Goal: Transaction & Acquisition: Purchase product/service

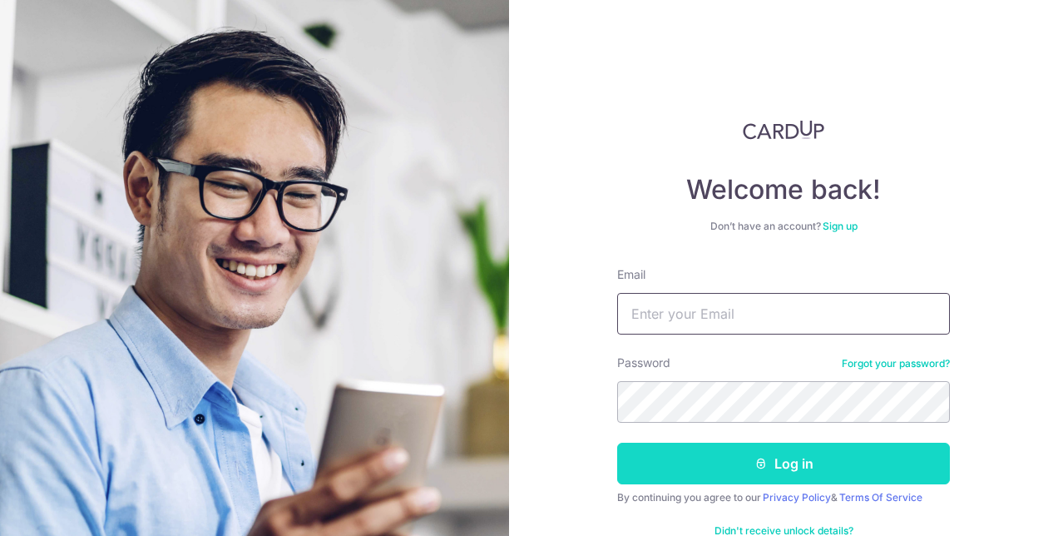
type input "[EMAIL_ADDRESS][DOMAIN_NAME]"
click at [825, 465] on button "Log in" at bounding box center [783, 464] width 333 height 42
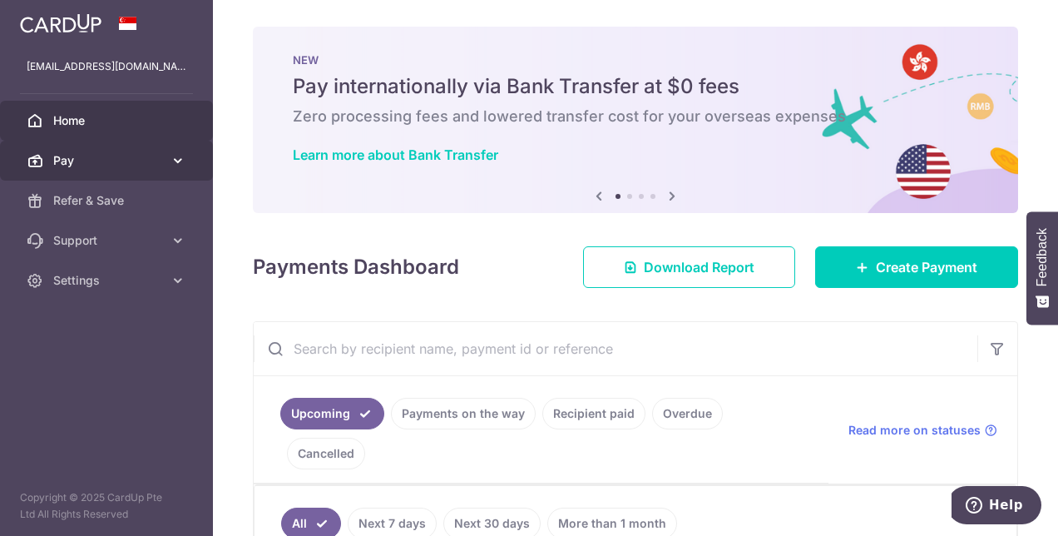
click at [166, 157] on link "Pay" at bounding box center [106, 161] width 213 height 40
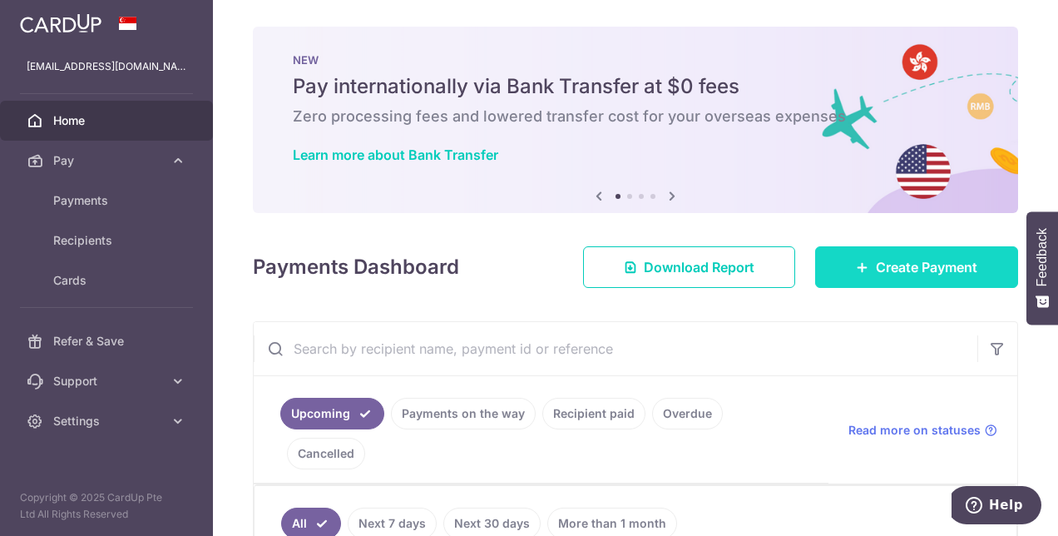
click at [865, 271] on link "Create Payment" at bounding box center [916, 267] width 203 height 42
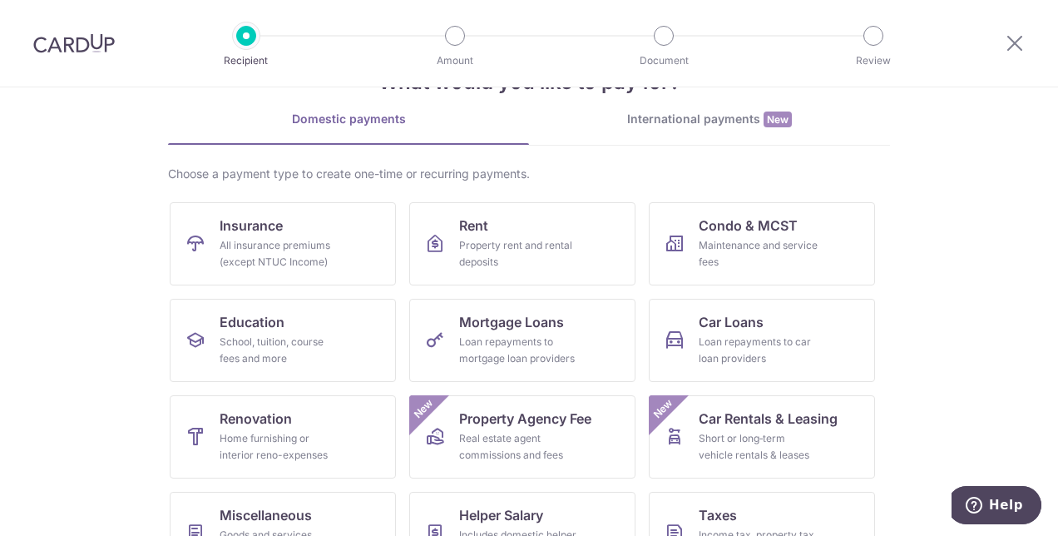
scroll to position [83, 0]
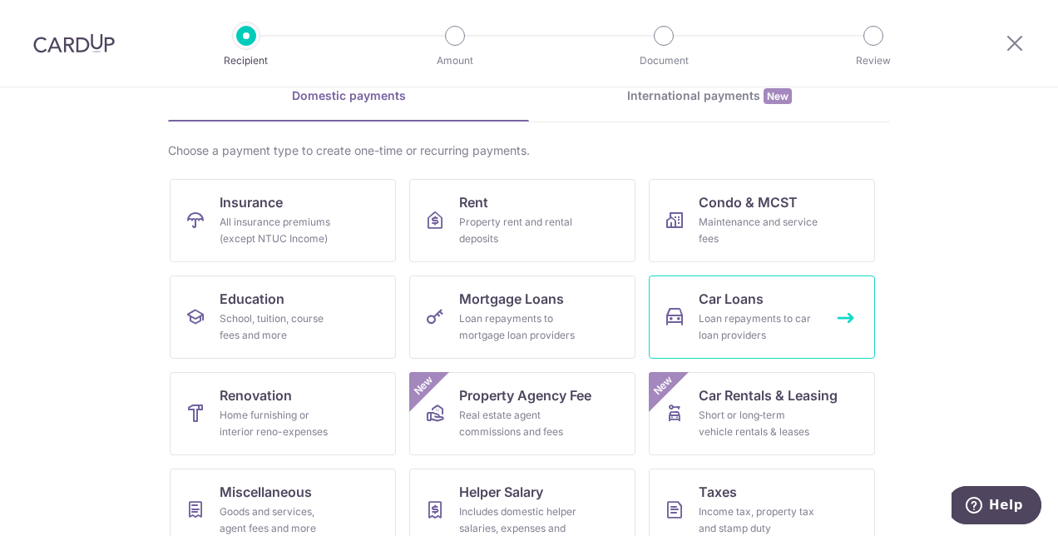
click at [746, 313] on div "Loan repayments to car loan providers" at bounding box center [759, 326] width 120 height 33
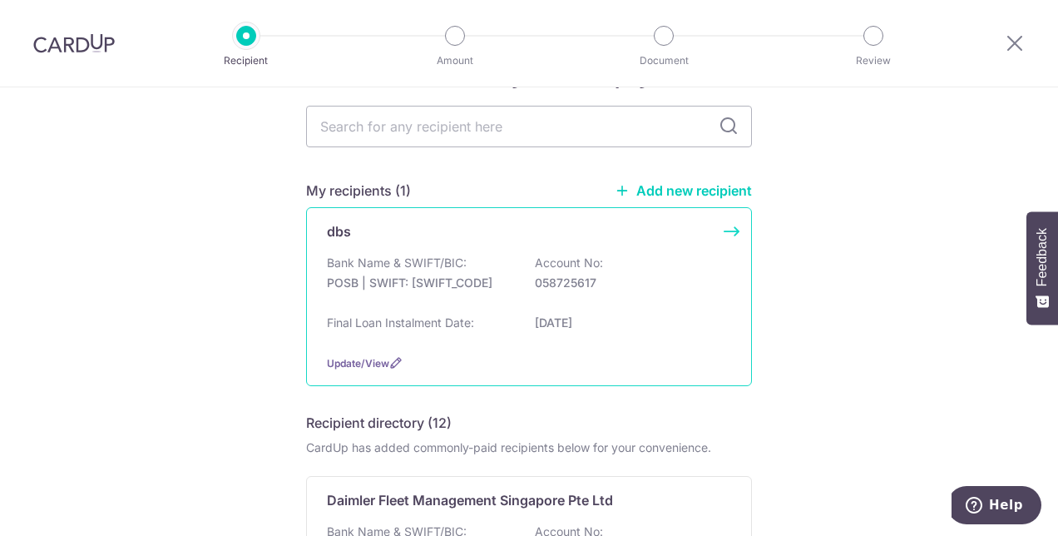
scroll to position [83, 0]
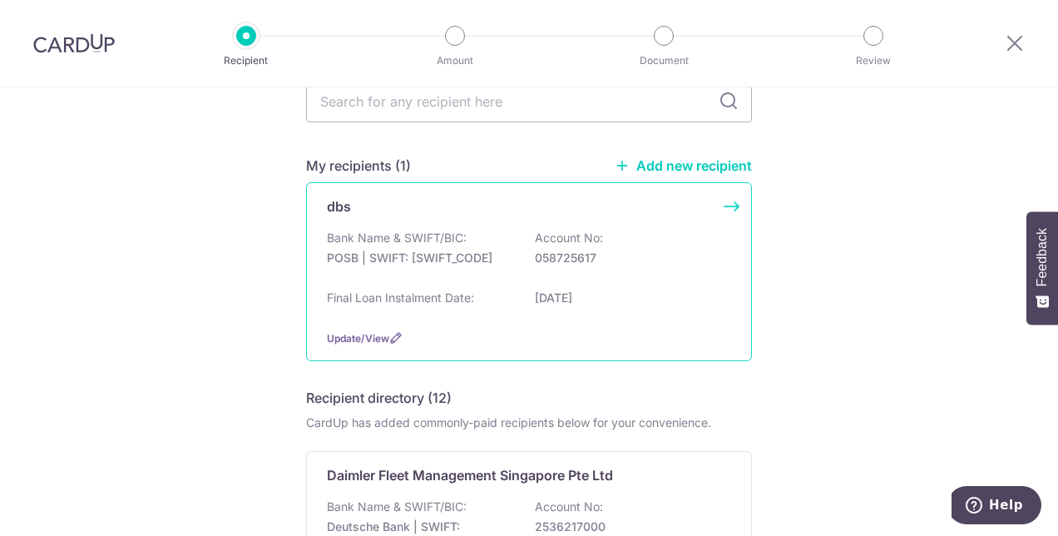
click at [602, 282] on div "Bank Name & SWIFT/BIC: POSB | SWIFT: [SWIFT_CODE] Account No: 058725617" at bounding box center [529, 256] width 404 height 53
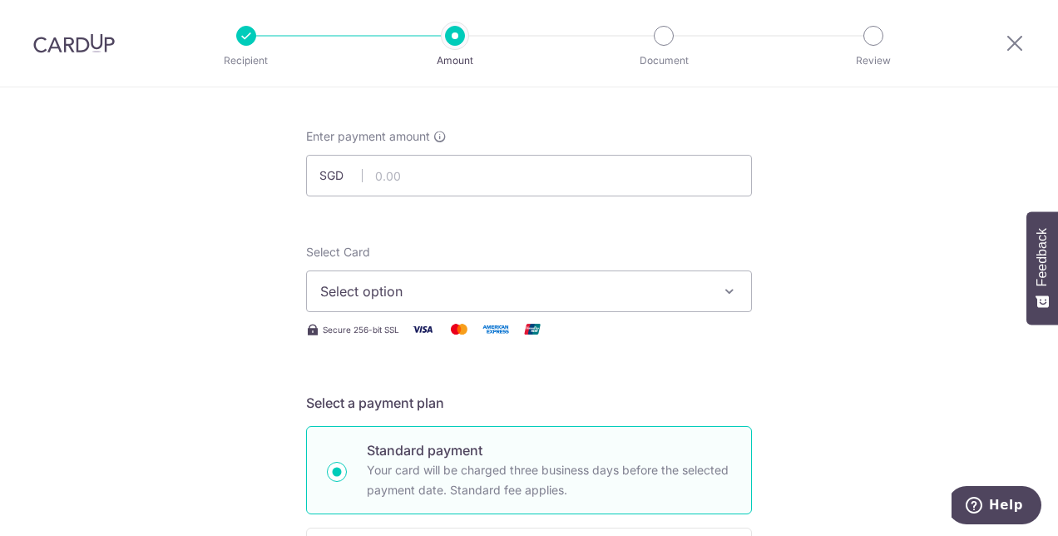
scroll to position [166, 0]
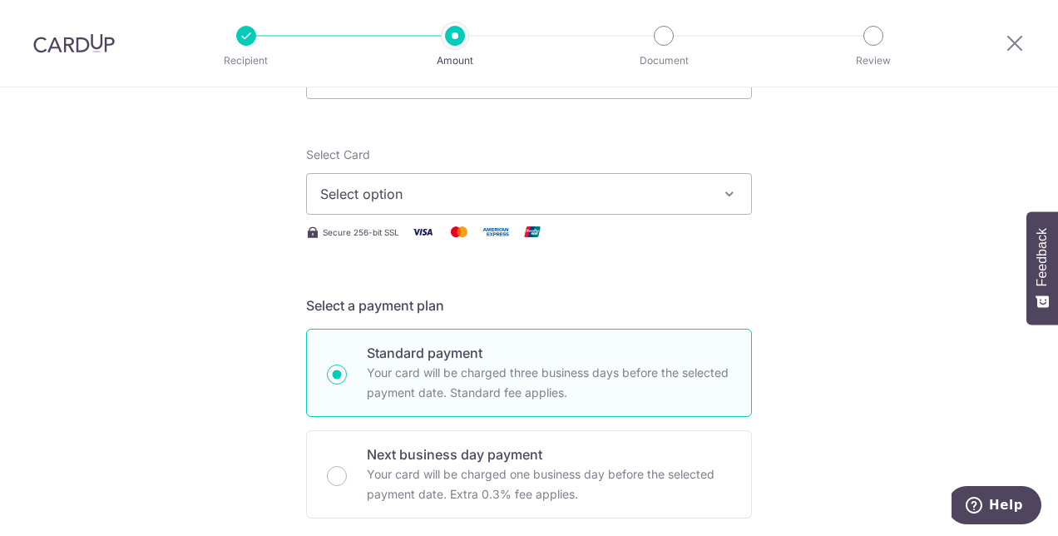
click at [577, 190] on span "Select option" at bounding box center [514, 194] width 388 height 20
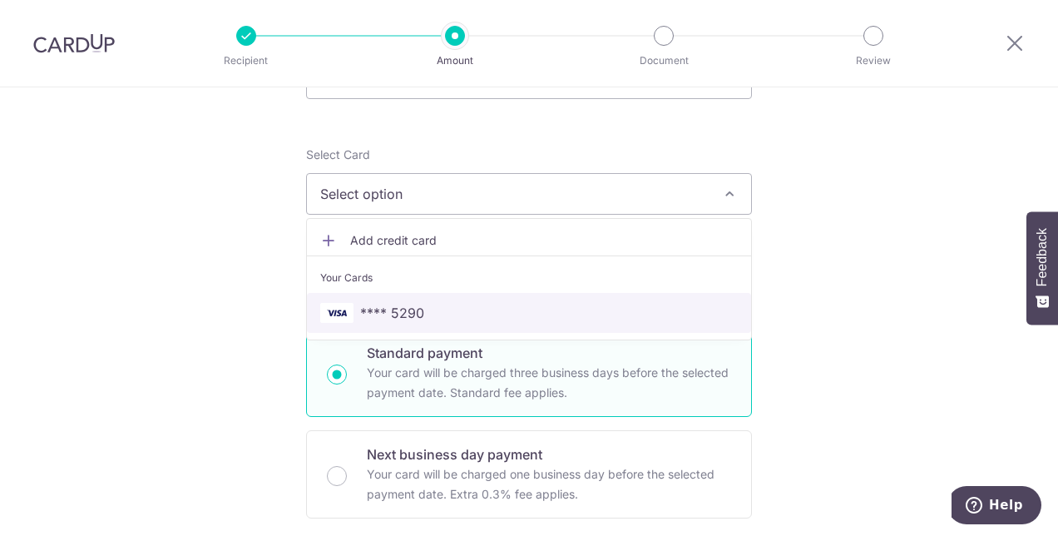
click at [507, 309] on span "**** 5290" at bounding box center [529, 313] width 418 height 20
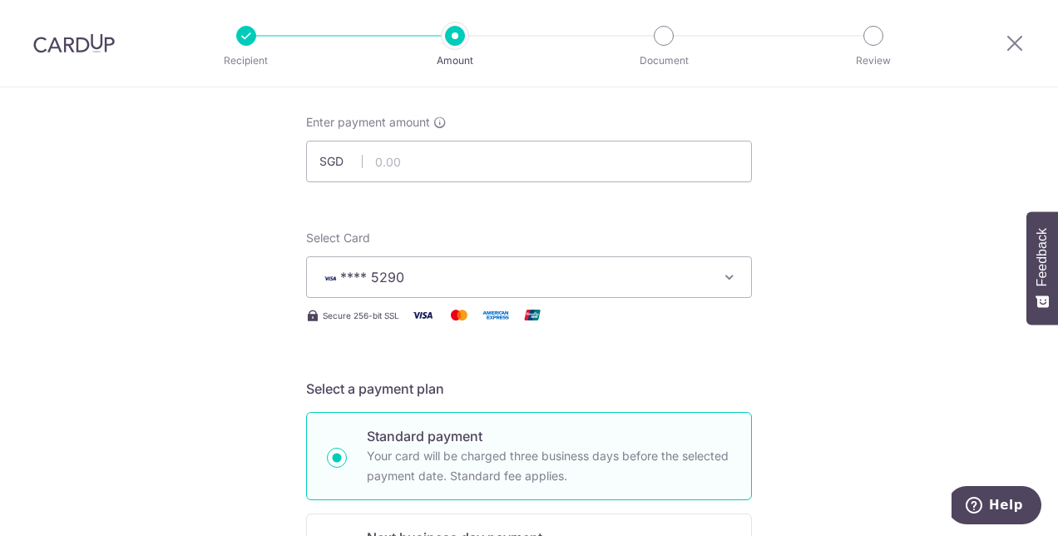
scroll to position [83, 0]
click at [424, 170] on input "text" at bounding box center [529, 162] width 446 height 42
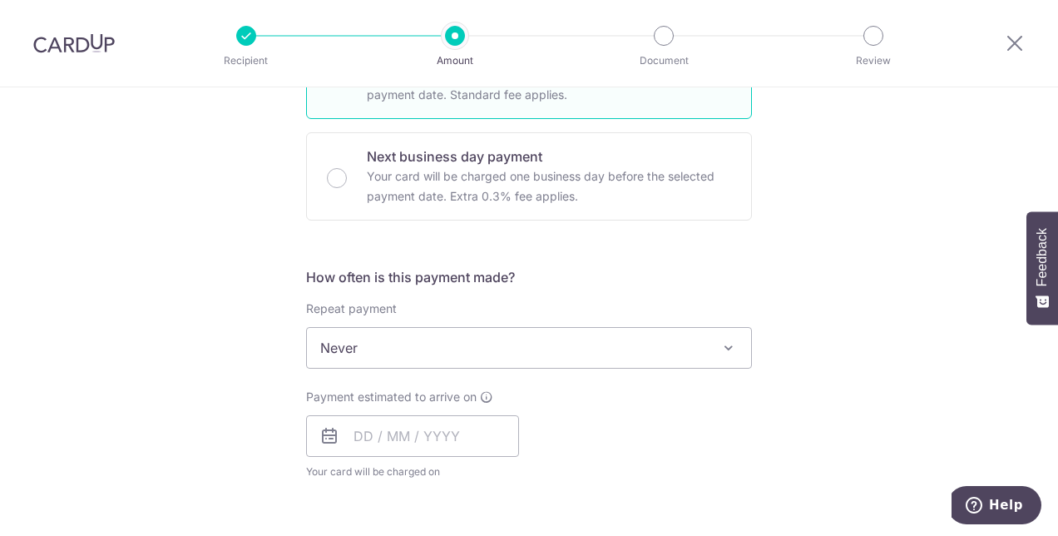
scroll to position [582, 0]
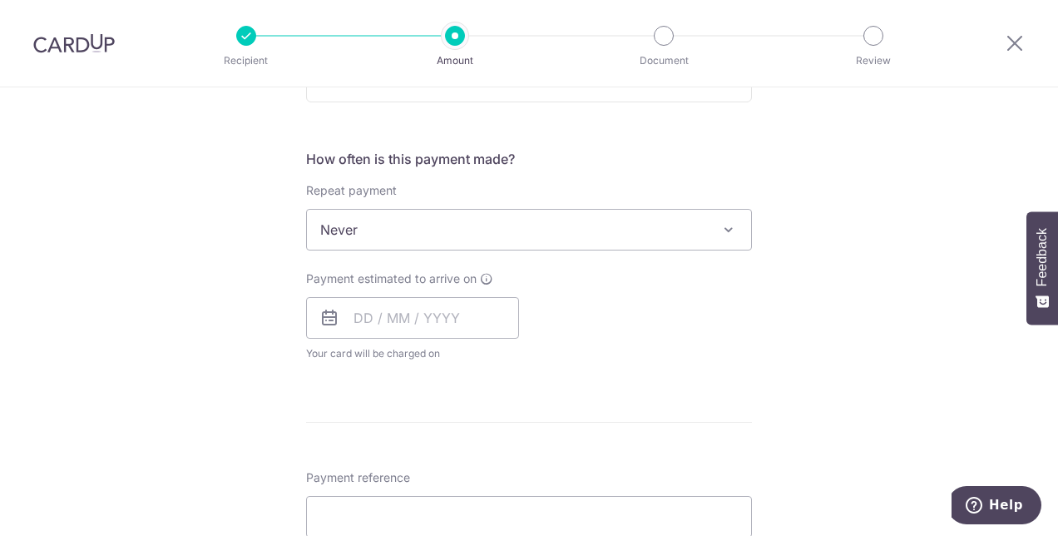
type input "1,266.00"
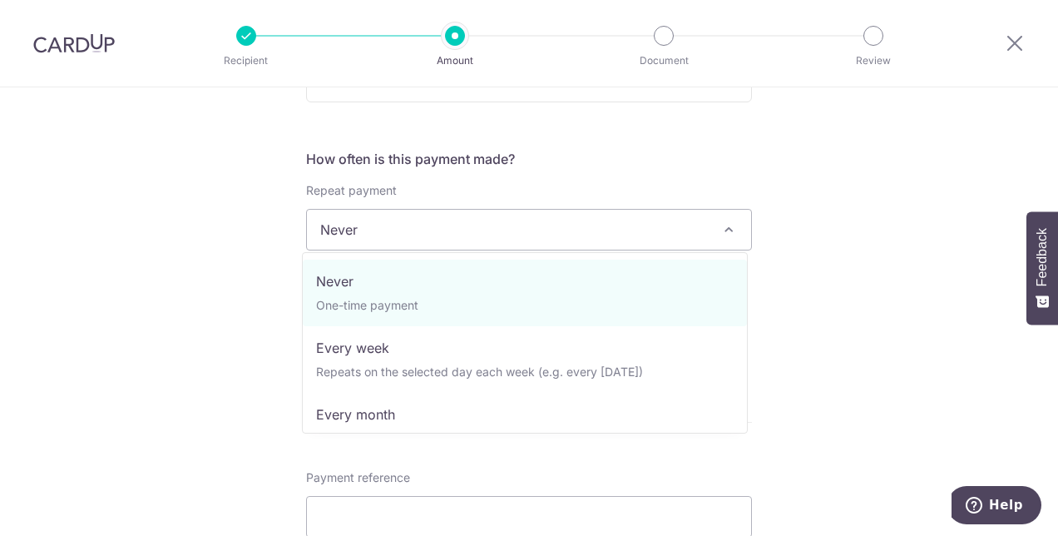
click at [493, 241] on span "Never" at bounding box center [529, 230] width 444 height 40
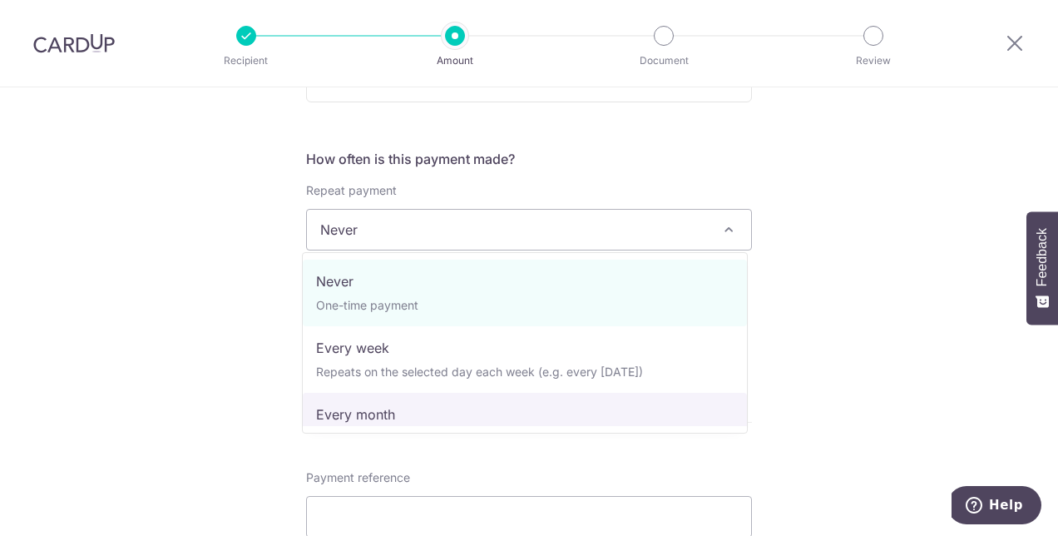
select select "3"
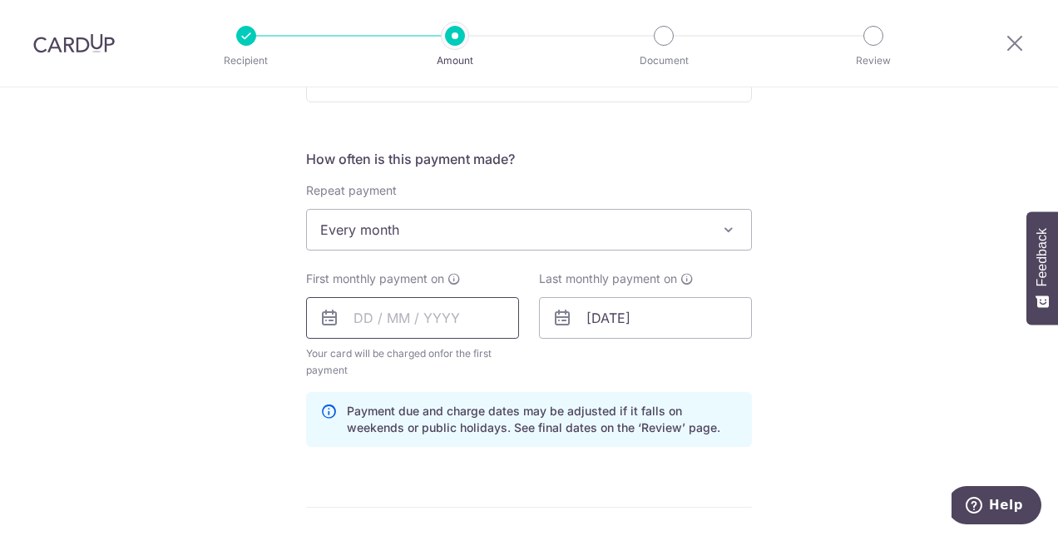
click at [408, 324] on input "text" at bounding box center [412, 318] width 213 height 42
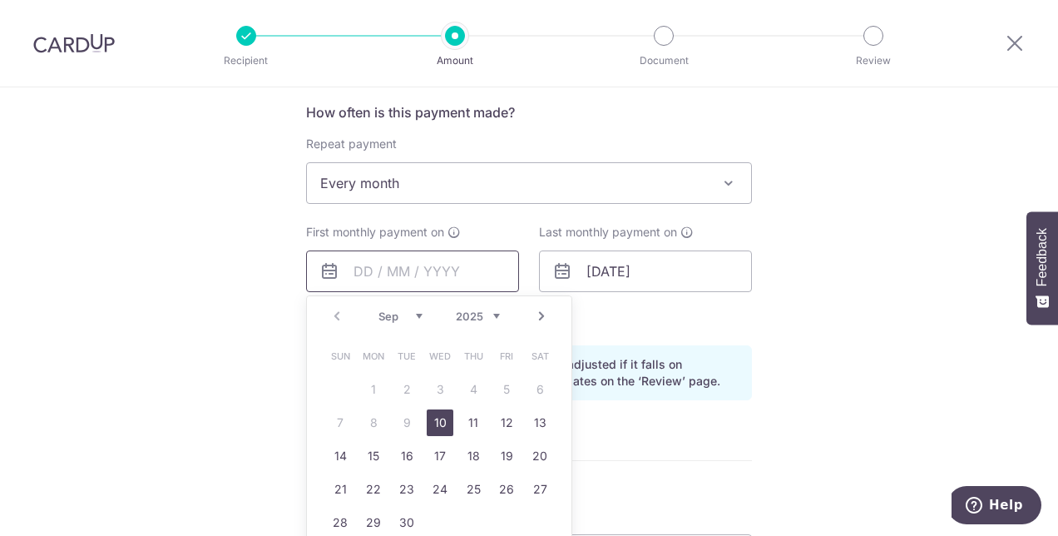
scroll to position [666, 0]
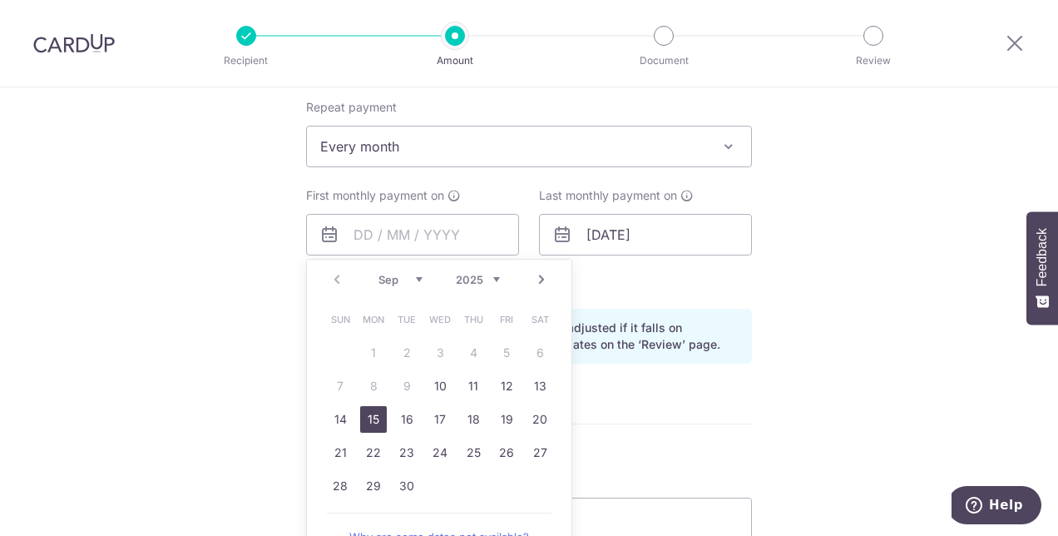
click at [374, 421] on link "15" at bounding box center [373, 419] width 27 height 27
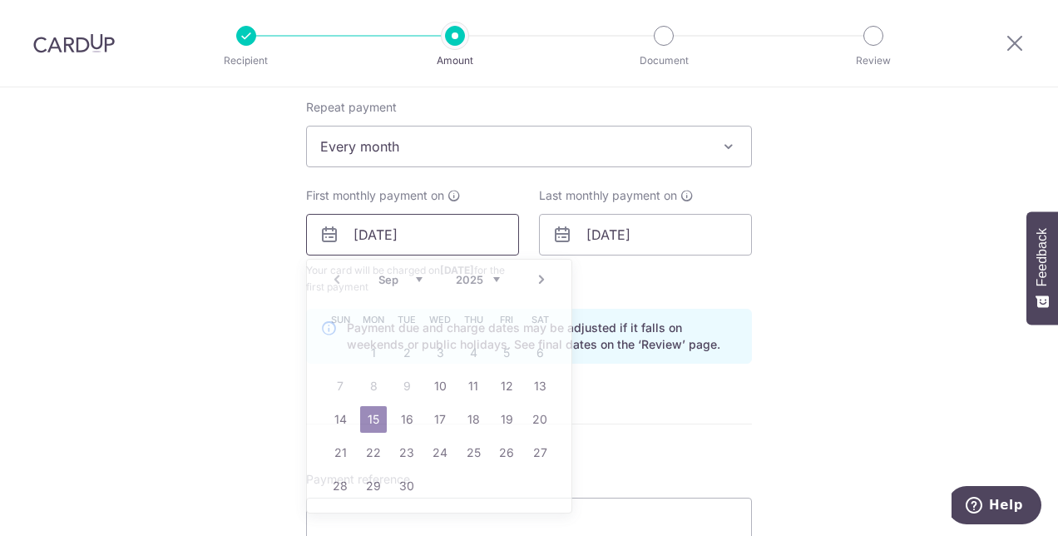
click at [415, 230] on input "15/09/2025" at bounding box center [412, 235] width 213 height 42
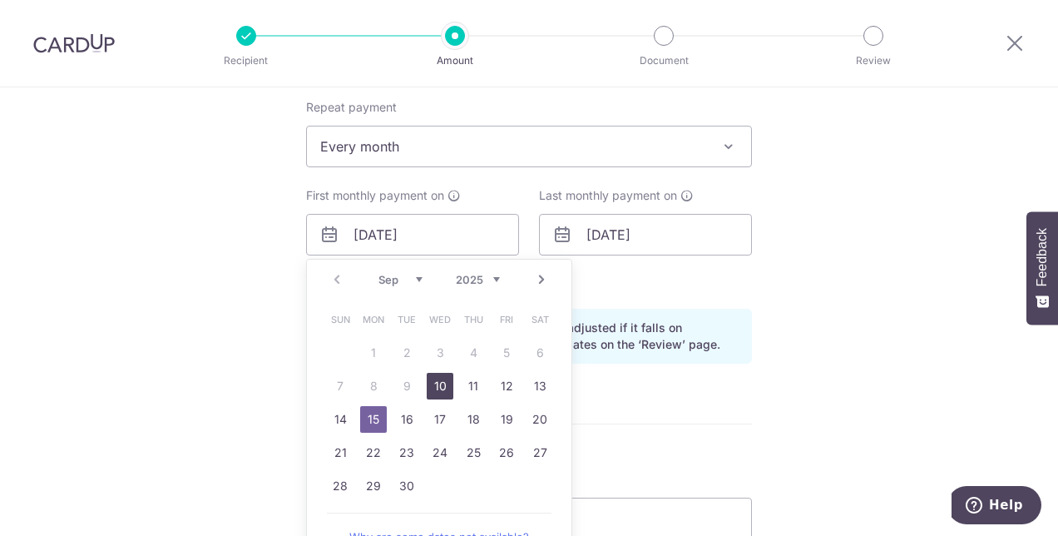
click at [432, 379] on link "10" at bounding box center [440, 386] width 27 height 27
type input "[DATE]"
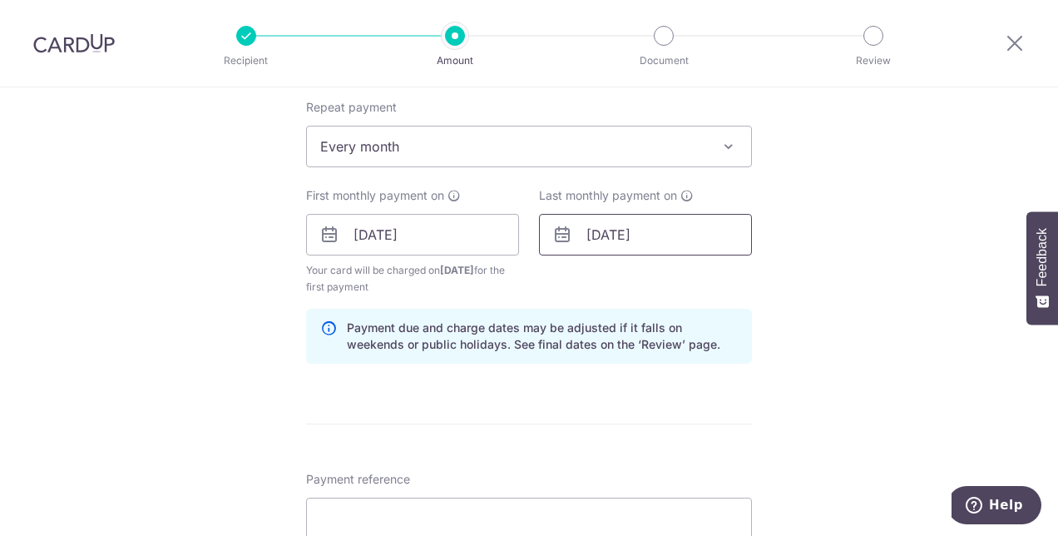
click at [653, 238] on input "21/02/2026" at bounding box center [645, 235] width 213 height 42
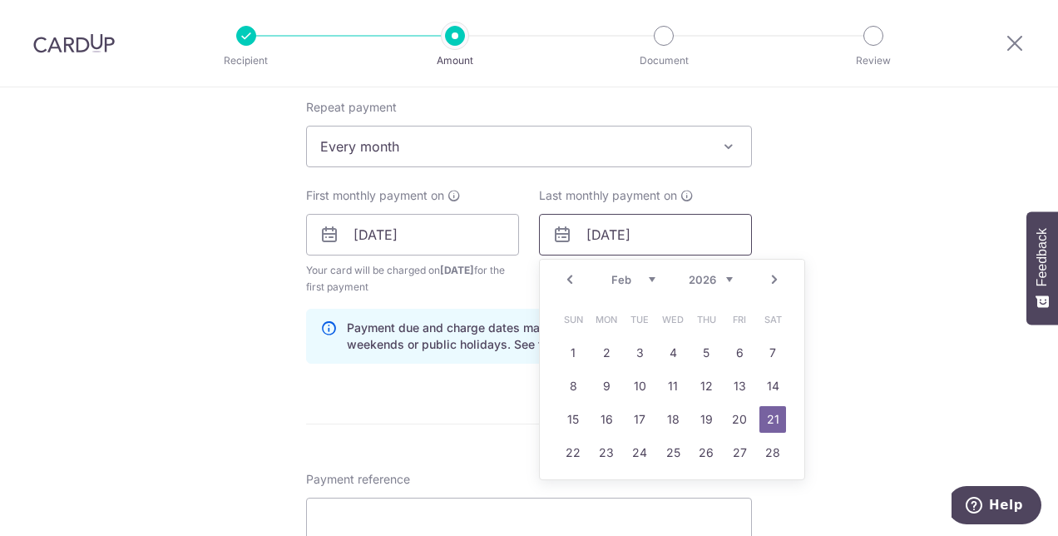
click at [676, 236] on input "21/02/2026" at bounding box center [645, 235] width 213 height 42
click at [845, 336] on div "Tell us more about your payment Enter payment amount SGD 1,266.00 1266.00 Selec…" at bounding box center [529, 217] width 1058 height 1590
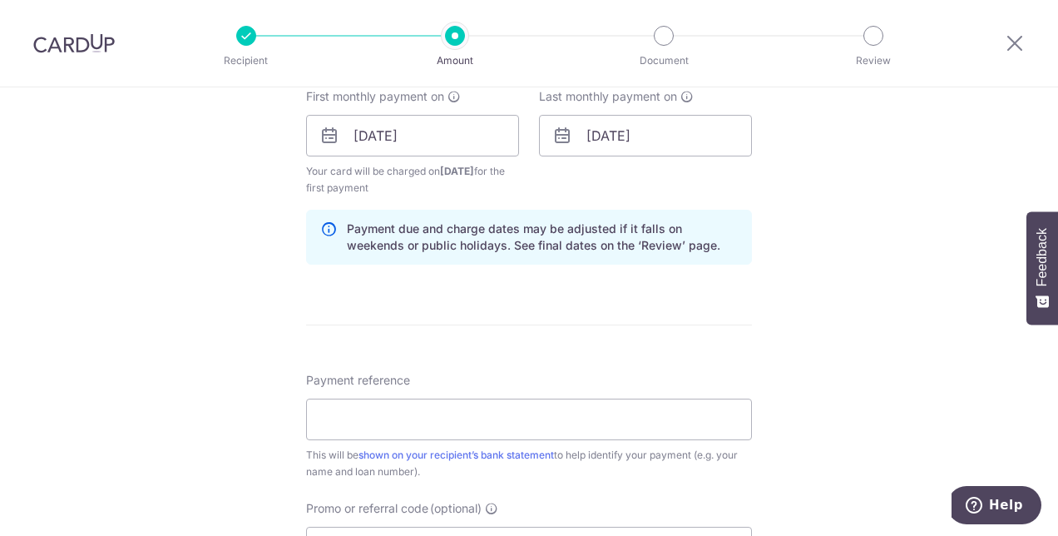
scroll to position [915, 0]
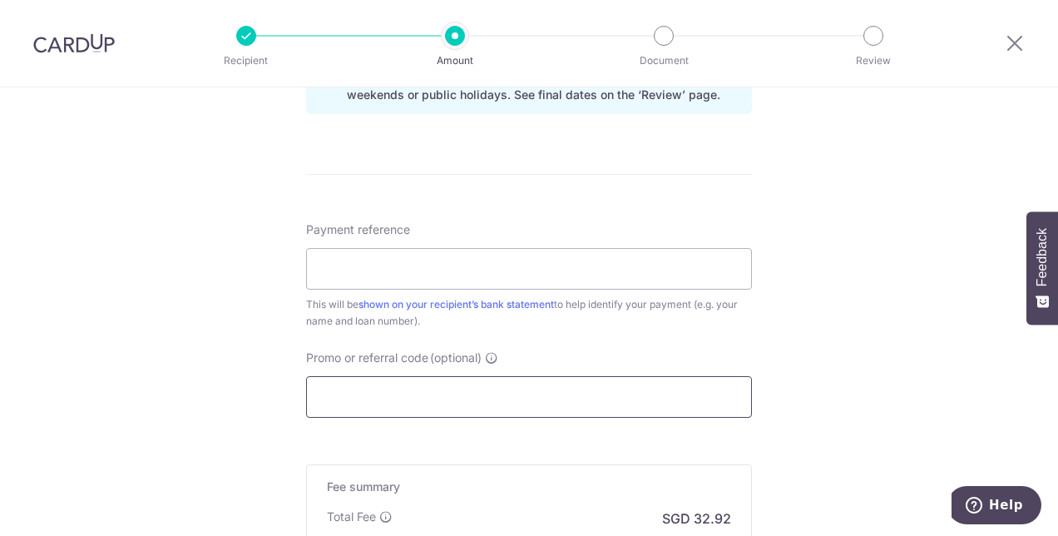
click at [504, 394] on input "Promo or referral code (optional)" at bounding box center [529, 397] width 446 height 42
paste input "3HOME25R"
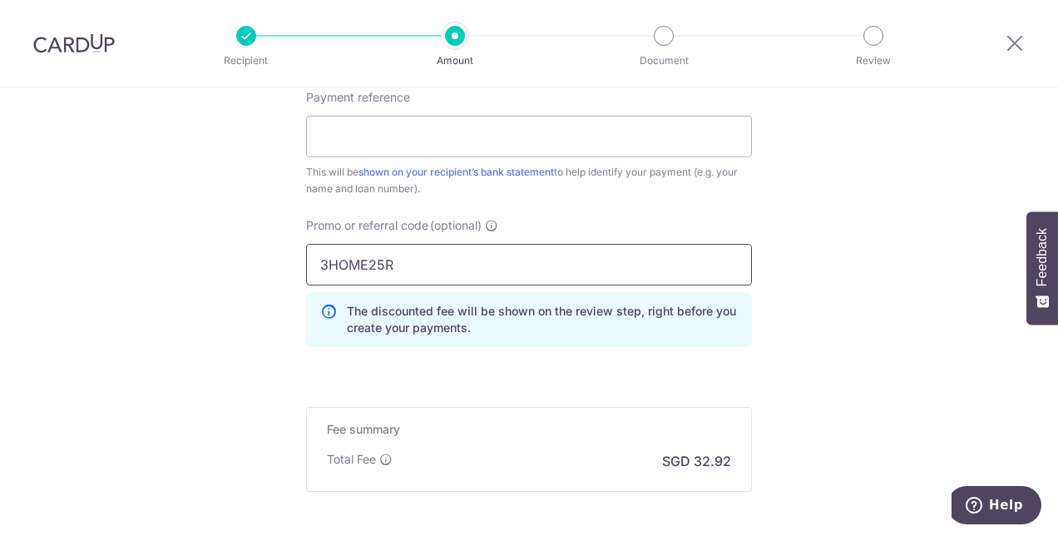
scroll to position [1128, 0]
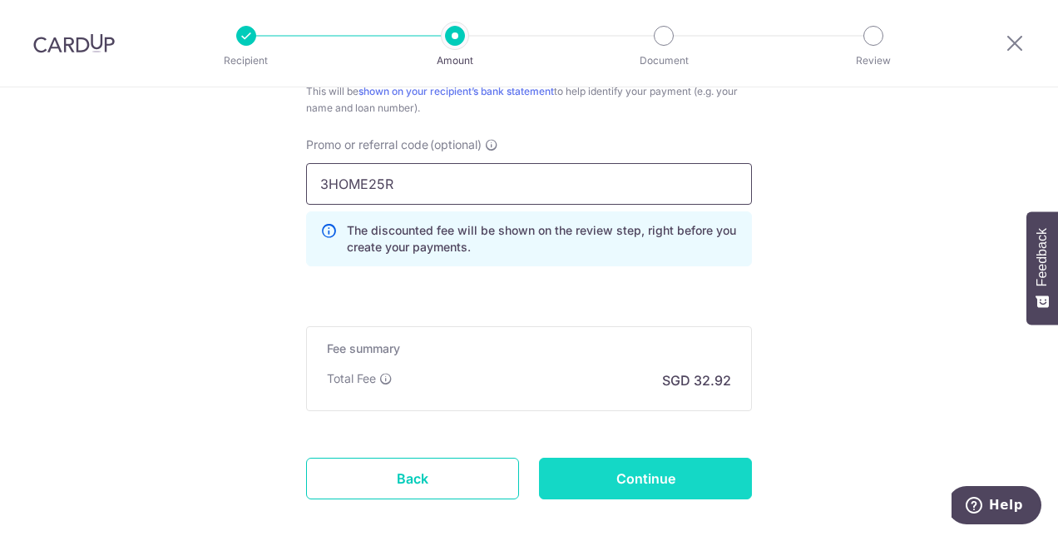
type input "3HOME25R"
click at [627, 470] on input "Continue" at bounding box center [645, 479] width 213 height 42
type input "Create Schedule"
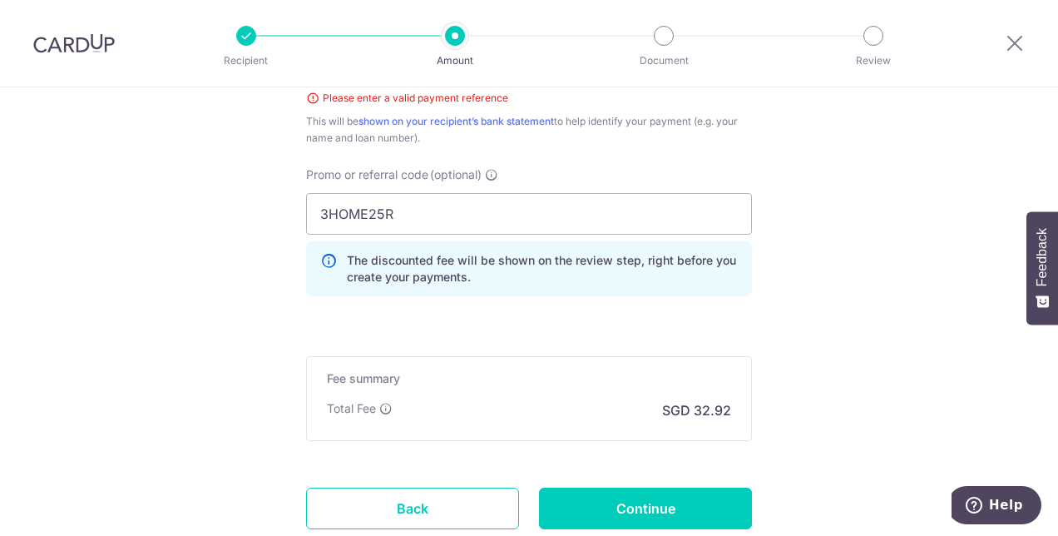
scroll to position [870, 0]
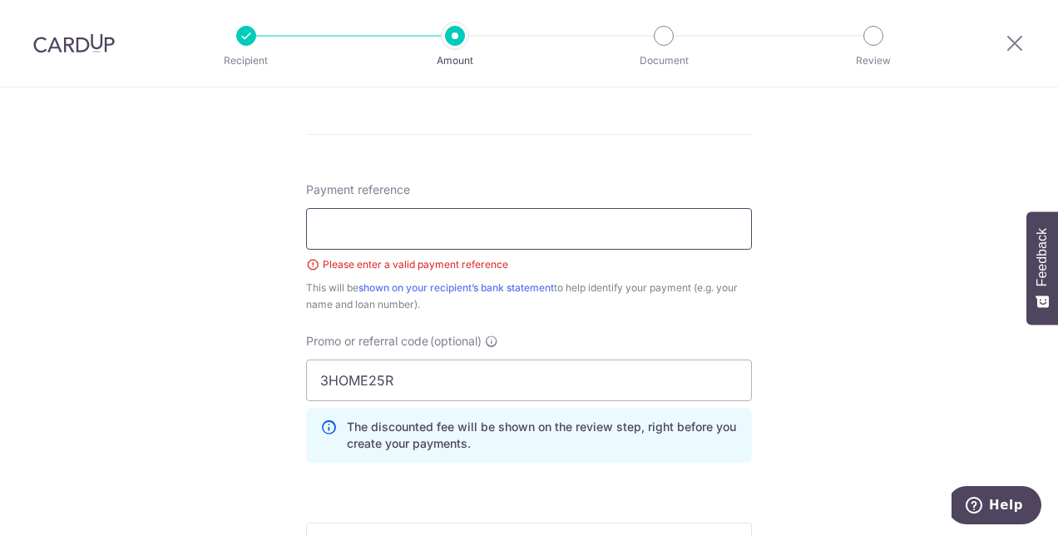
click at [444, 240] on input "Payment reference" at bounding box center [529, 229] width 446 height 42
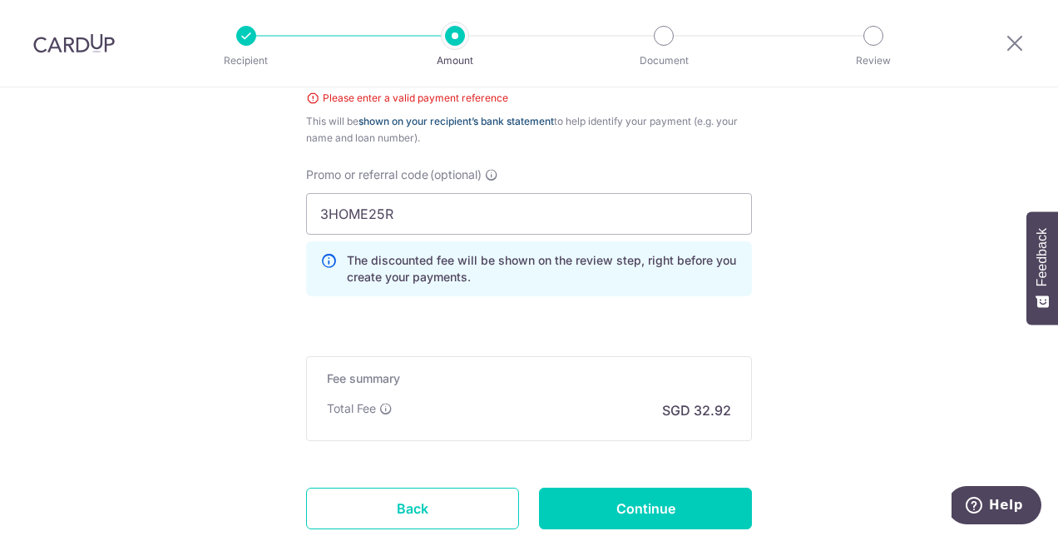
scroll to position [1151, 0]
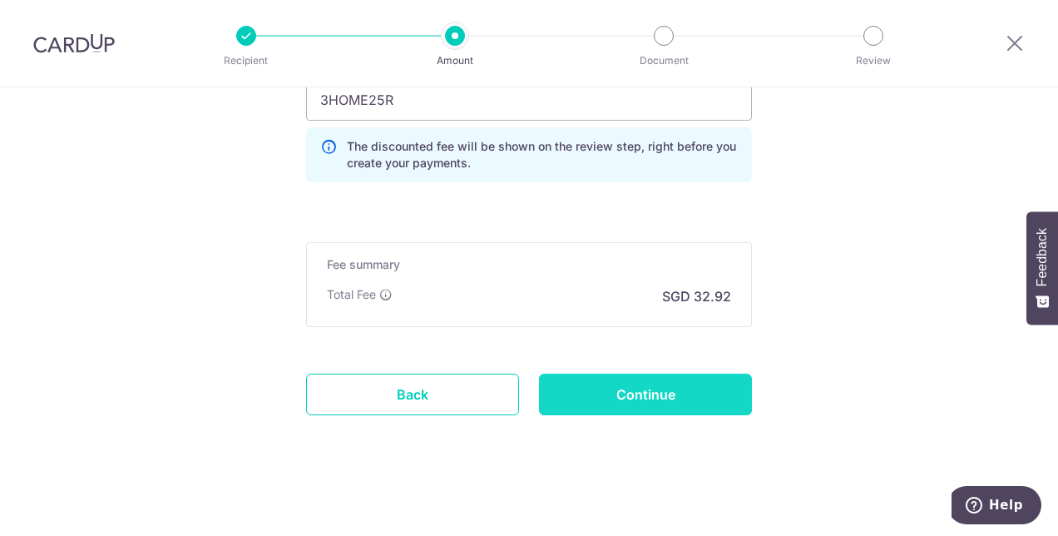
type input "DBS CAR LOAN"
click at [591, 388] on input "Continue" at bounding box center [645, 395] width 213 height 42
type input "Create Schedule"
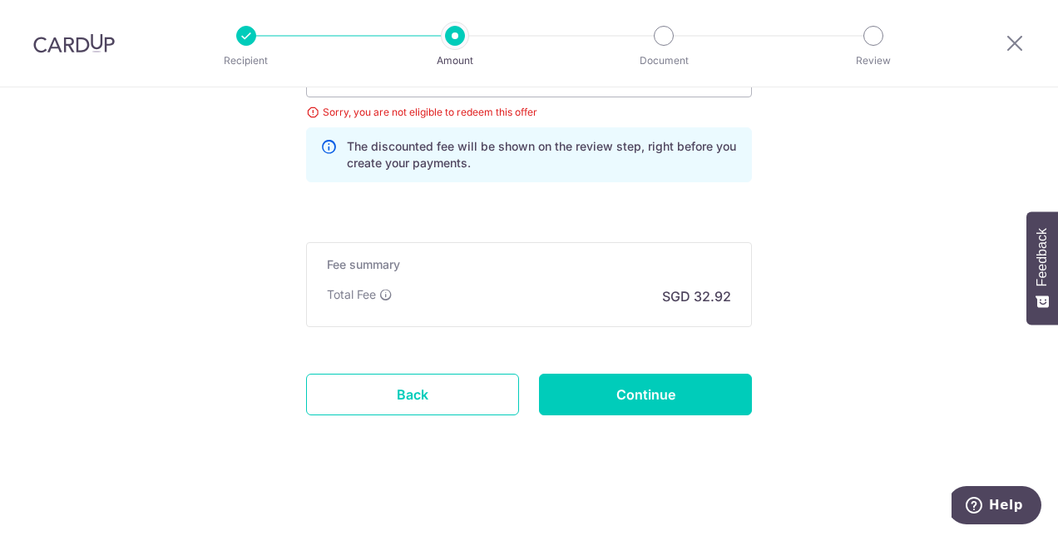
scroll to position [984, 0]
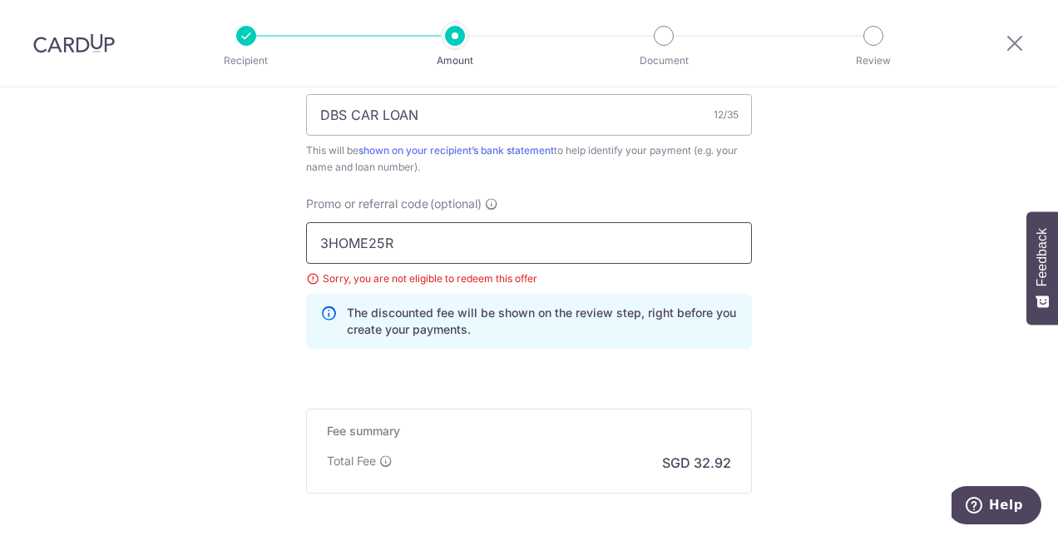
drag, startPoint x: 316, startPoint y: 243, endPoint x: 250, endPoint y: 231, distance: 66.8
drag, startPoint x: 404, startPoint y: 244, endPoint x: 180, endPoint y: 215, distance: 225.7
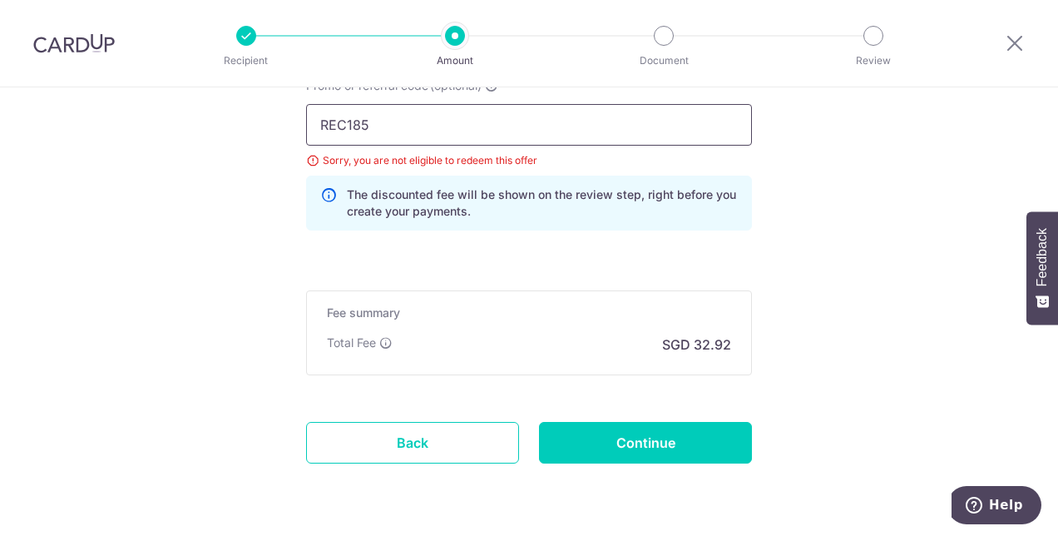
scroll to position [1151, 0]
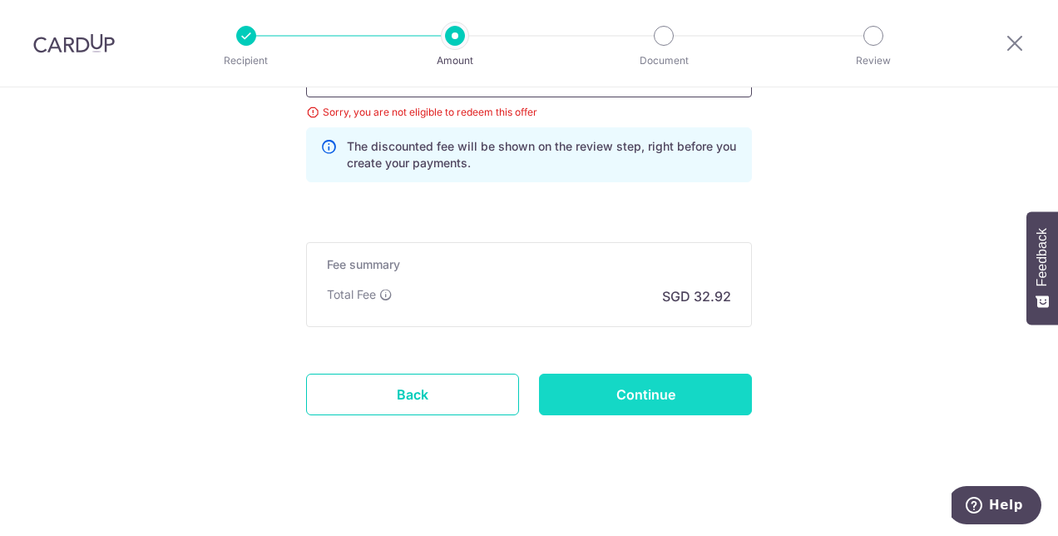
type input "REC185"
click at [614, 388] on input "Continue" at bounding box center [645, 395] width 213 height 42
type input "Update Schedule"
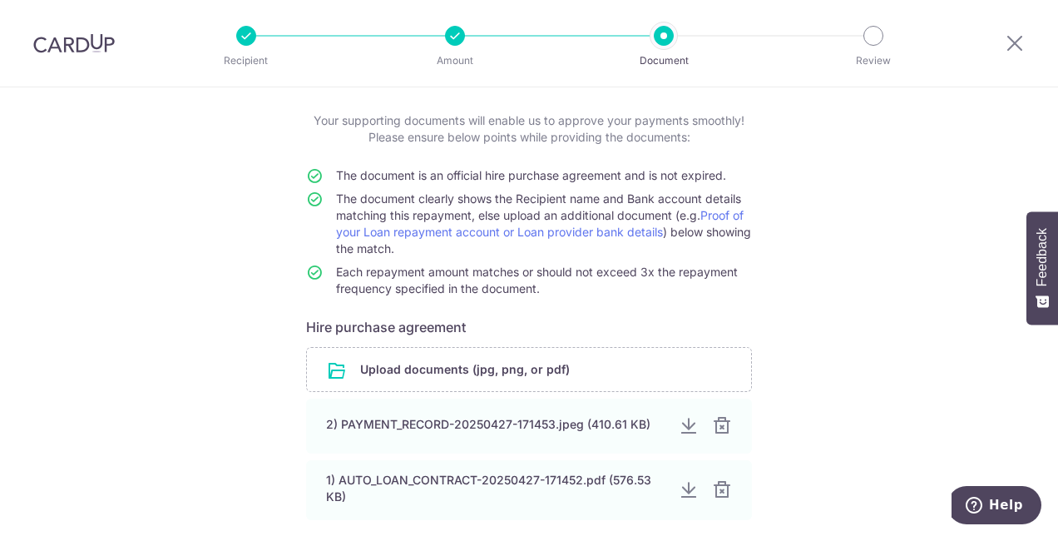
scroll to position [166, 0]
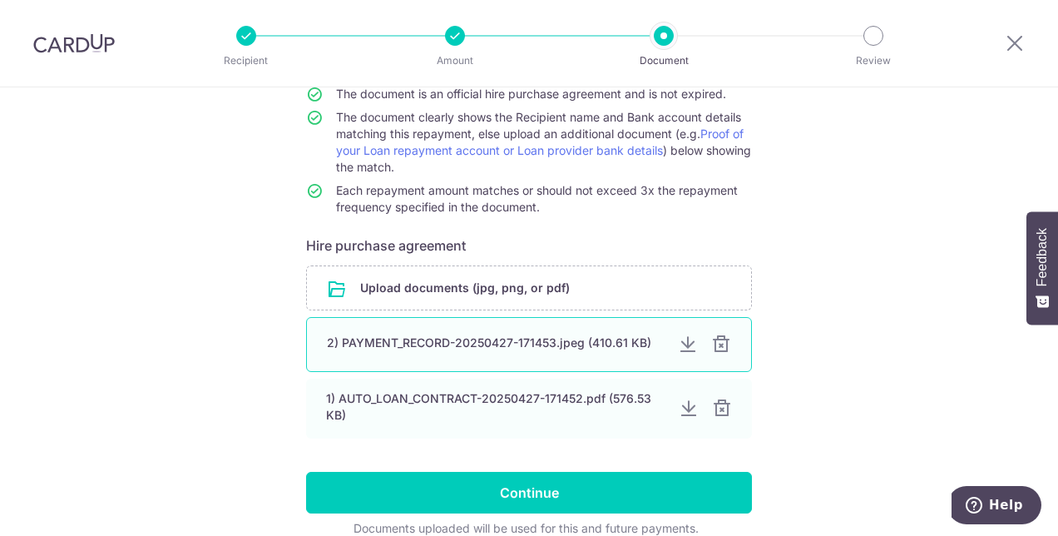
click at [575, 342] on div "2) PAYMENT_RECORD-20250427-171453.jpeg (410.61 KB)" at bounding box center [496, 342] width 338 height 17
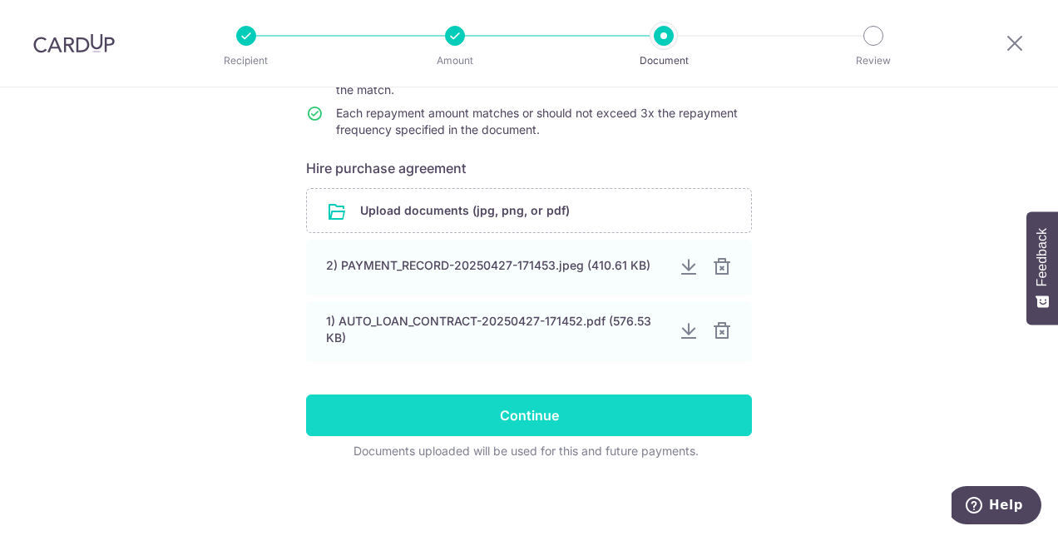
click at [577, 411] on input "Continue" at bounding box center [529, 415] width 446 height 42
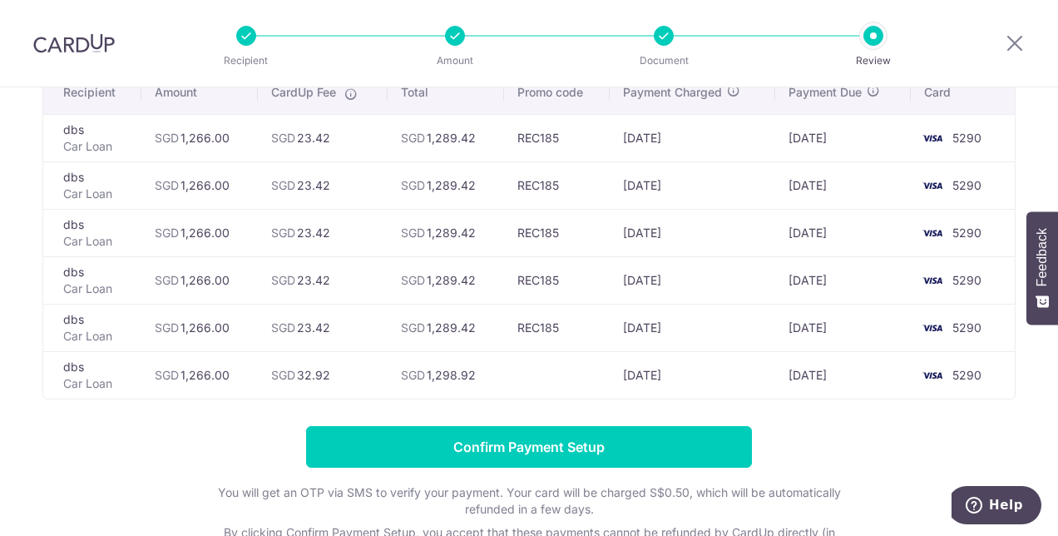
scroll to position [250, 0]
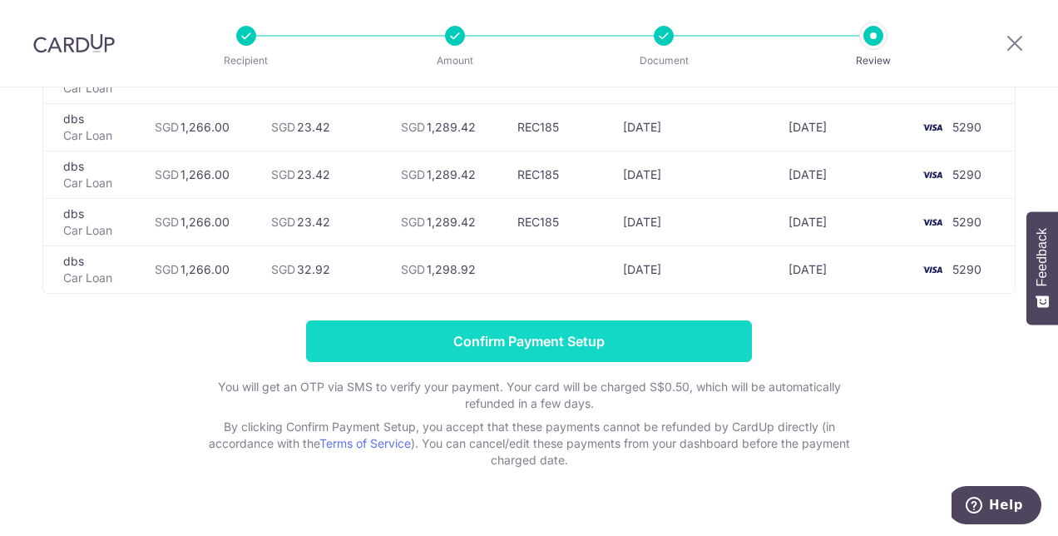
click at [478, 346] on input "Confirm Payment Setup" at bounding box center [529, 341] width 446 height 42
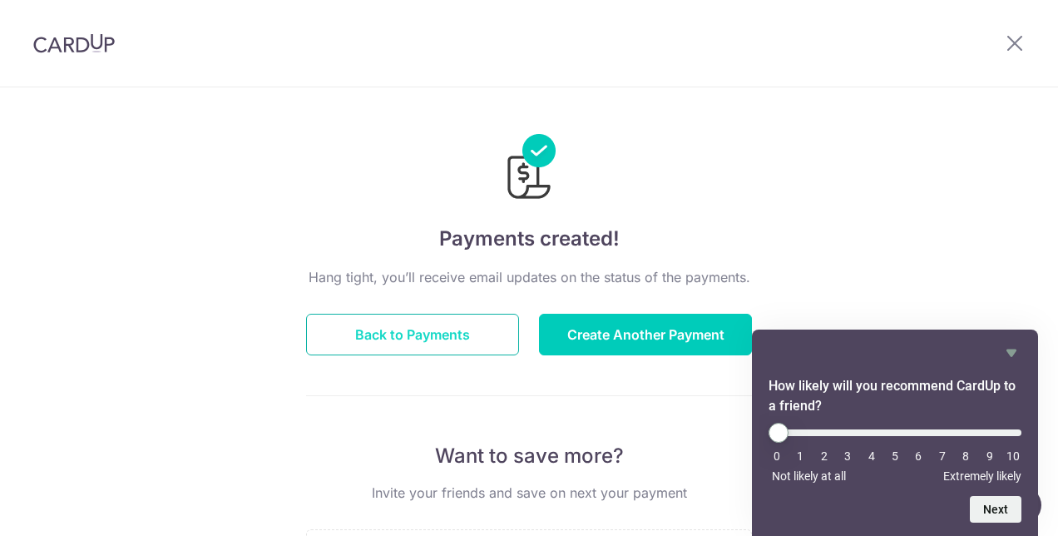
click at [416, 334] on button "Back to Payments" at bounding box center [412, 335] width 213 height 42
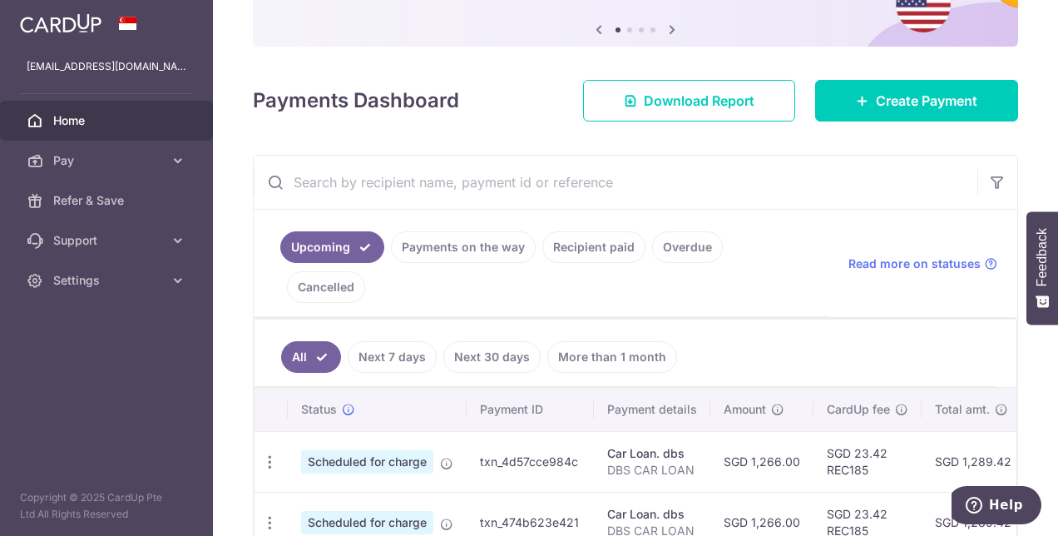
scroll to position [333, 0]
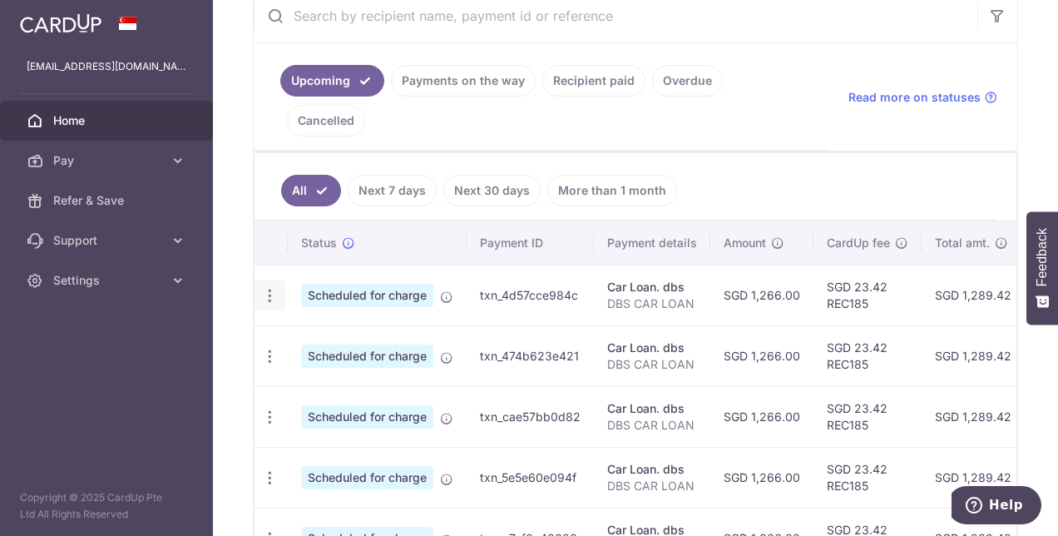
click at [275, 287] on icon "button" at bounding box center [269, 295] width 17 height 17
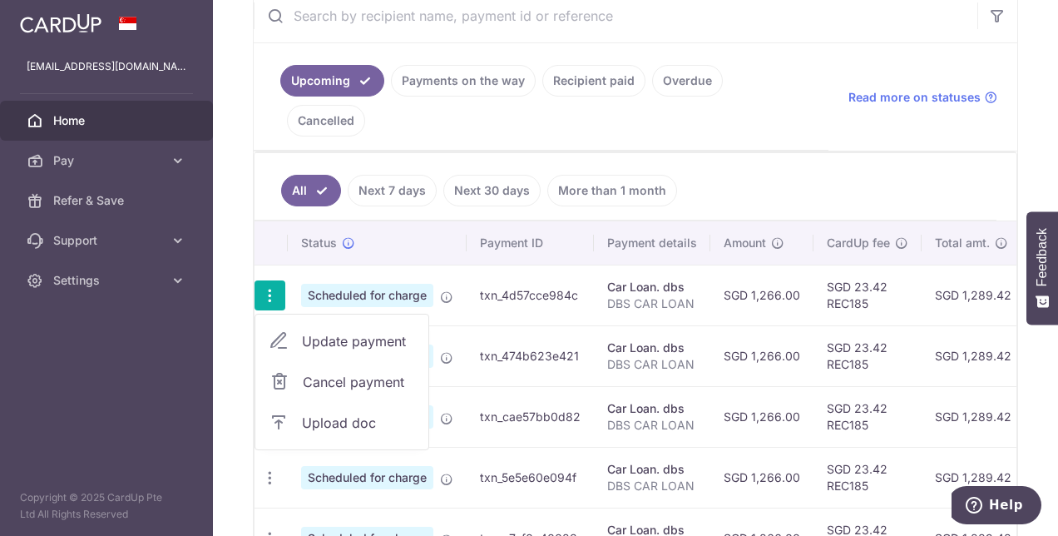
click at [339, 331] on span "Update payment" at bounding box center [358, 341] width 113 height 20
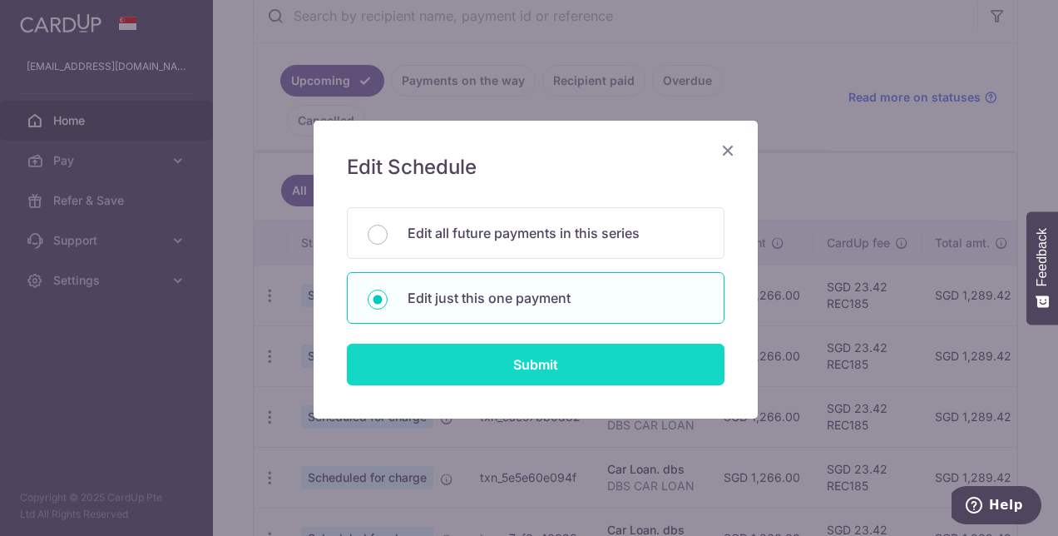
click at [474, 366] on input "Submit" at bounding box center [536, 365] width 378 height 42
radio input "true"
type input "1,266.00"
type input "[DATE]"
type input "DBS CAR LOAN"
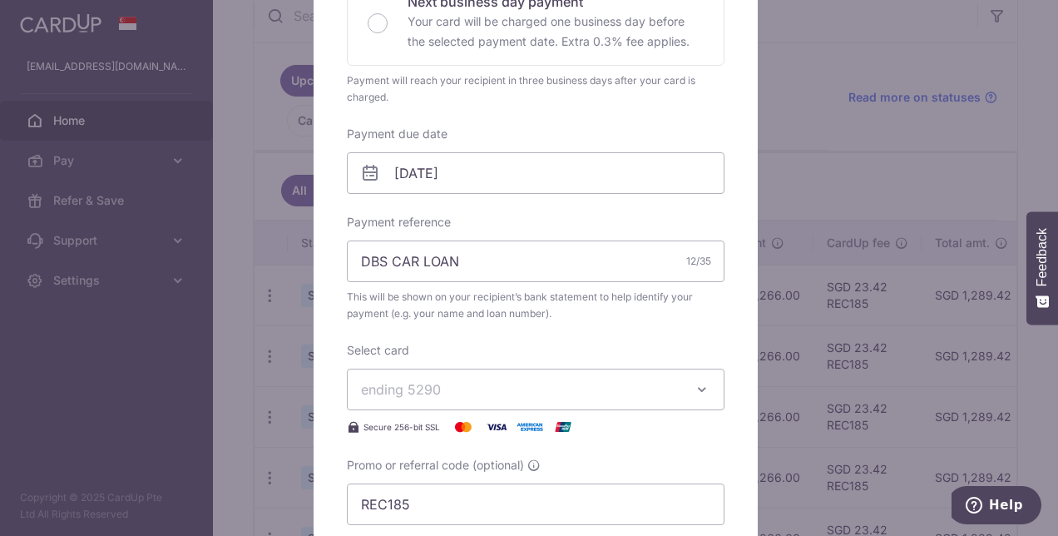
scroll to position [666, 0]
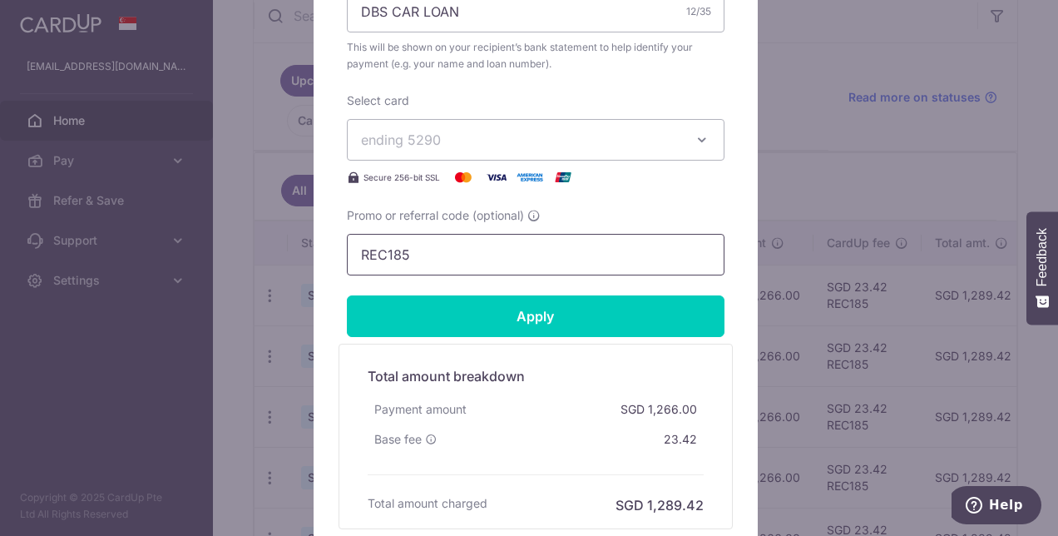
drag, startPoint x: 315, startPoint y: 254, endPoint x: 272, endPoint y: 245, distance: 43.4
click at [272, 247] on div "Edit payment By clicking apply, you will make changes to all payments to dbs sc…" at bounding box center [529, 268] width 1058 height 536
paste input "3HOME25R"
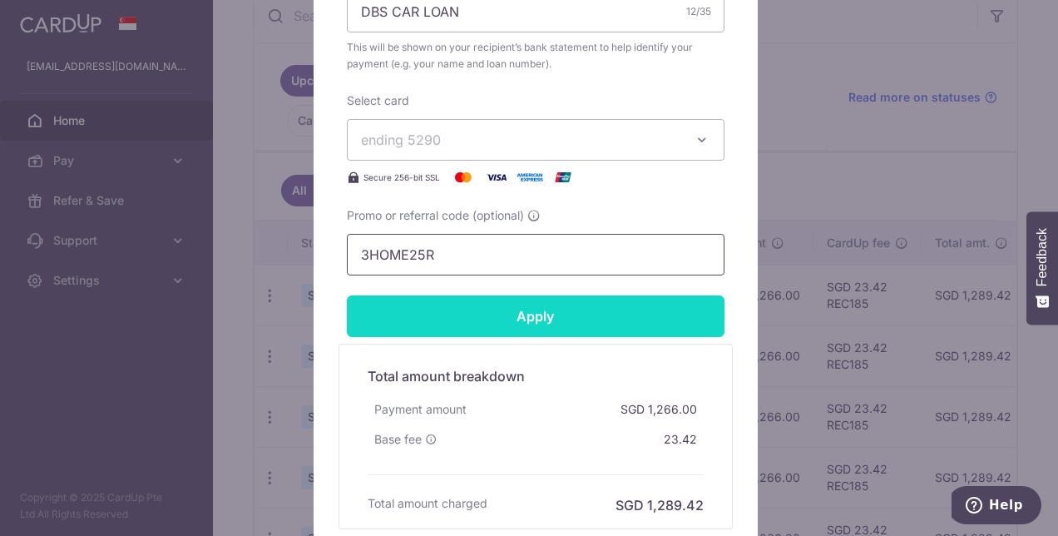
type input "3HOME25R"
click at [398, 311] on input "Apply" at bounding box center [536, 316] width 378 height 42
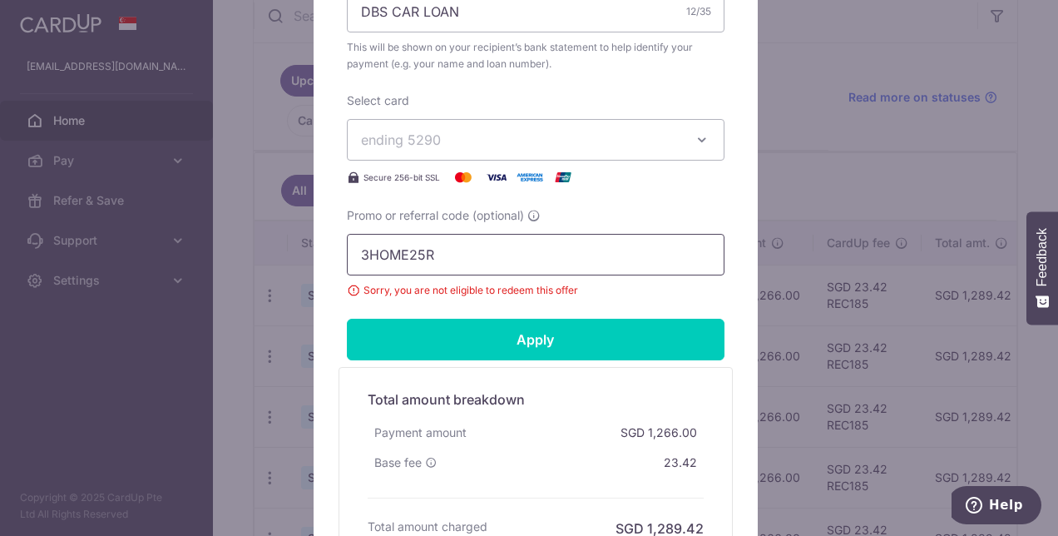
drag, startPoint x: 354, startPoint y: 255, endPoint x: 300, endPoint y: 257, distance: 55.0
click at [300, 257] on div "Edit payment By clicking apply, you will make changes to all payments to dbs sc…" at bounding box center [529, 268] width 1058 height 536
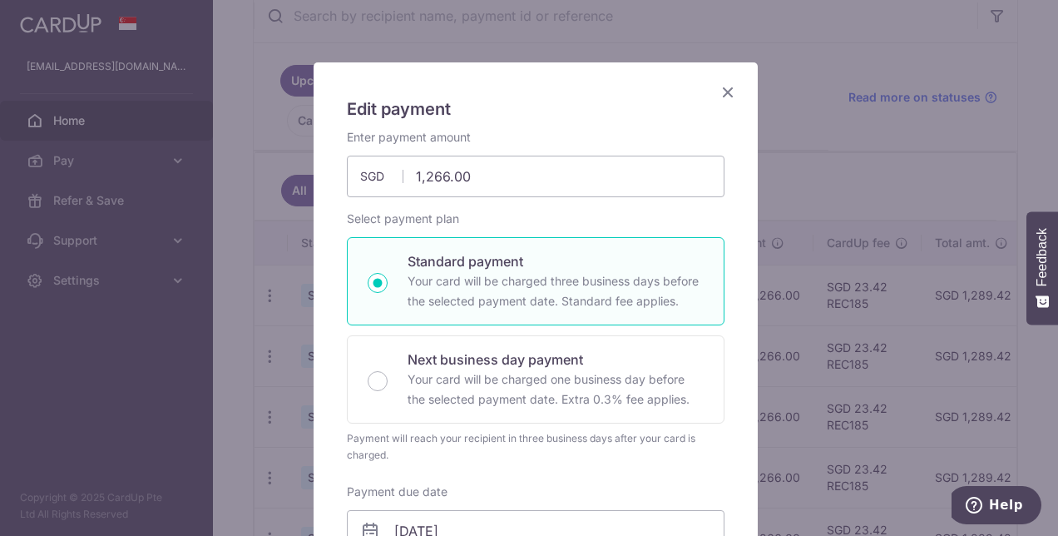
scroll to position [0, 0]
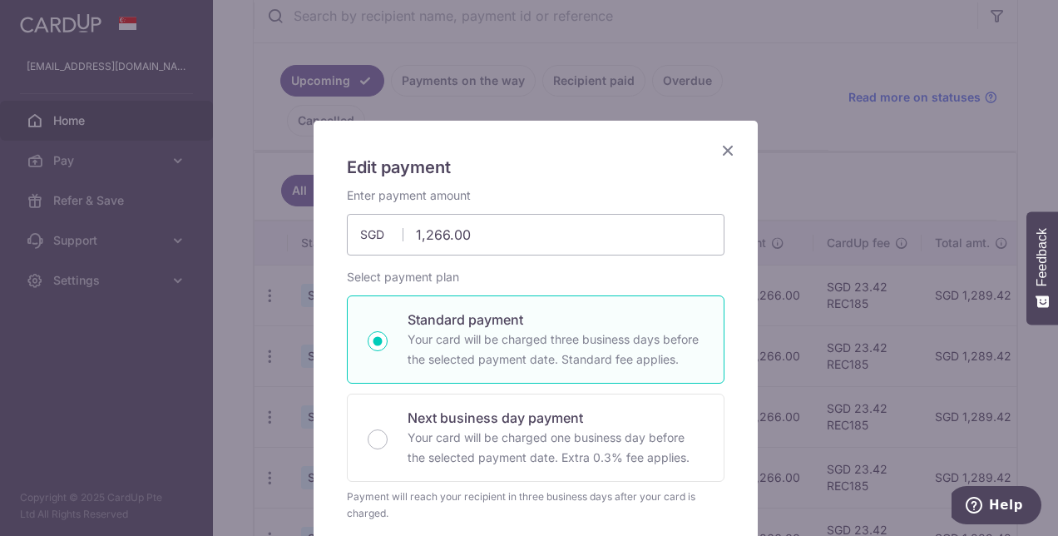
click at [724, 148] on icon "Close" at bounding box center [728, 150] width 20 height 21
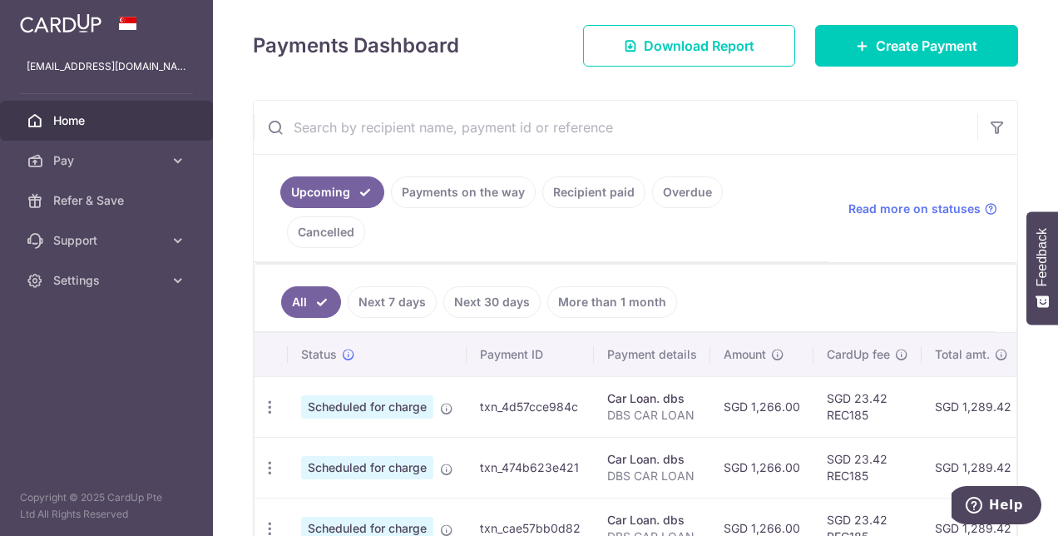
scroll to position [220, 0]
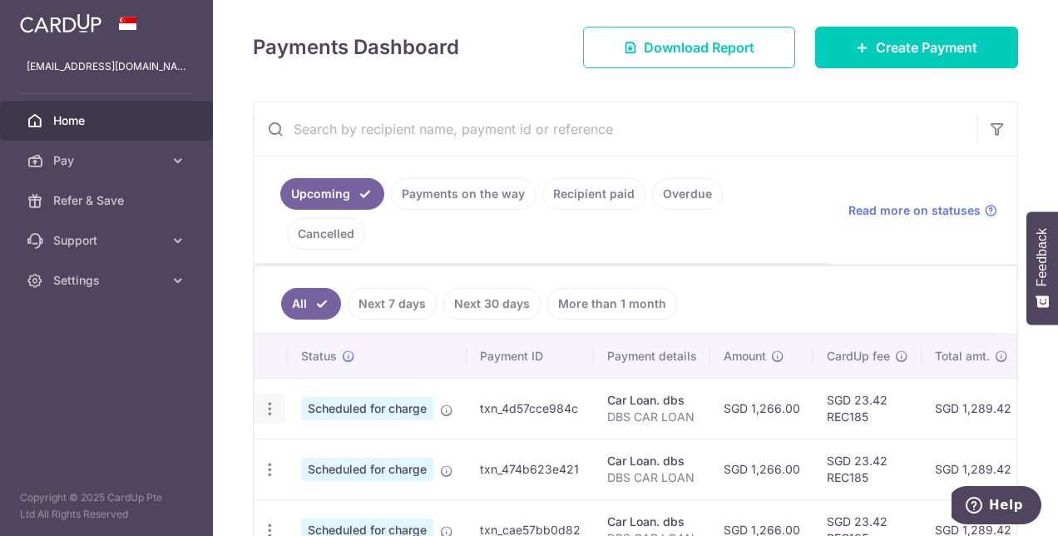
click at [264, 400] on icon "button" at bounding box center [269, 408] width 17 height 17
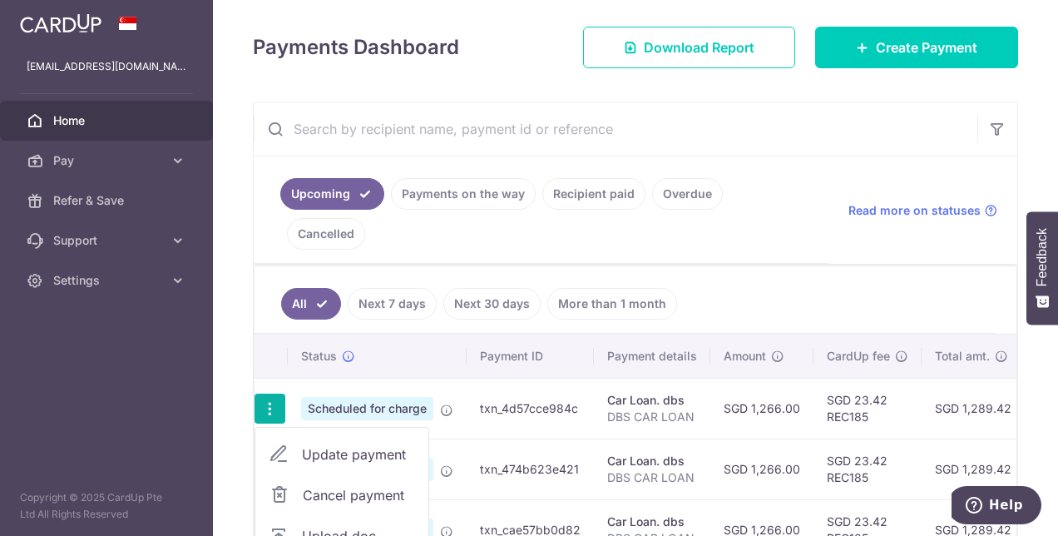
click at [307, 444] on span "Update payment" at bounding box center [358, 454] width 113 height 20
radio input "true"
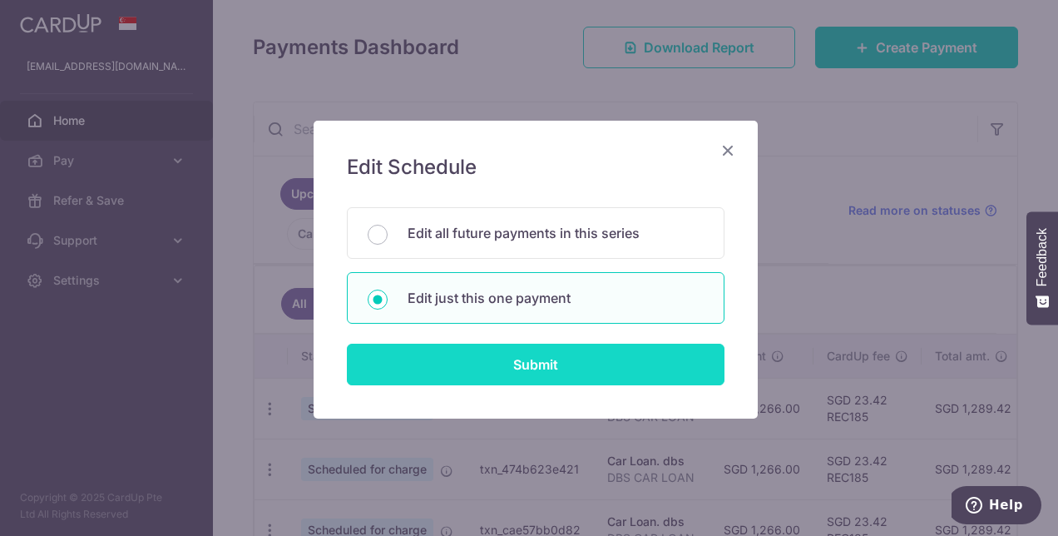
click at [407, 361] on input "Submit" at bounding box center [536, 365] width 378 height 42
radio input "true"
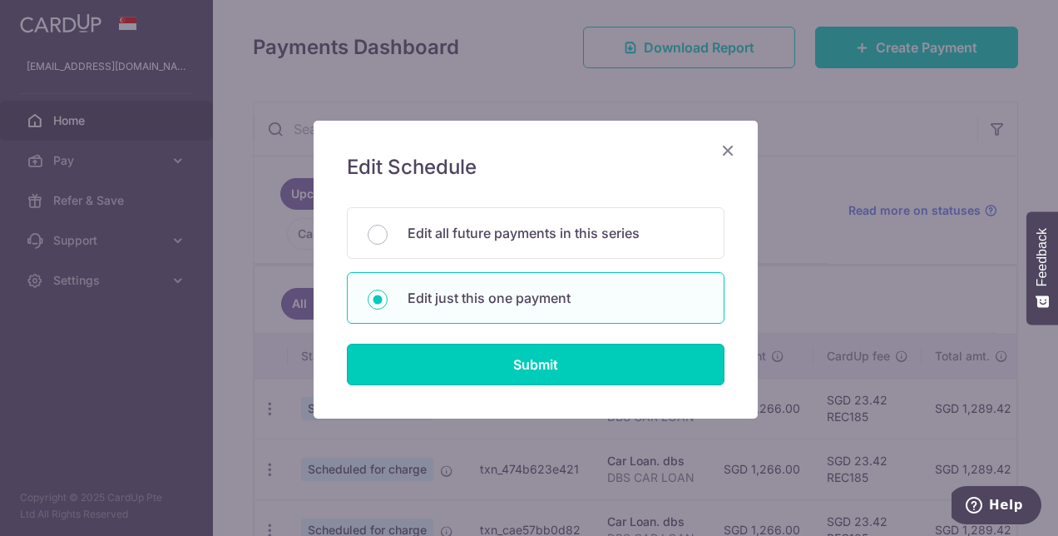
type input "1,266.00"
type input "[DATE]"
type input "DBS CAR LOAN"
type input "REC185"
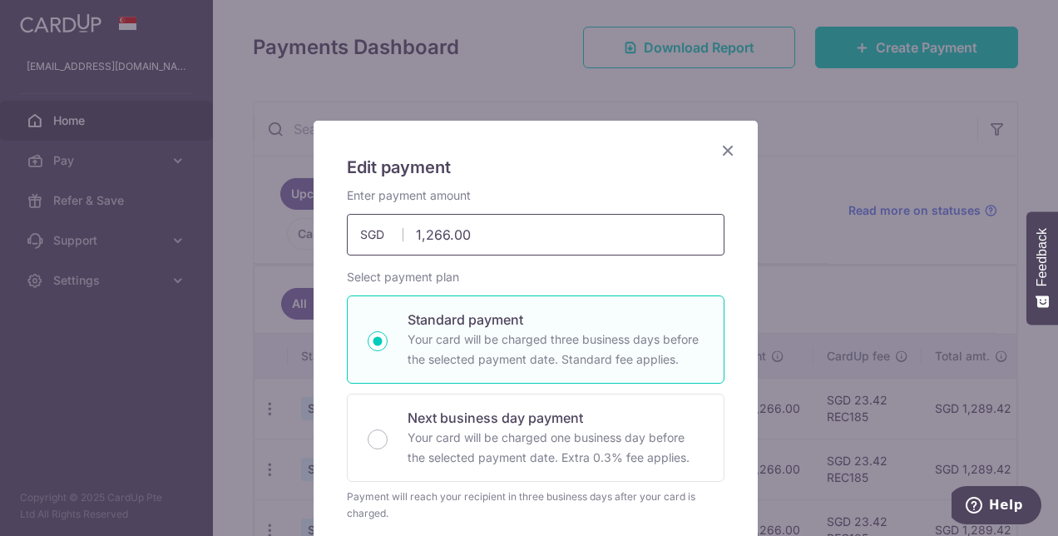
click at [412, 233] on input "1,266.00" at bounding box center [536, 235] width 378 height 42
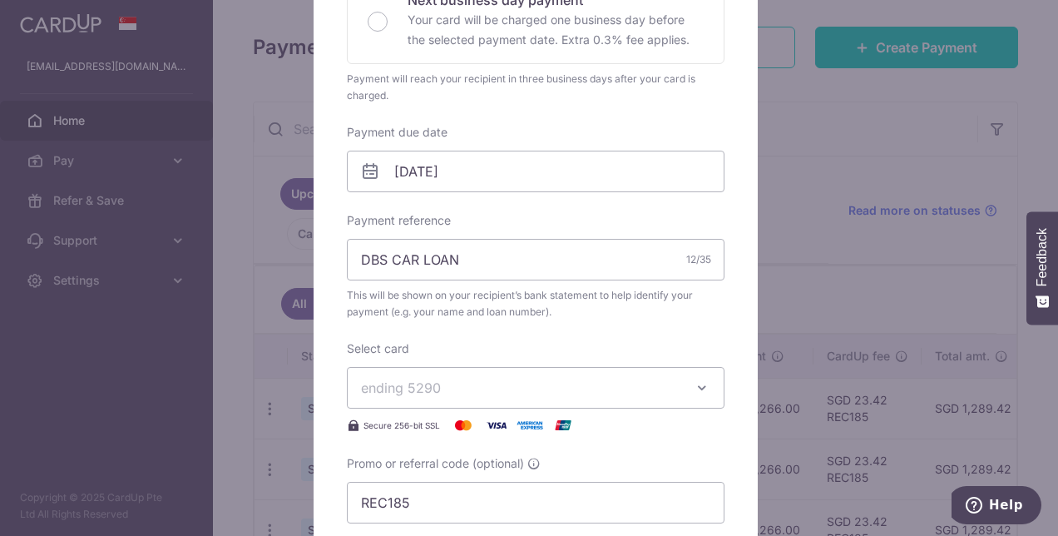
scroll to position [499, 0]
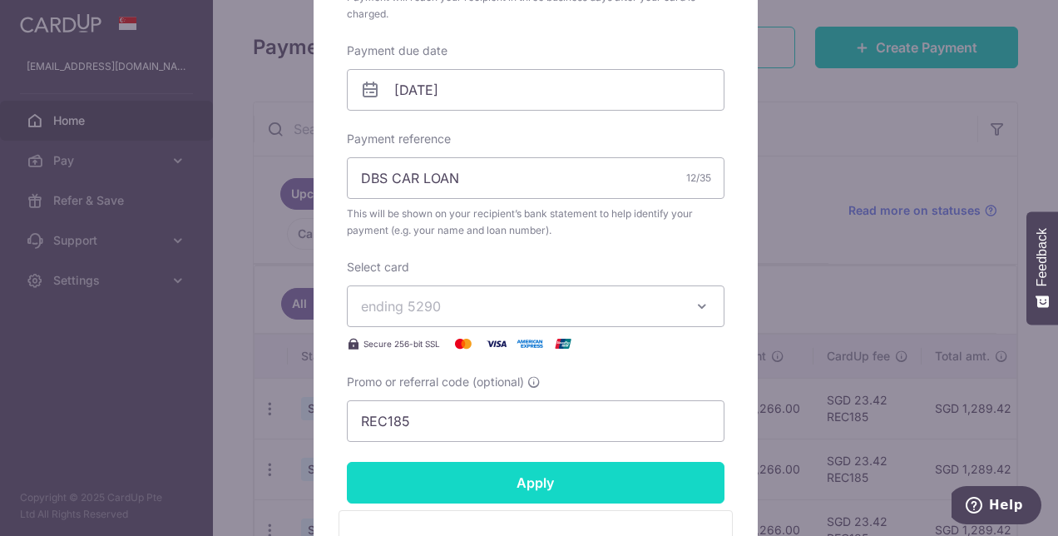
type input "18,266.00"
click at [474, 479] on input "Apply" at bounding box center [536, 483] width 378 height 42
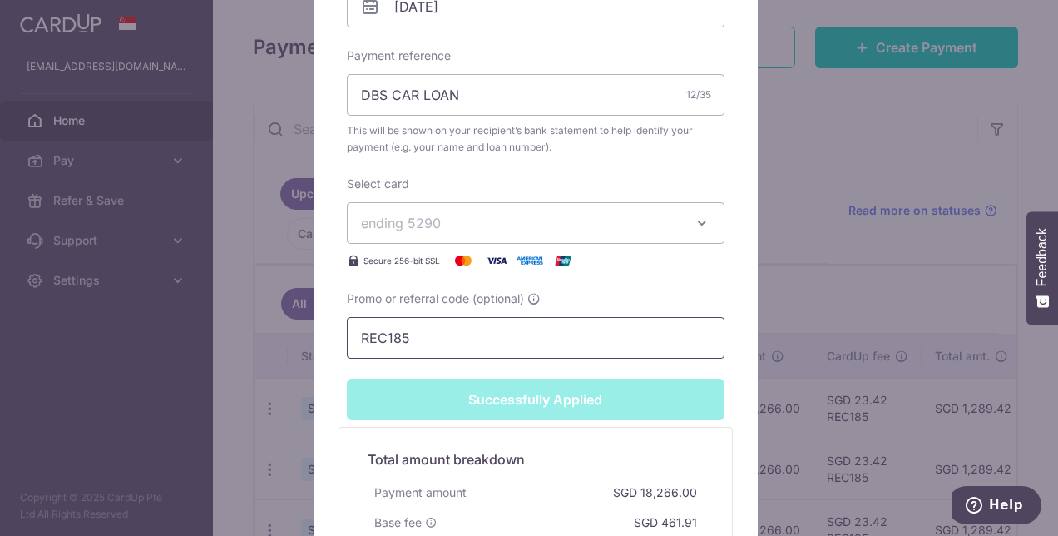
scroll to position [640, 0]
click at [443, 348] on input "REC185" at bounding box center [536, 339] width 378 height 42
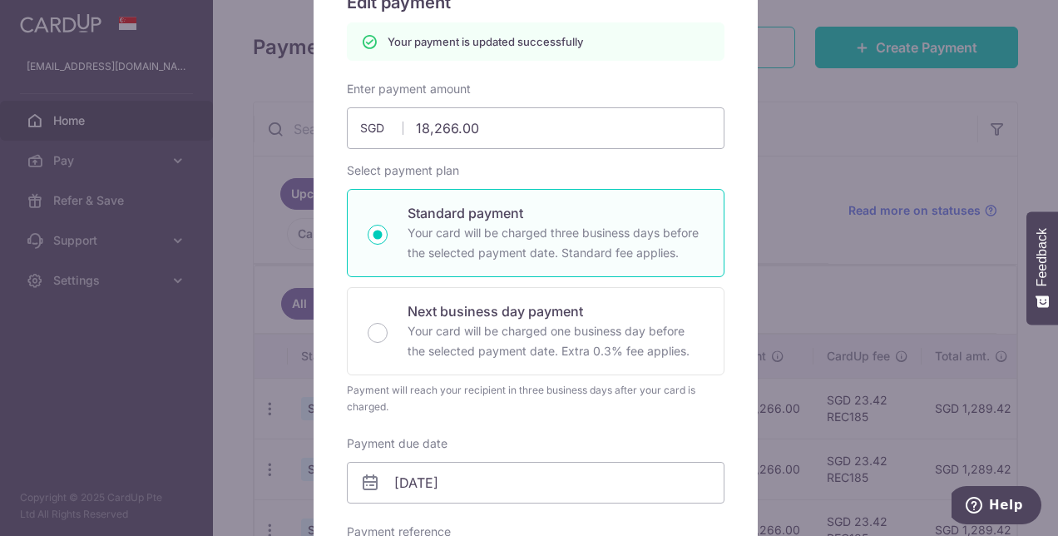
scroll to position [57, 0]
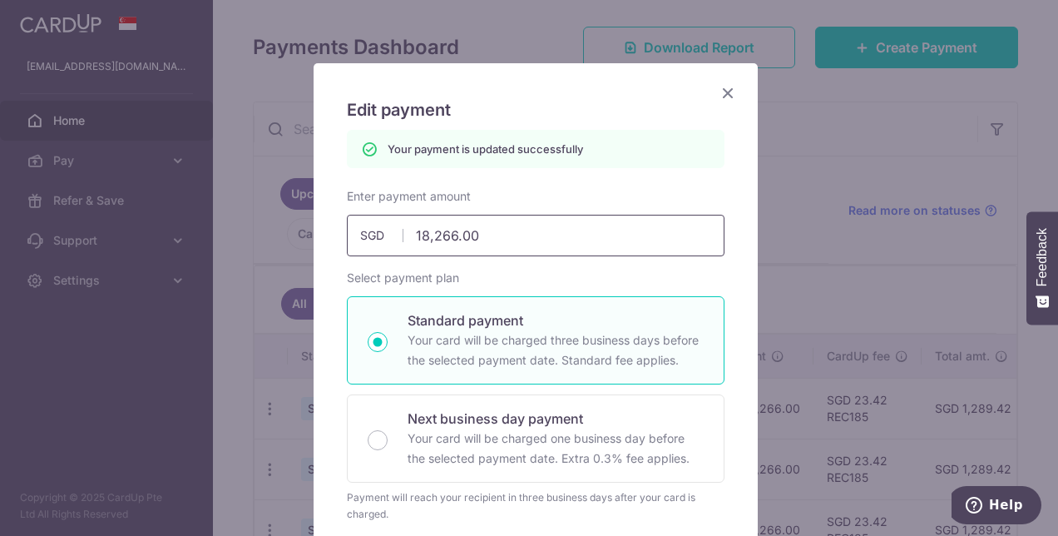
type input "Apply"
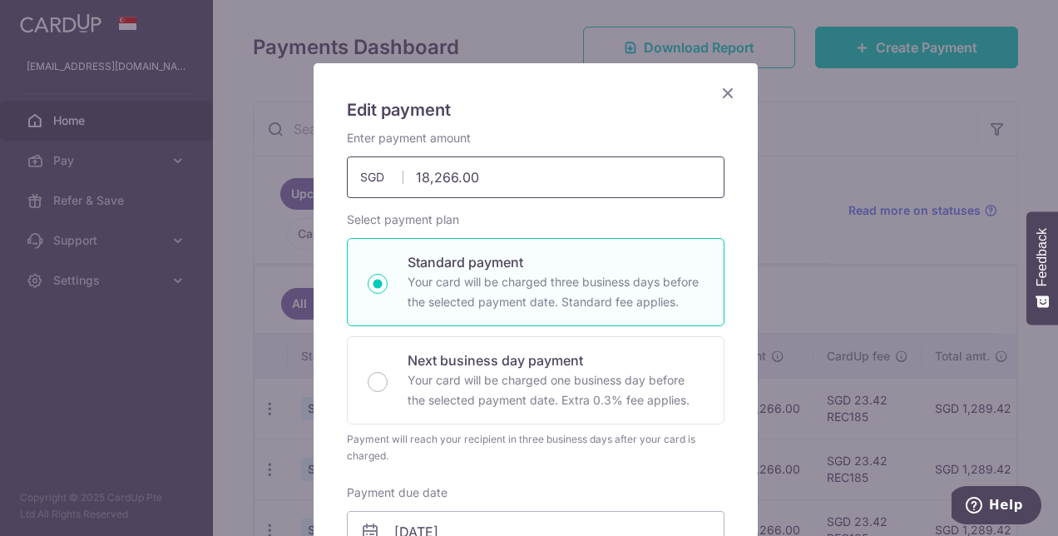
click at [421, 233] on div "Enter payment amount 18,266.00 18266.00 SGD To change the payment amount, pleas…" at bounding box center [536, 507] width 378 height 754
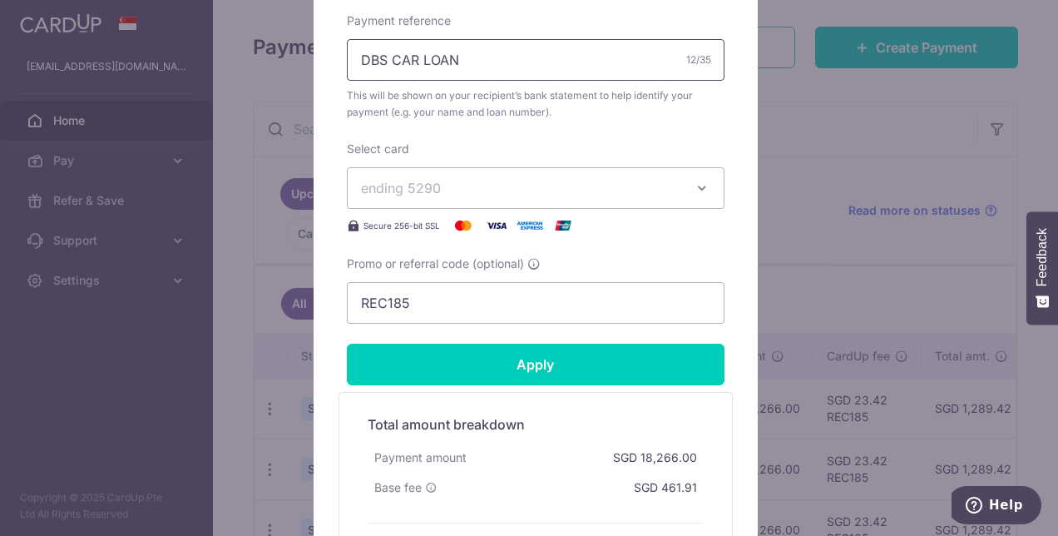
scroll to position [640, 0]
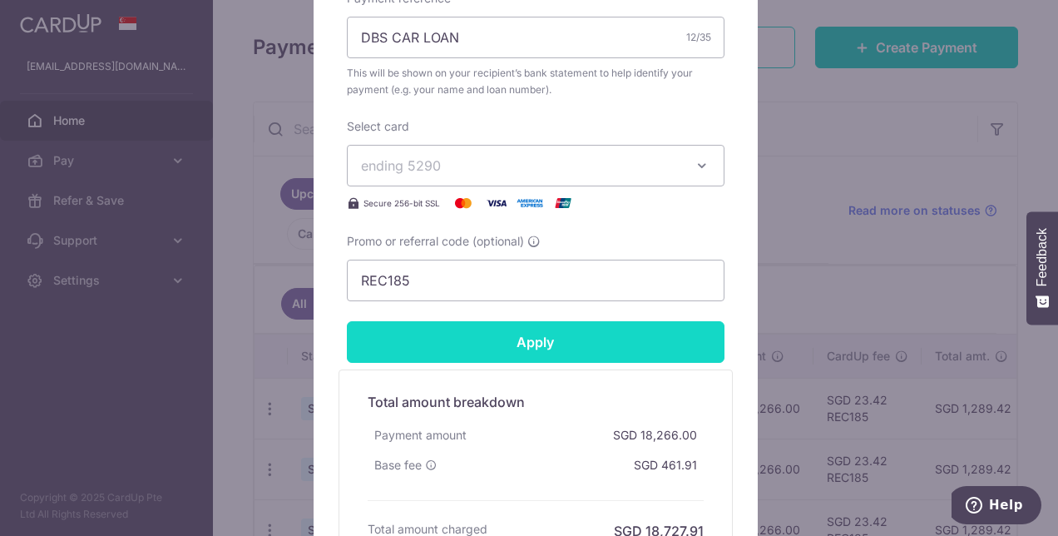
type input "1,266.00"
click at [473, 332] on input "Apply" at bounding box center [536, 342] width 378 height 42
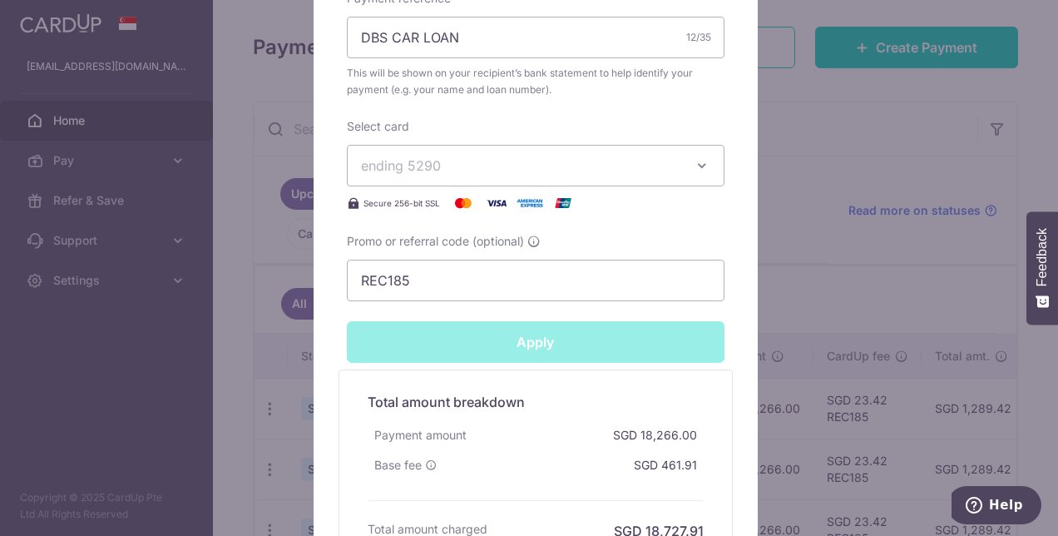
type input "Successfully Applied"
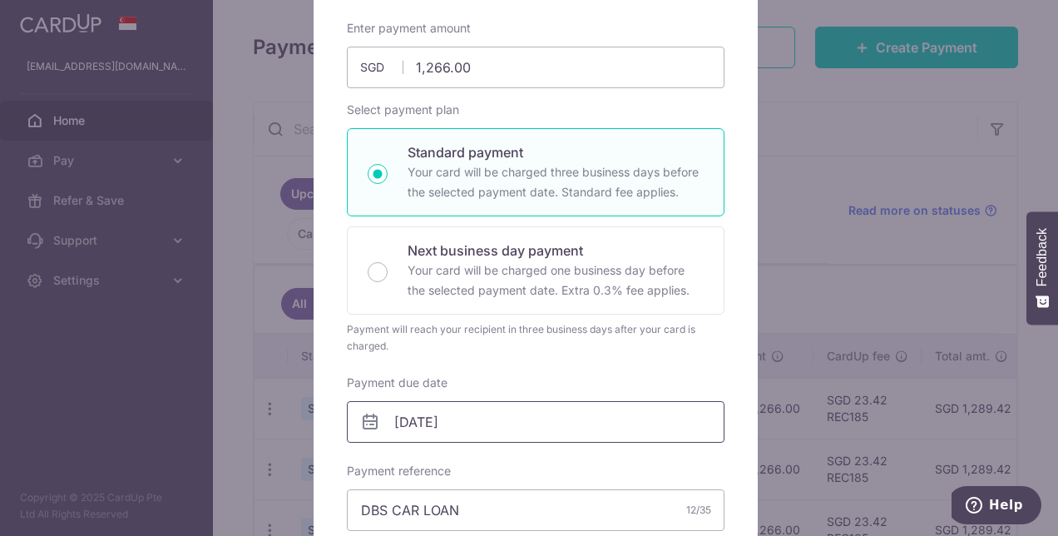
scroll to position [115, 0]
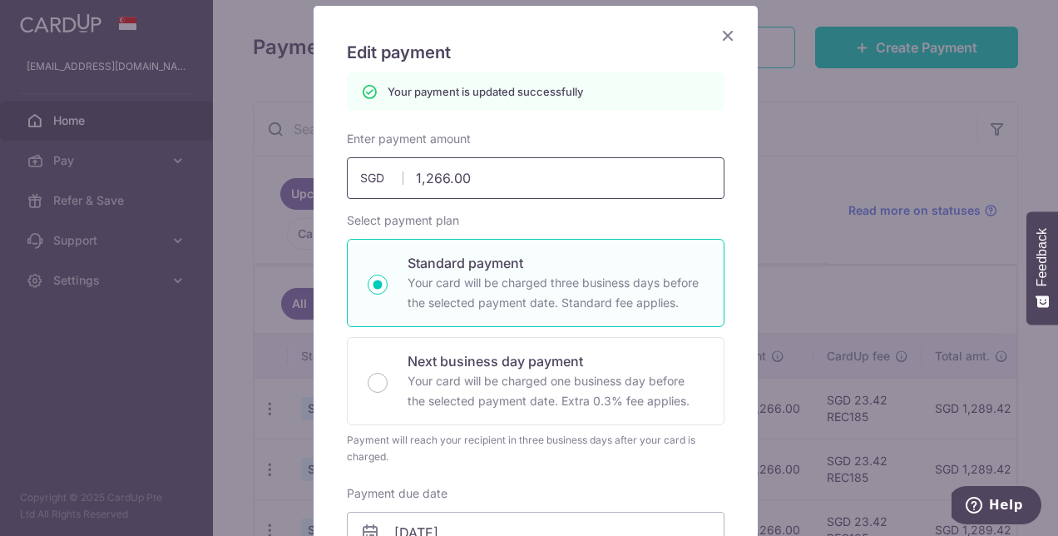
click at [441, 176] on input "1,266.00" at bounding box center [536, 178] width 378 height 42
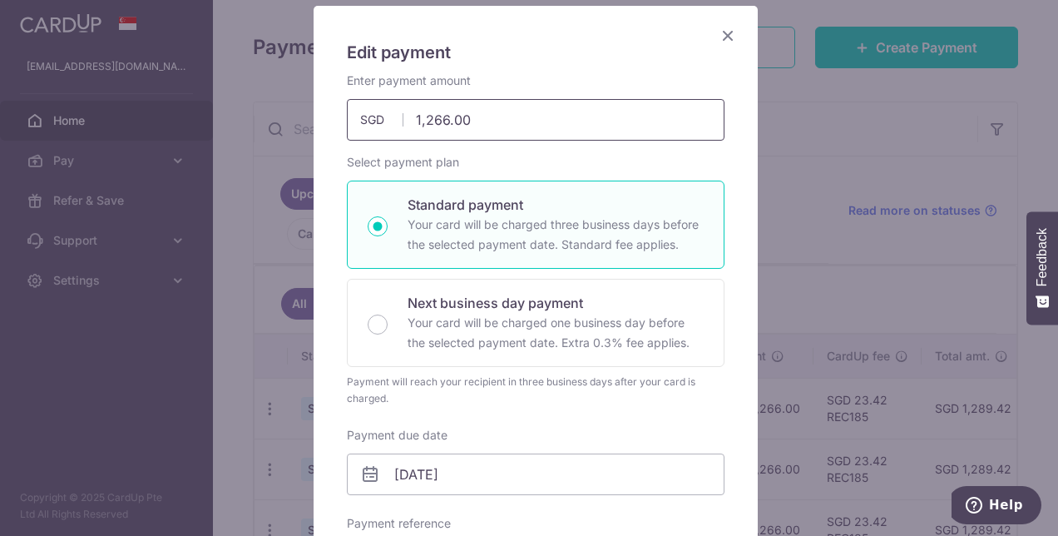
type input "12660.00"
type input "Apply"
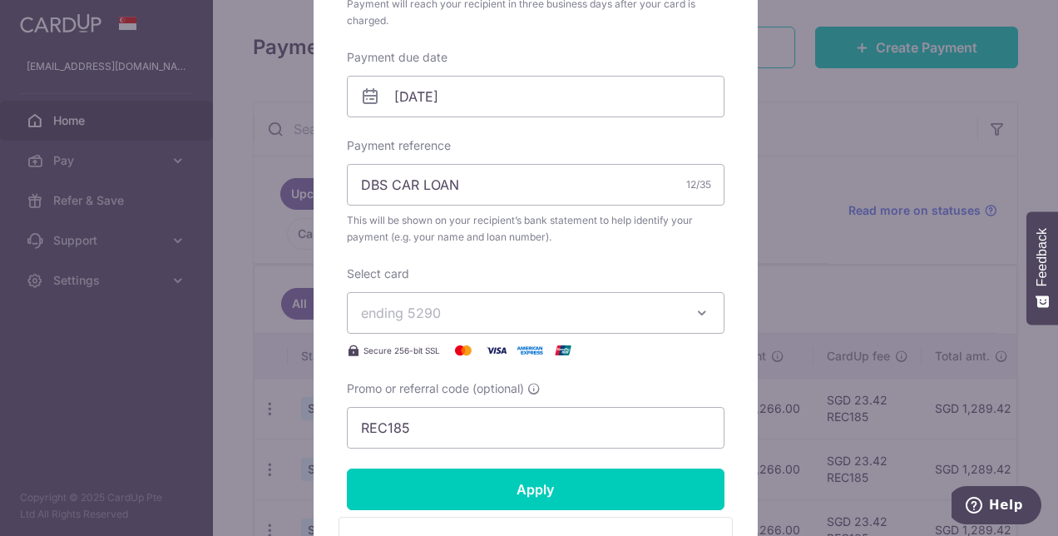
scroll to position [614, 0]
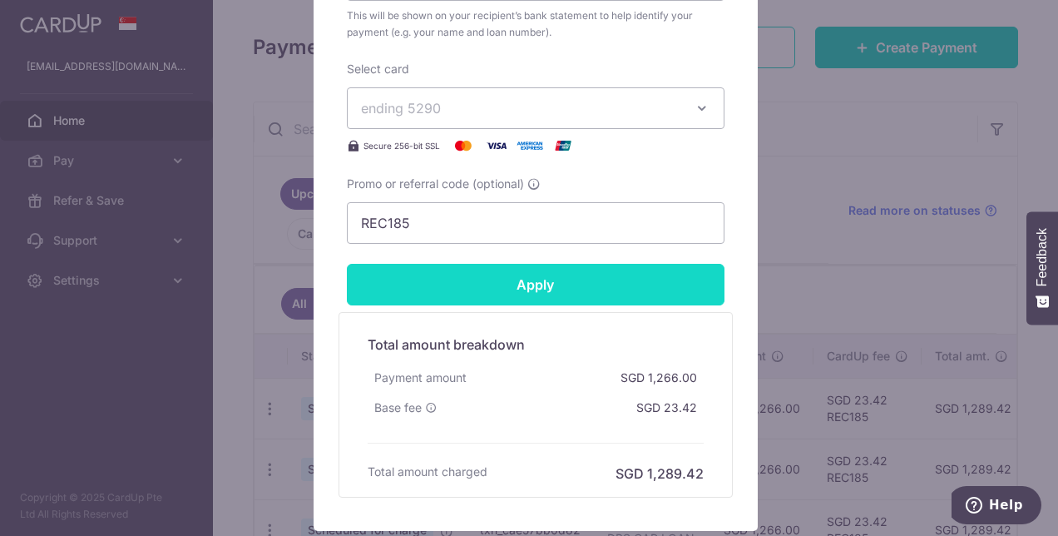
type input "12,660.00"
click at [479, 285] on input "Apply" at bounding box center [536, 285] width 378 height 42
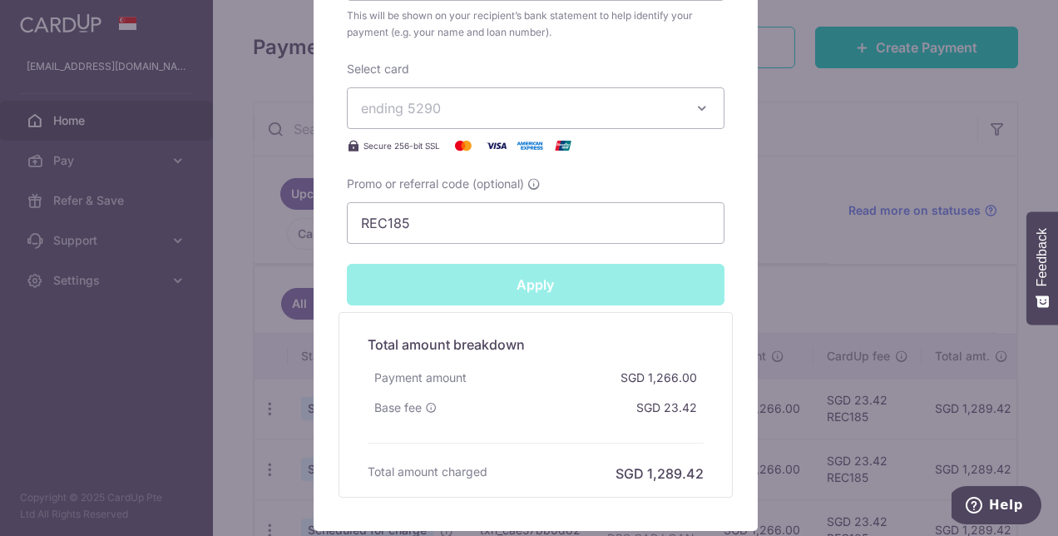
type input "Successfully Applied"
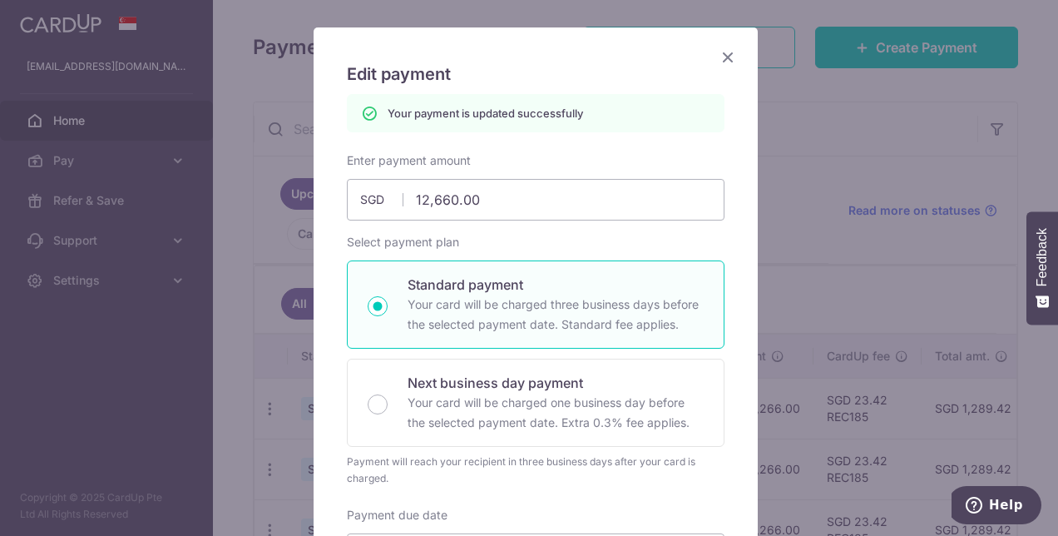
scroll to position [90, 0]
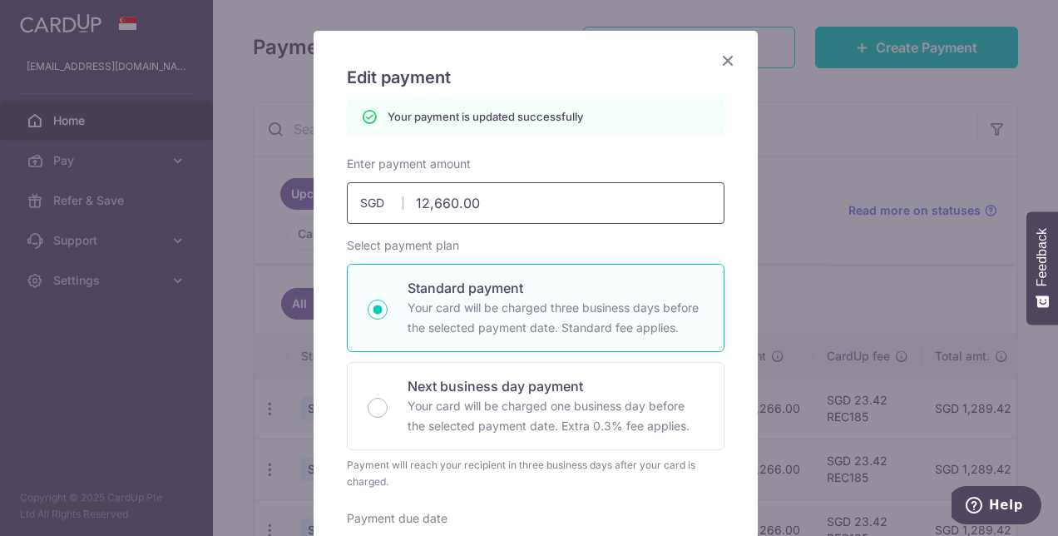
click at [426, 206] on input "12,660.00" at bounding box center [536, 203] width 378 height 42
click at [444, 200] on input "12,660.00" at bounding box center [536, 203] width 378 height 42
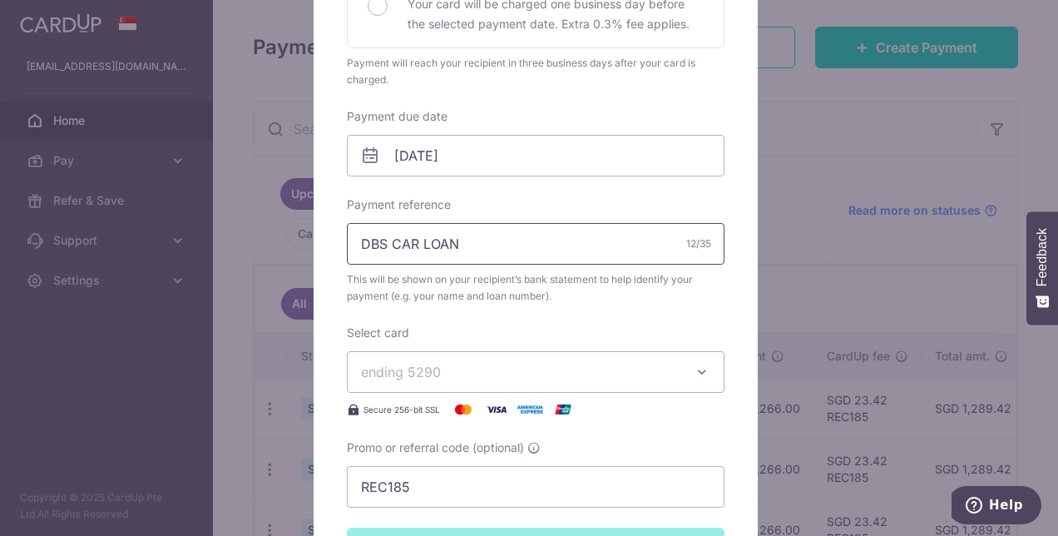
scroll to position [672, 0]
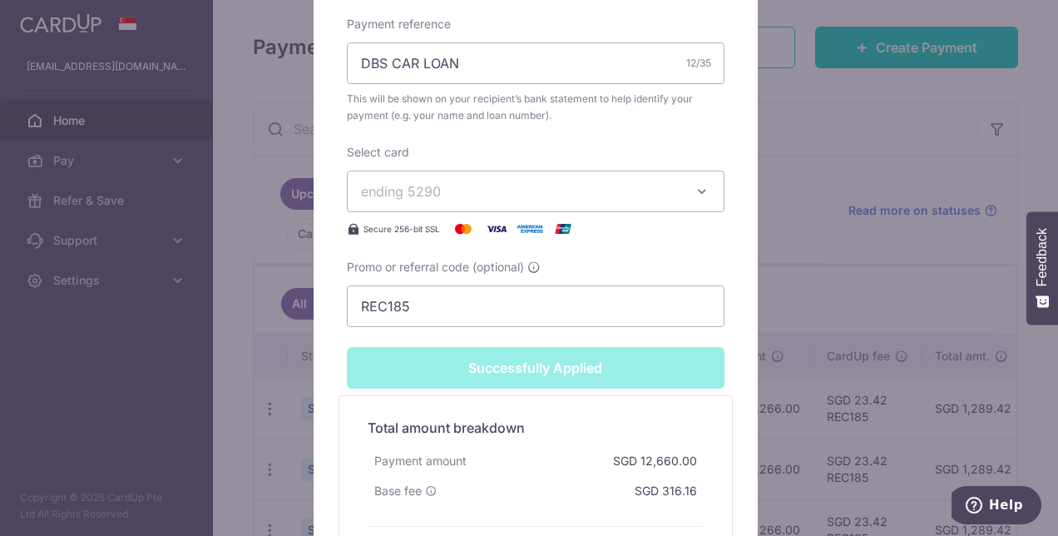
type input "1,266.00"
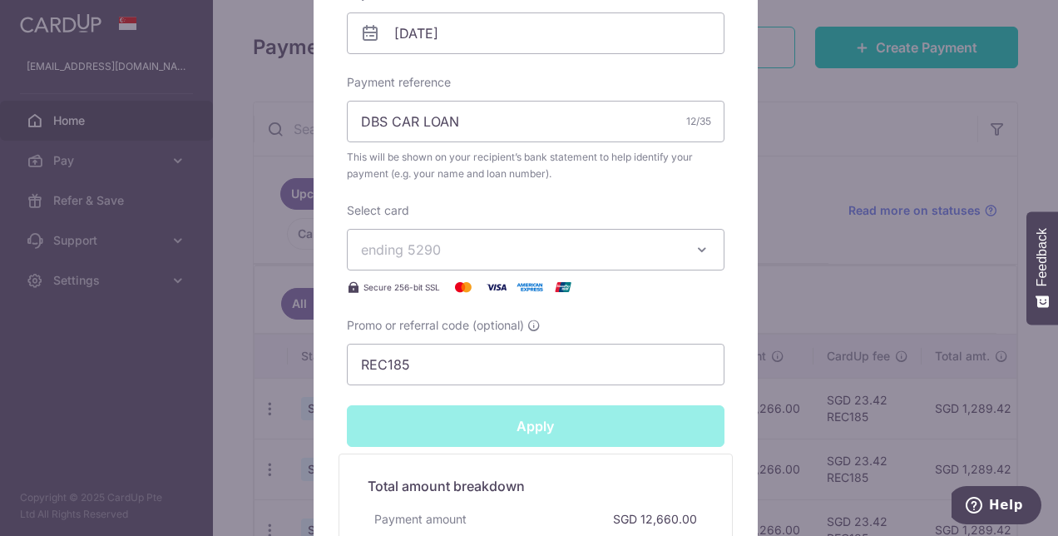
click at [483, 405] on div "Apply" at bounding box center [536, 426] width 398 height 42
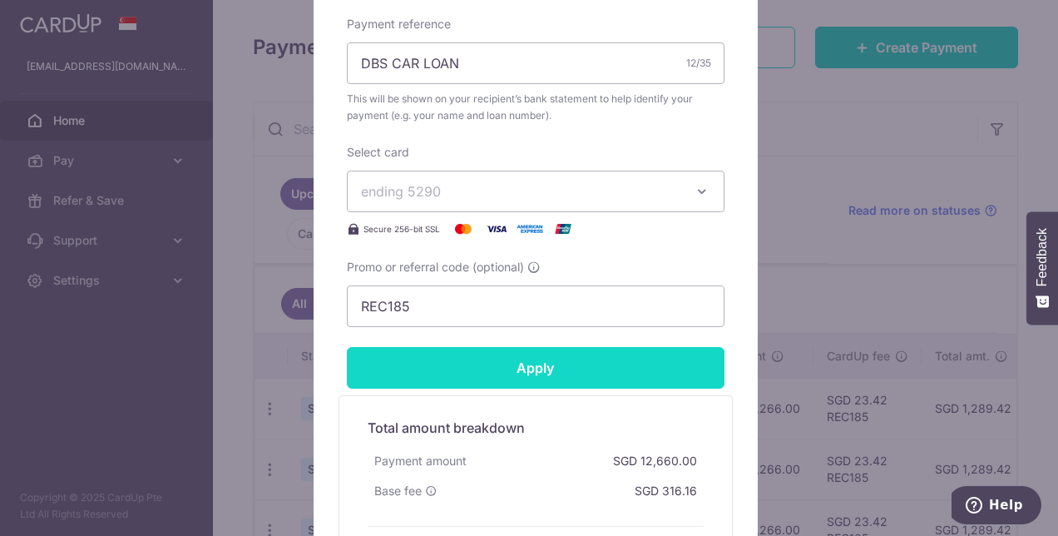
click at [470, 369] on input "Apply" at bounding box center [536, 368] width 378 height 42
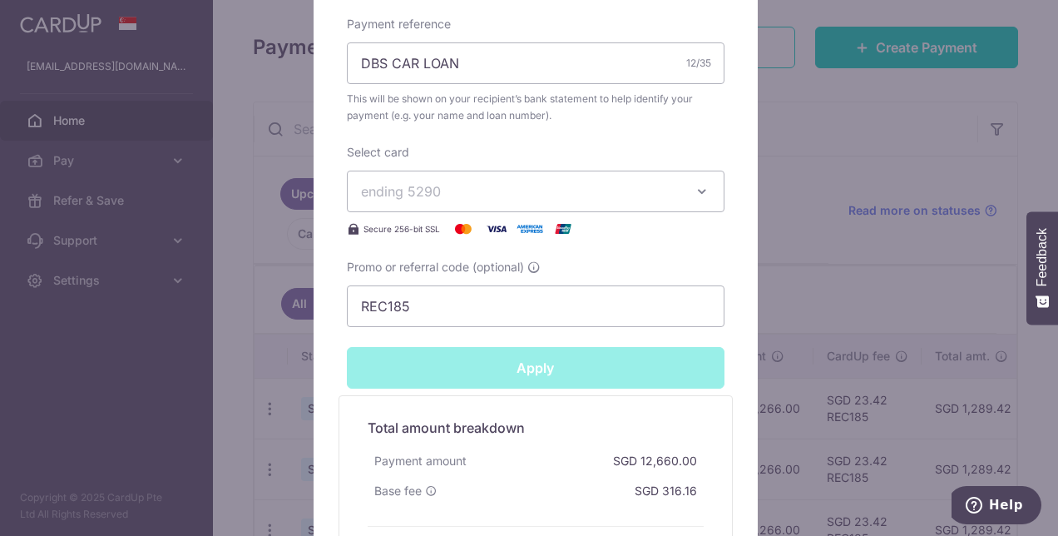
type input "Successfully Applied"
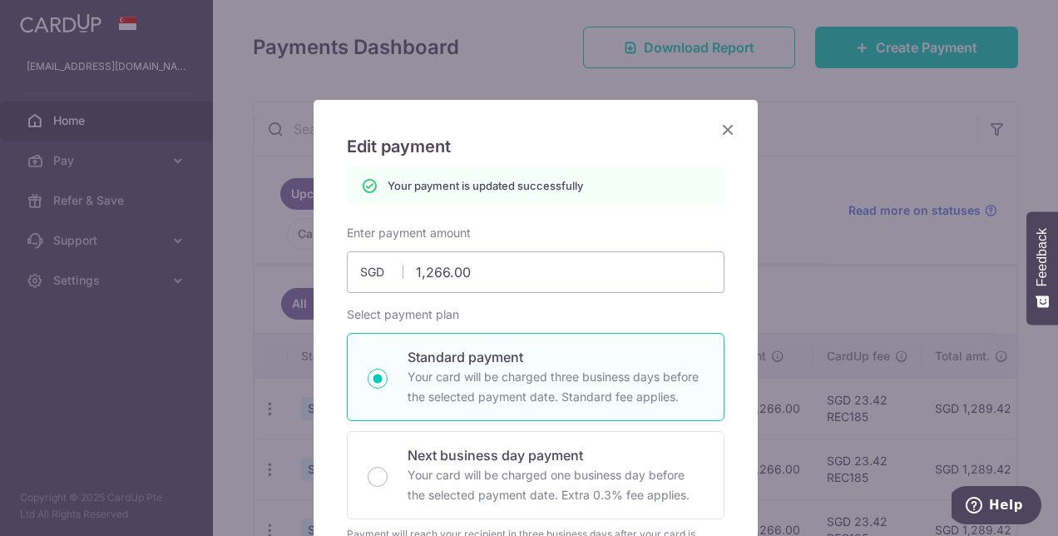
scroll to position [0, 0]
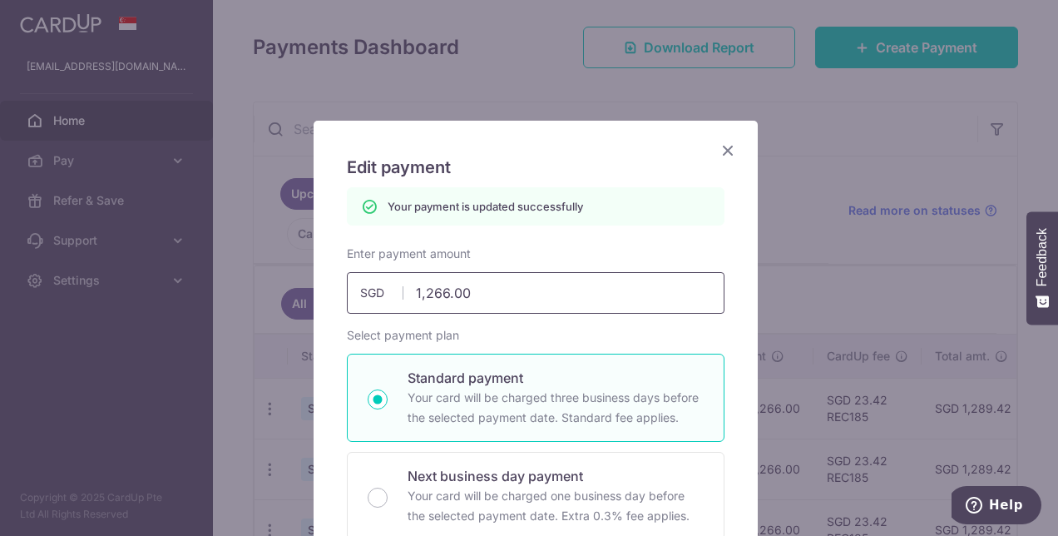
drag, startPoint x: 414, startPoint y: 290, endPoint x: 377, endPoint y: 292, distance: 36.6
click at [381, 293] on div "1,266.00 1266.00 SGD" at bounding box center [536, 293] width 378 height 42
type input "7266.00"
type input "Apply"
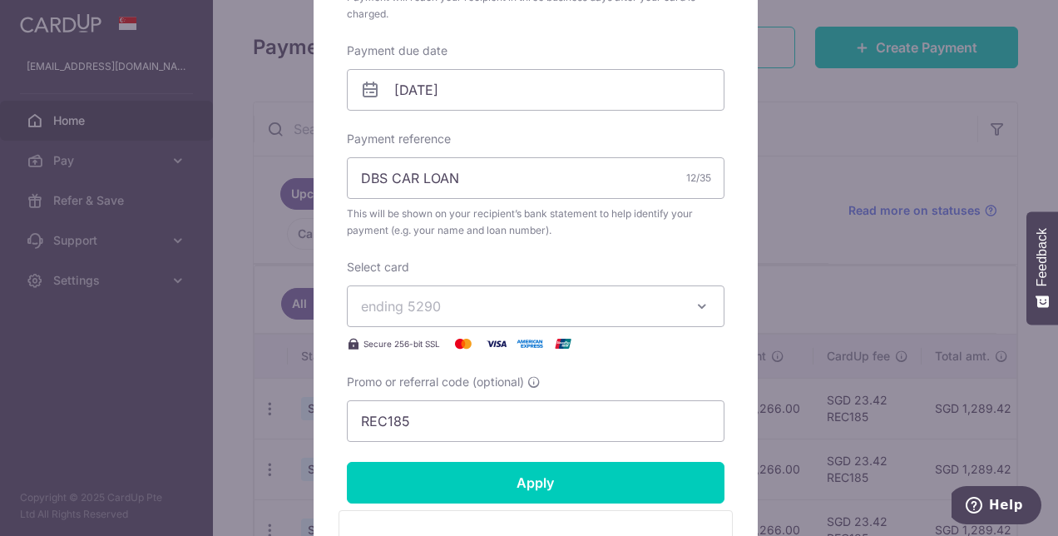
scroll to position [749, 0]
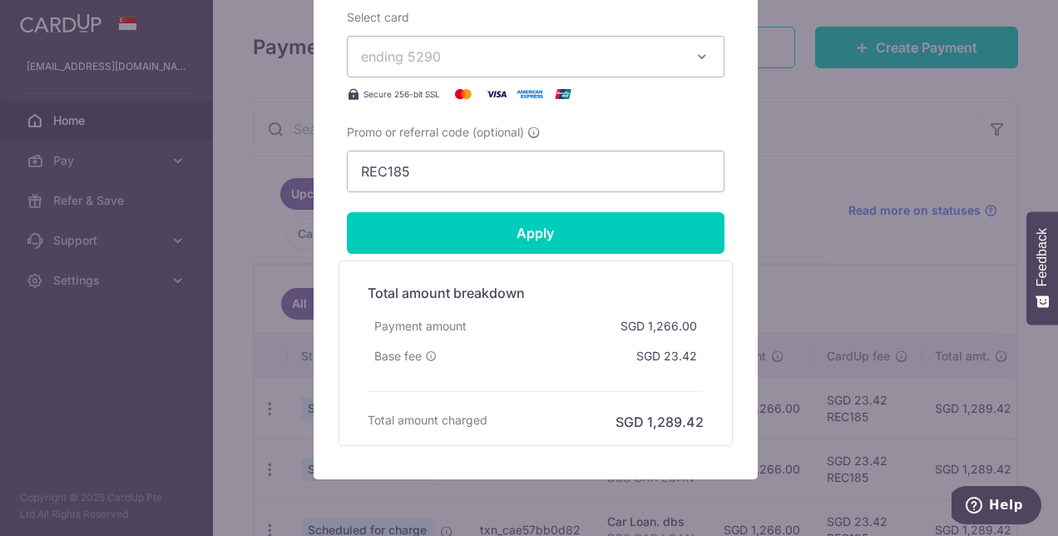
type input "7,266.00"
click at [426, 260] on div "Total amount breakdown Payment amount SGD 1,266.00 Base fee SGD 23.42 Processin…" at bounding box center [536, 353] width 394 height 186
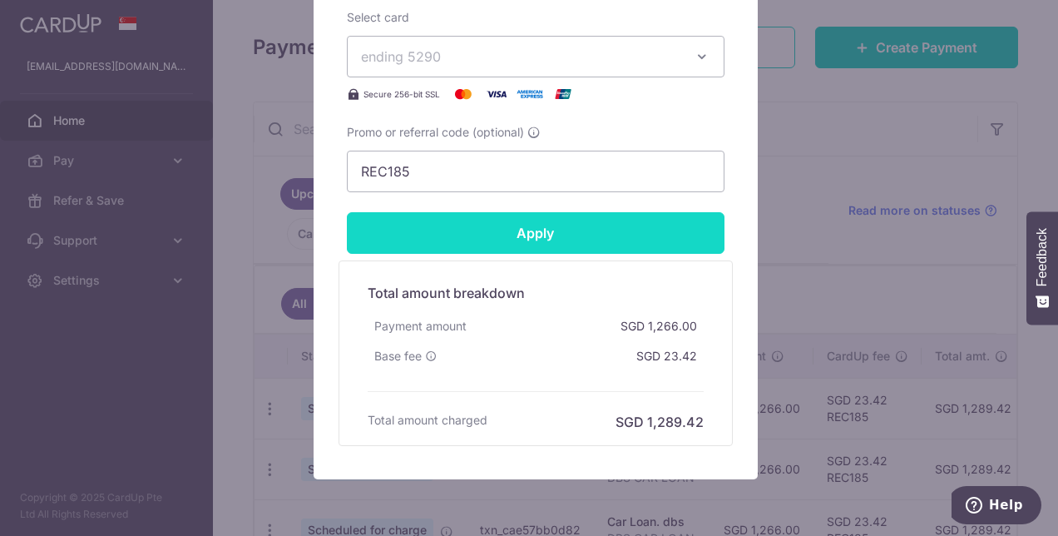
click at [436, 240] on input "Apply" at bounding box center [536, 233] width 378 height 42
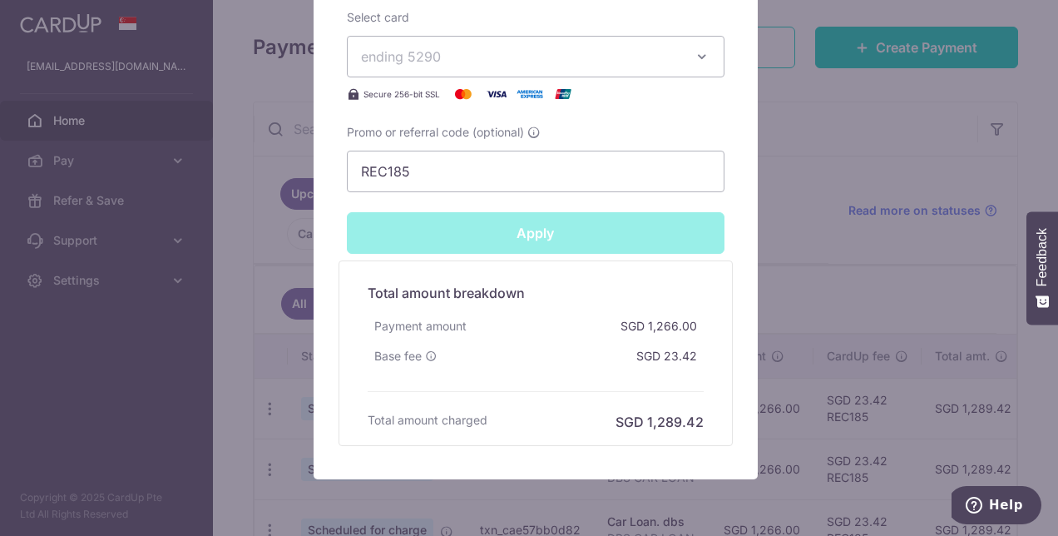
type input "Successfully Applied"
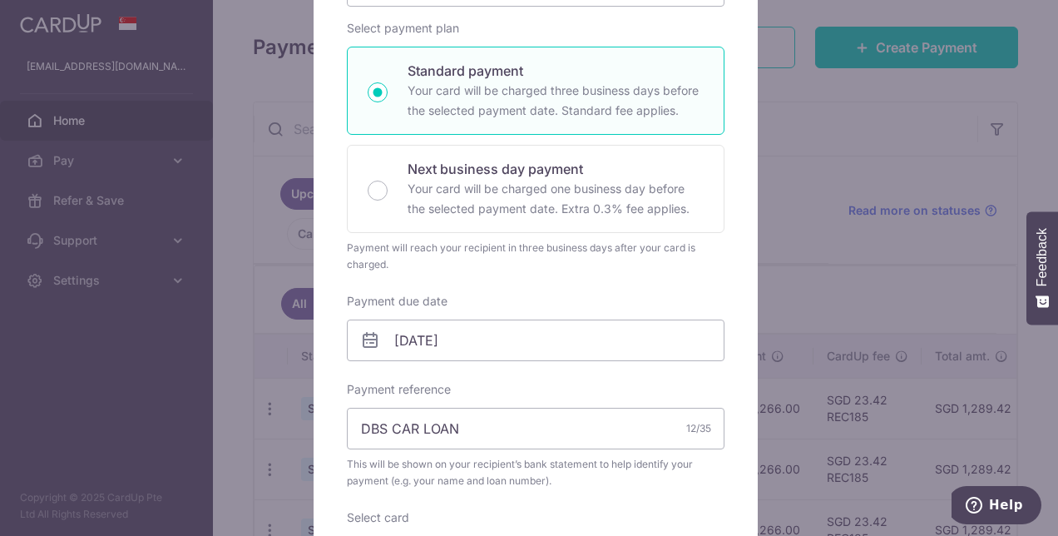
scroll to position [57, 0]
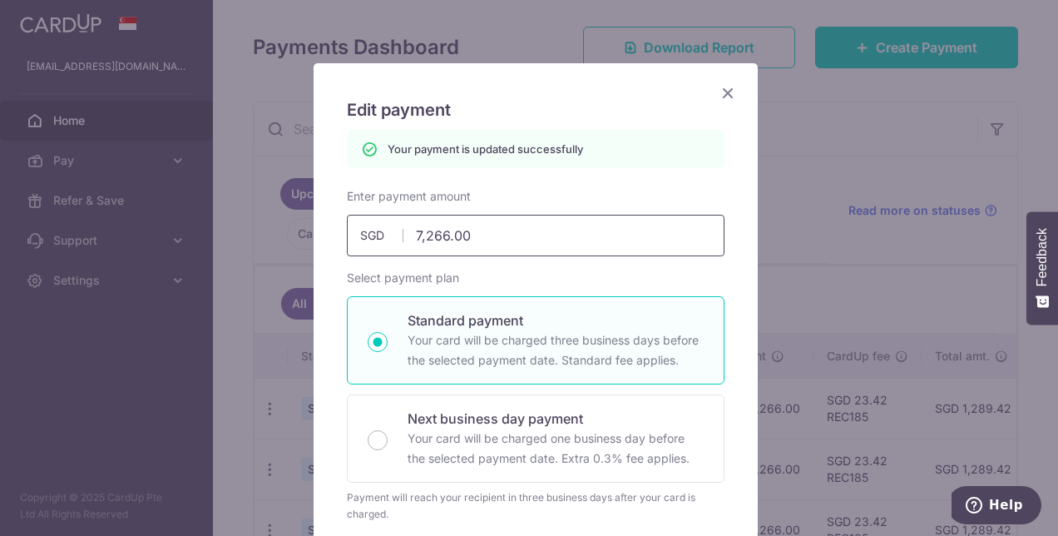
drag, startPoint x: 414, startPoint y: 238, endPoint x: 366, endPoint y: 236, distance: 48.3
click at [366, 236] on div "7,266.00 7266.00 SGD" at bounding box center [536, 236] width 378 height 42
type input "5266.00"
type input "Apply"
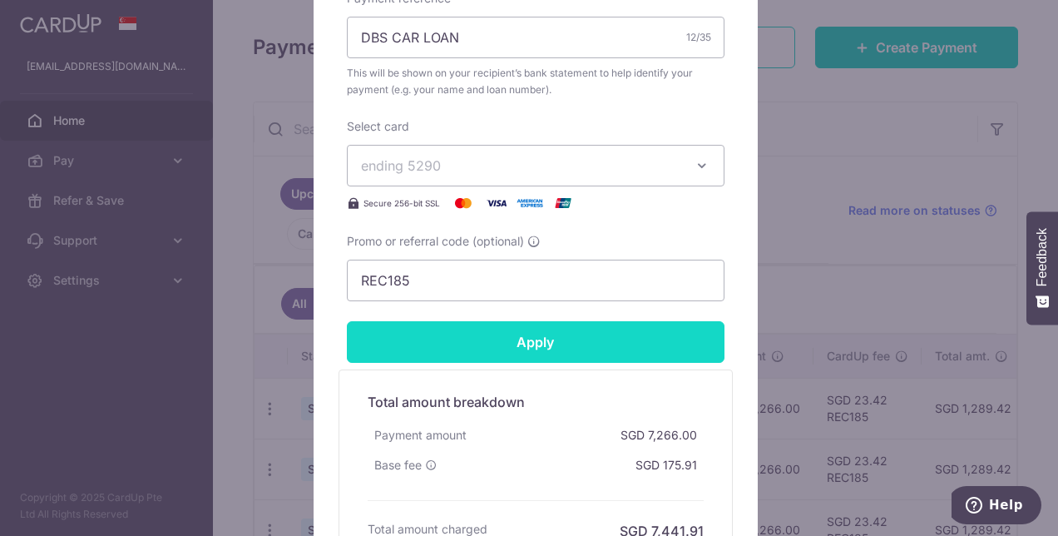
type input "5,266.00"
click at [456, 337] on input "Apply" at bounding box center [536, 342] width 378 height 42
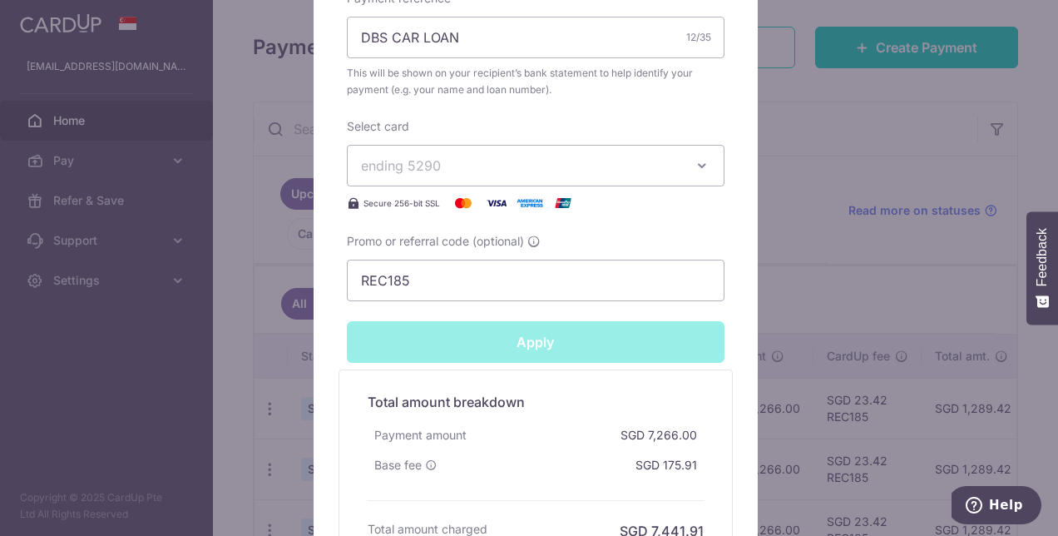
type input "Successfully Applied"
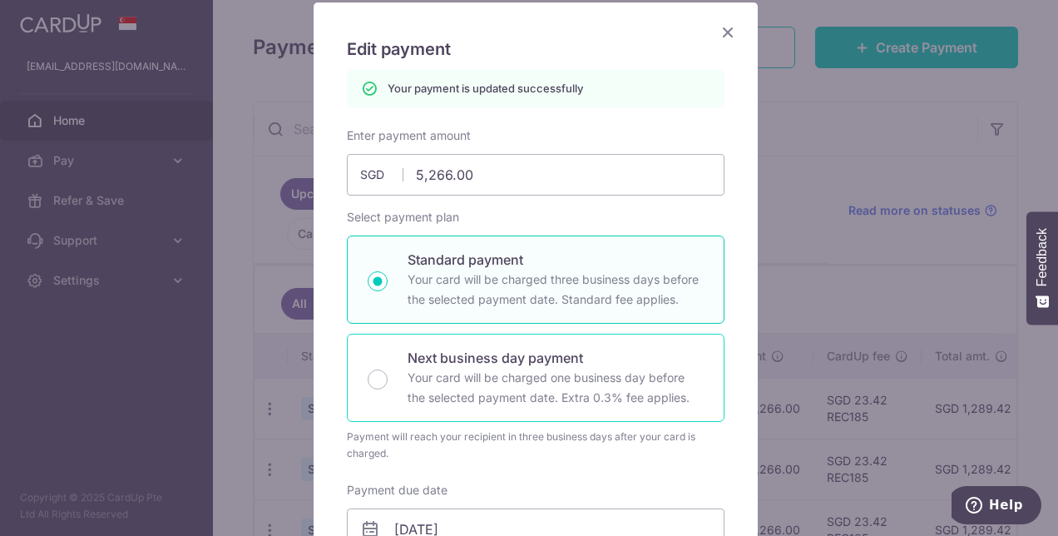
scroll to position [115, 0]
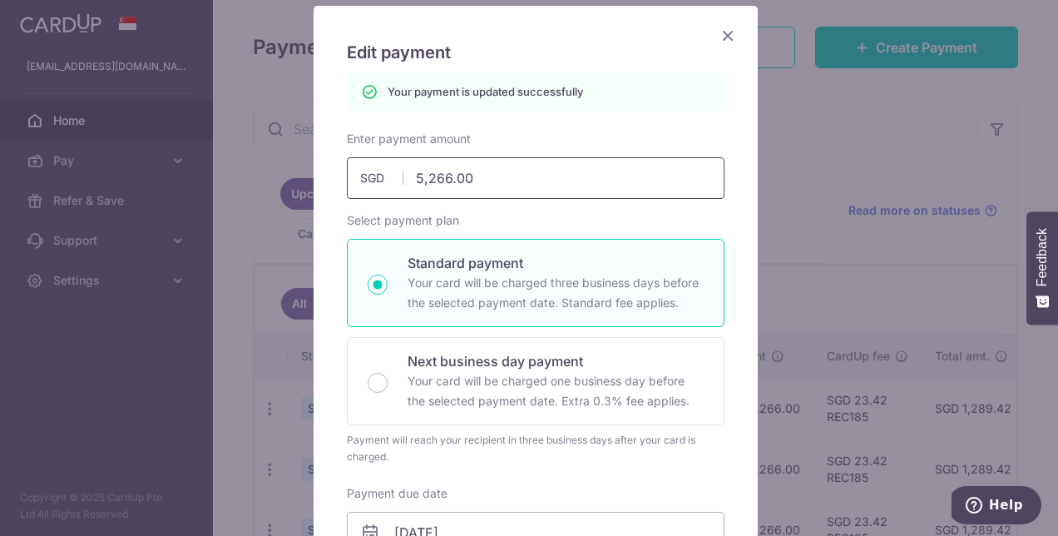
drag, startPoint x: 416, startPoint y: 176, endPoint x: 358, endPoint y: 175, distance: 58.2
click at [369, 176] on div "5,266.00 5266.00 SGD" at bounding box center [536, 178] width 378 height 42
type input "4266.00"
type input "Apply"
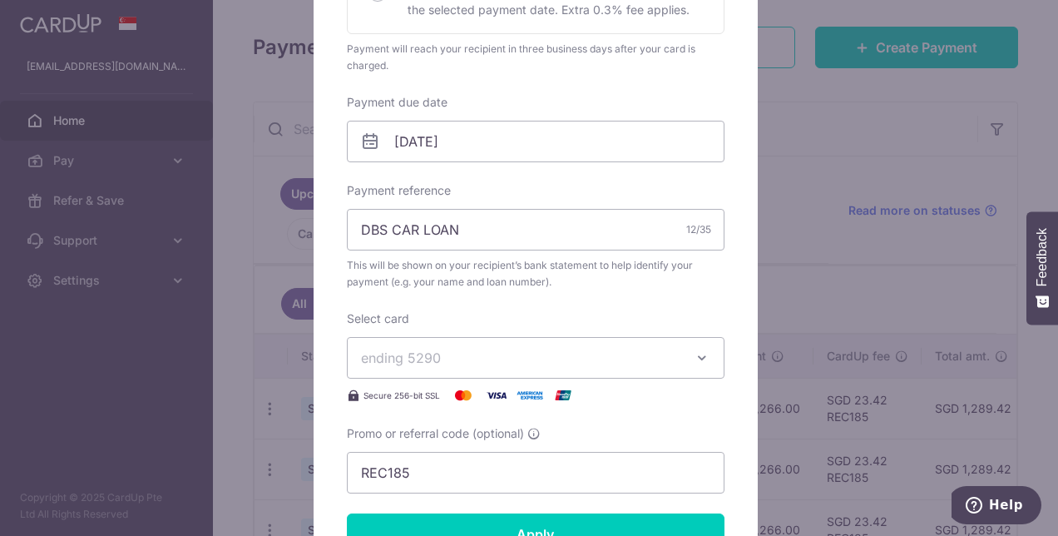
scroll to position [697, 0]
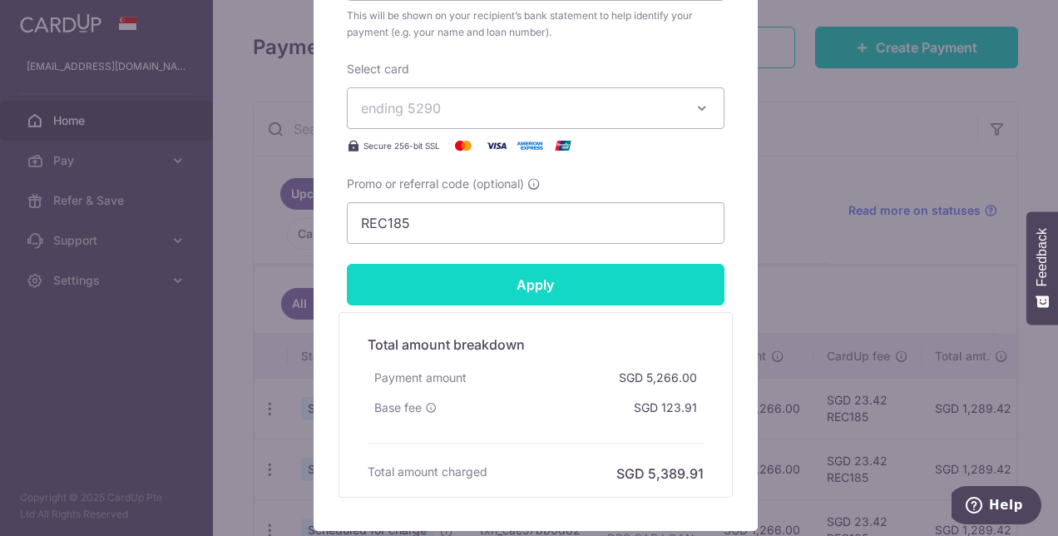
type input "4,266.00"
click at [506, 276] on input "Apply" at bounding box center [536, 285] width 378 height 42
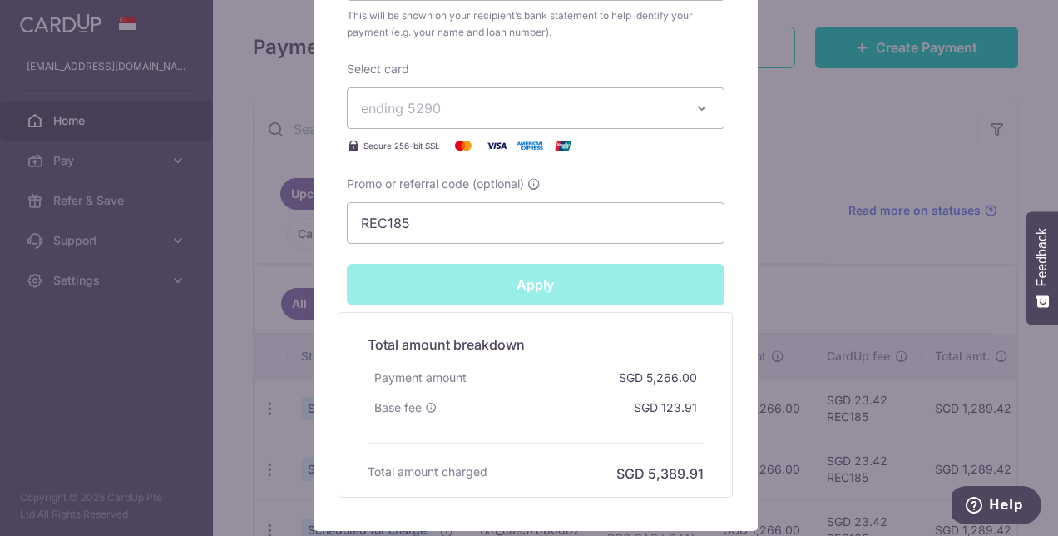
type input "Successfully Applied"
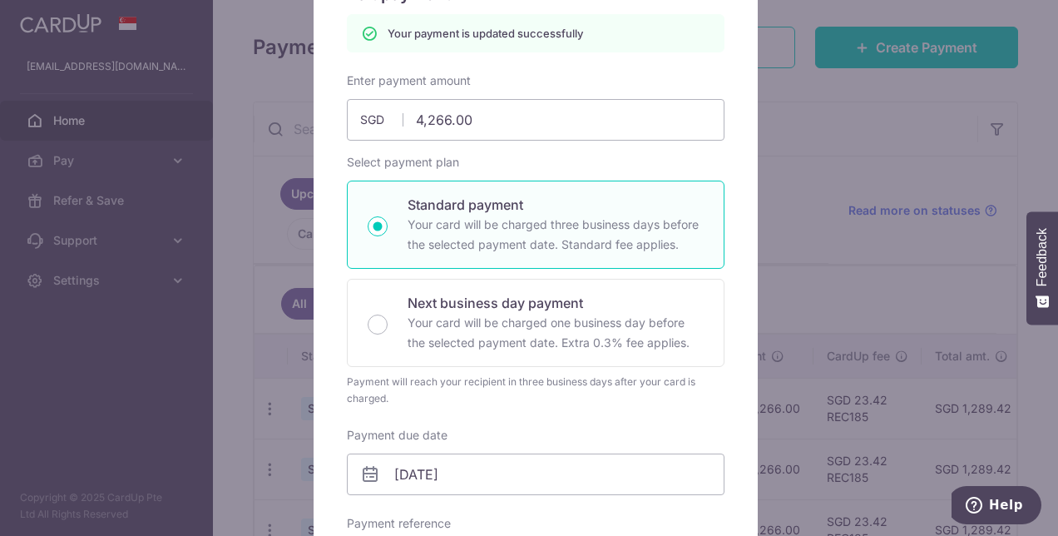
scroll to position [0, 0]
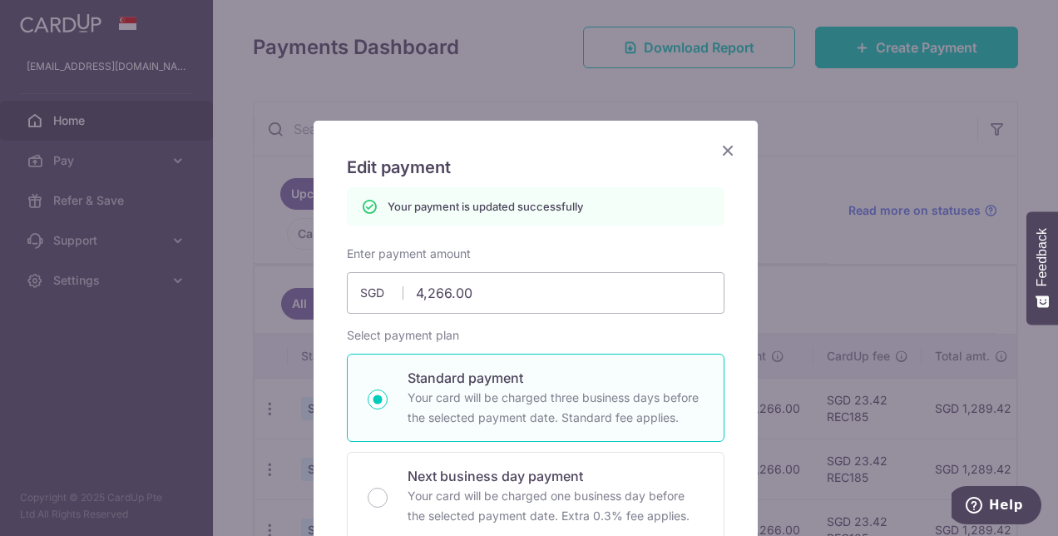
click at [725, 151] on icon "Close" at bounding box center [728, 150] width 20 height 21
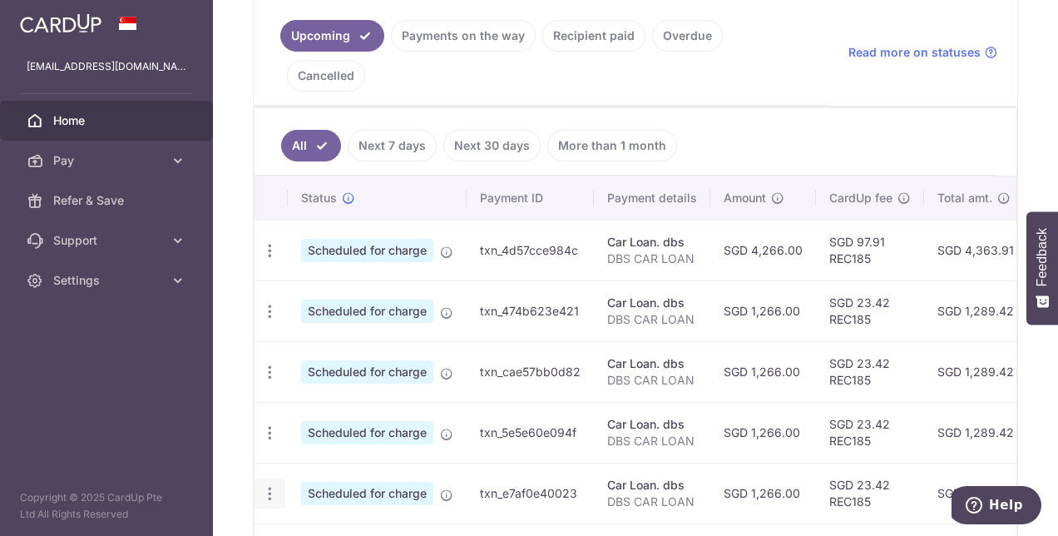
scroll to position [303, 0]
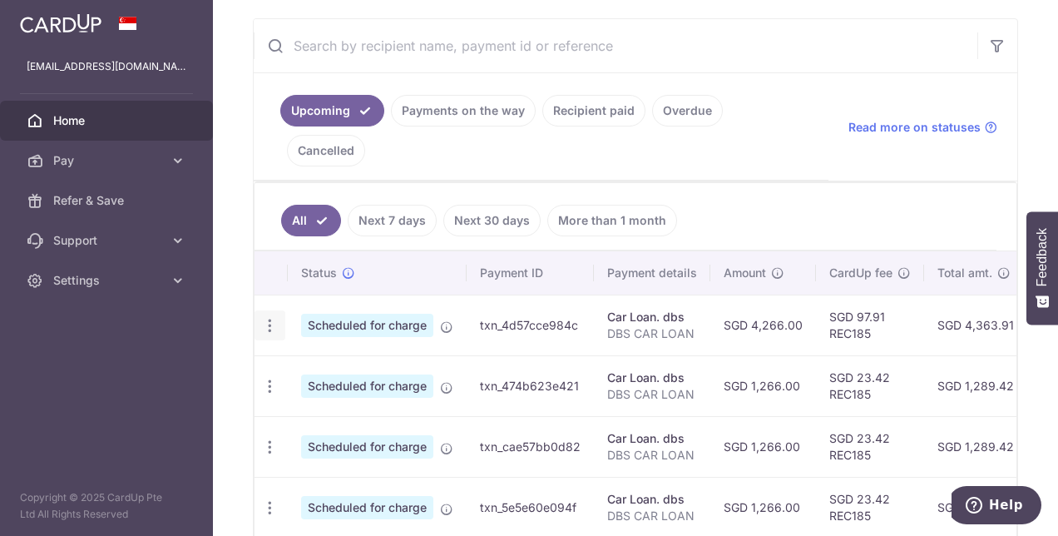
click at [270, 310] on div "Update payment Cancel payment Upload doc" at bounding box center [270, 325] width 31 height 31
click at [275, 317] on icon "button" at bounding box center [269, 325] width 17 height 17
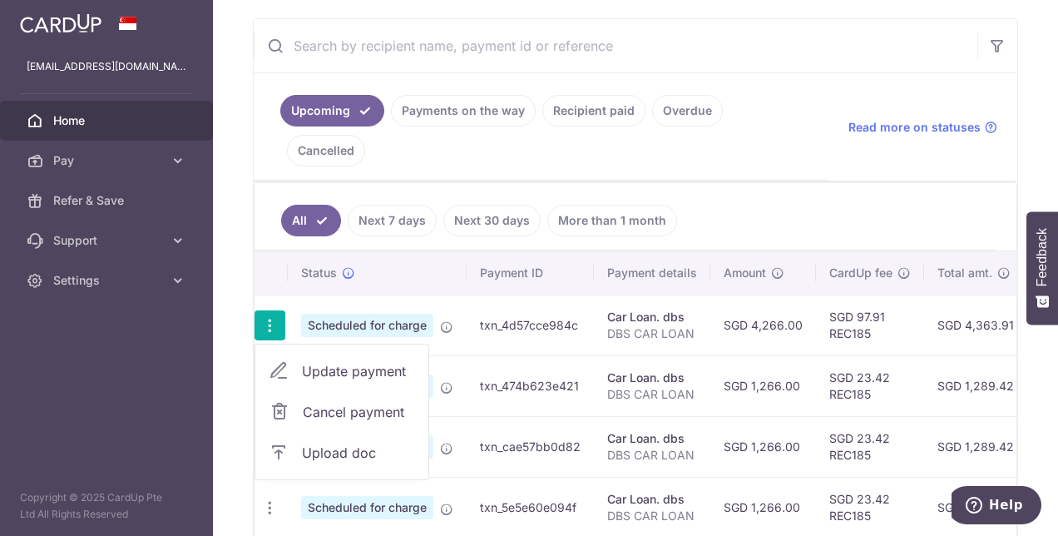
click at [324, 361] on span "Update payment" at bounding box center [358, 371] width 113 height 20
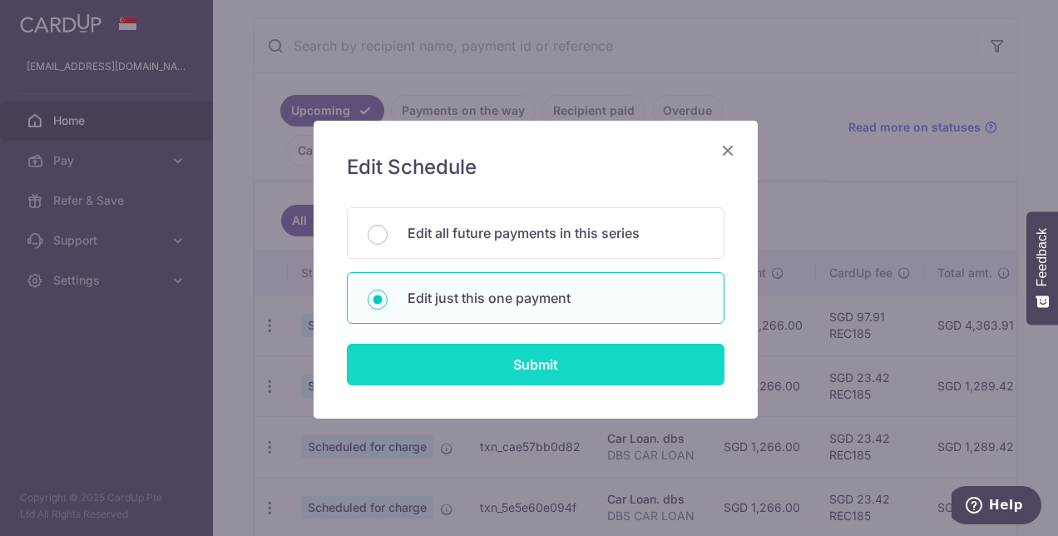
click at [459, 378] on input "Submit" at bounding box center [536, 365] width 378 height 42
radio input "true"
type input "4,266.00"
type input "[DATE]"
type input "DBS CAR LOAN"
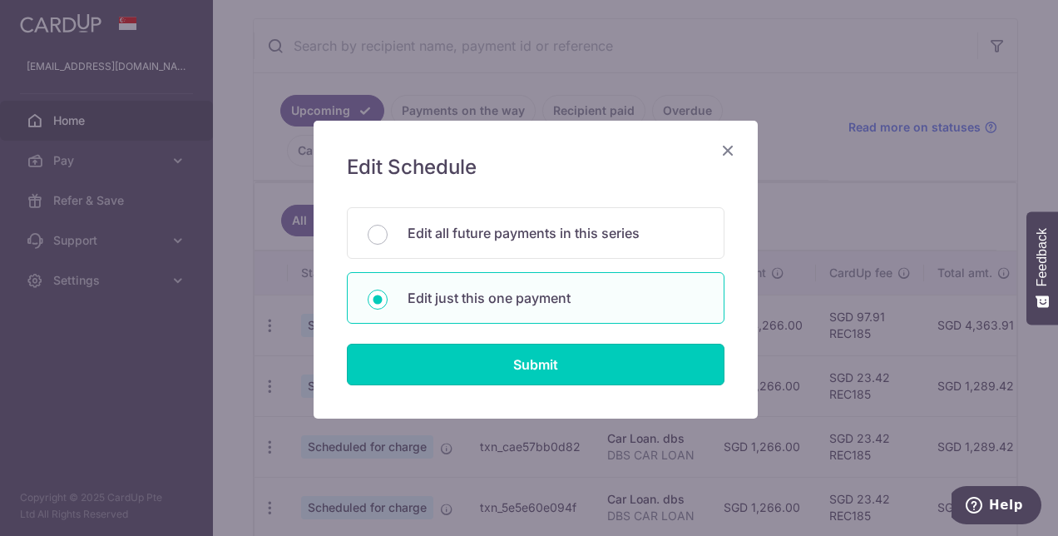
type input "REC185"
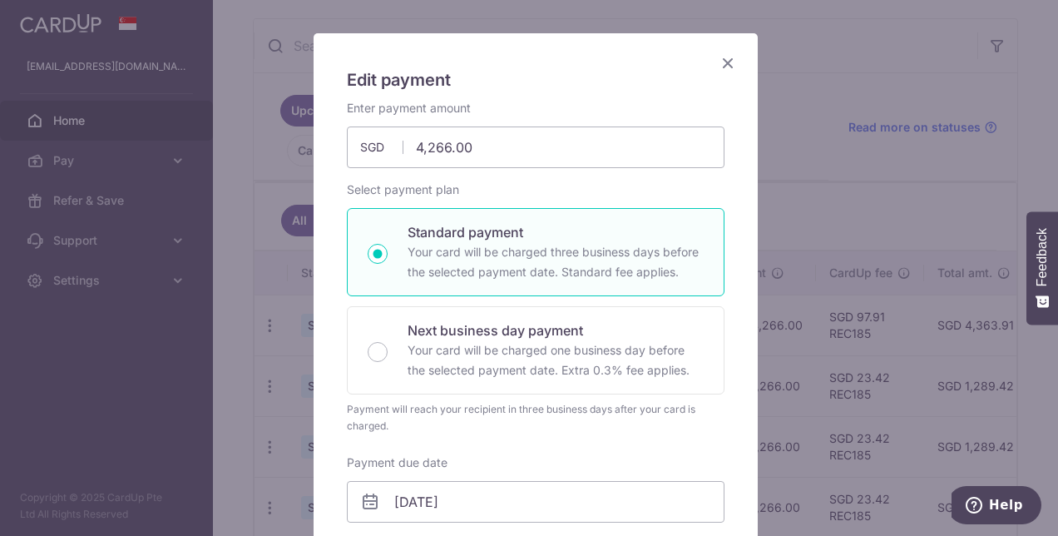
scroll to position [83, 0]
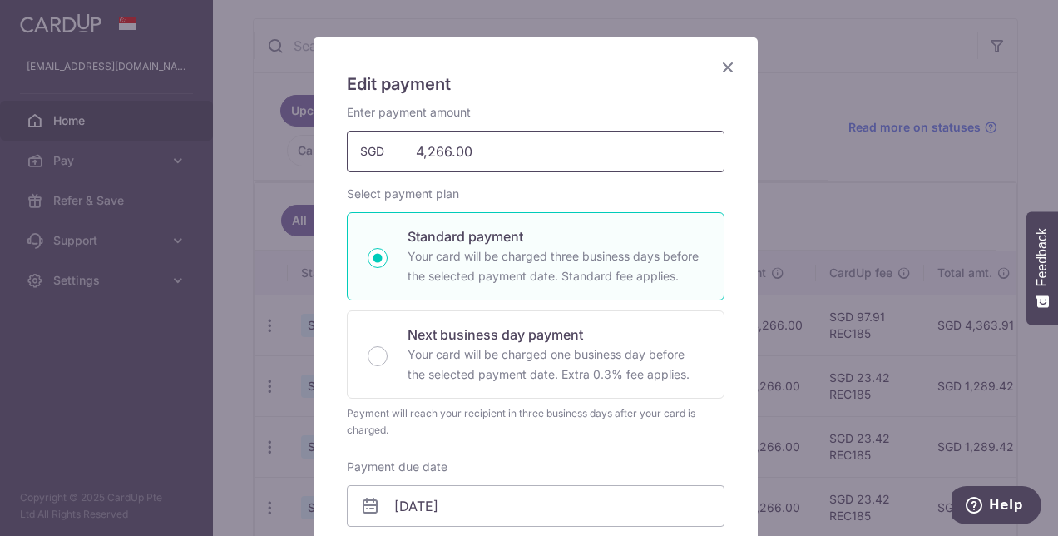
drag, startPoint x: 416, startPoint y: 152, endPoint x: 384, endPoint y: 156, distance: 32.6
click at [384, 156] on div "4,266.00 4266.00 SGD" at bounding box center [536, 152] width 378 height 42
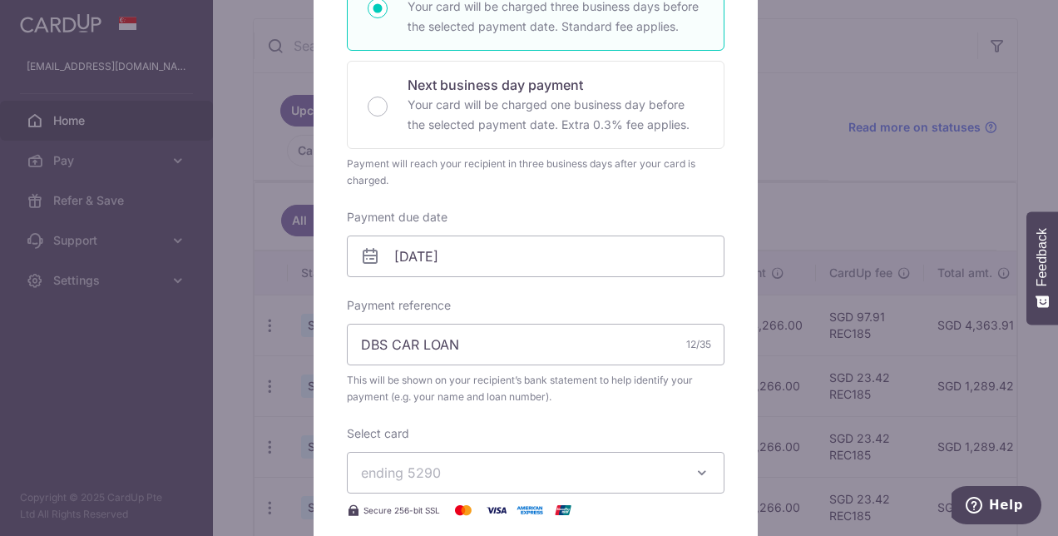
scroll to position [582, 0]
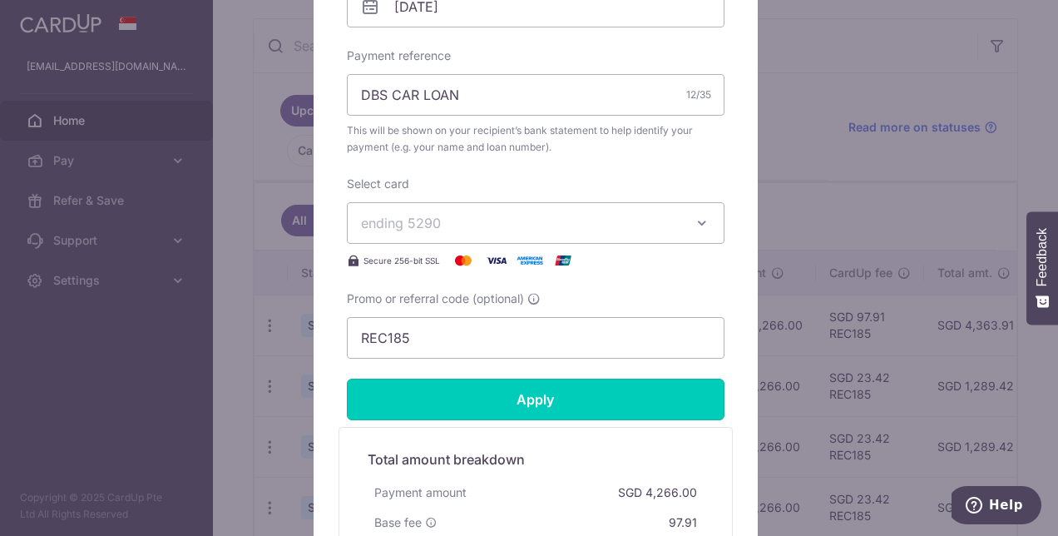
type input "1,266.00"
click at [453, 399] on input "Apply" at bounding box center [536, 400] width 378 height 42
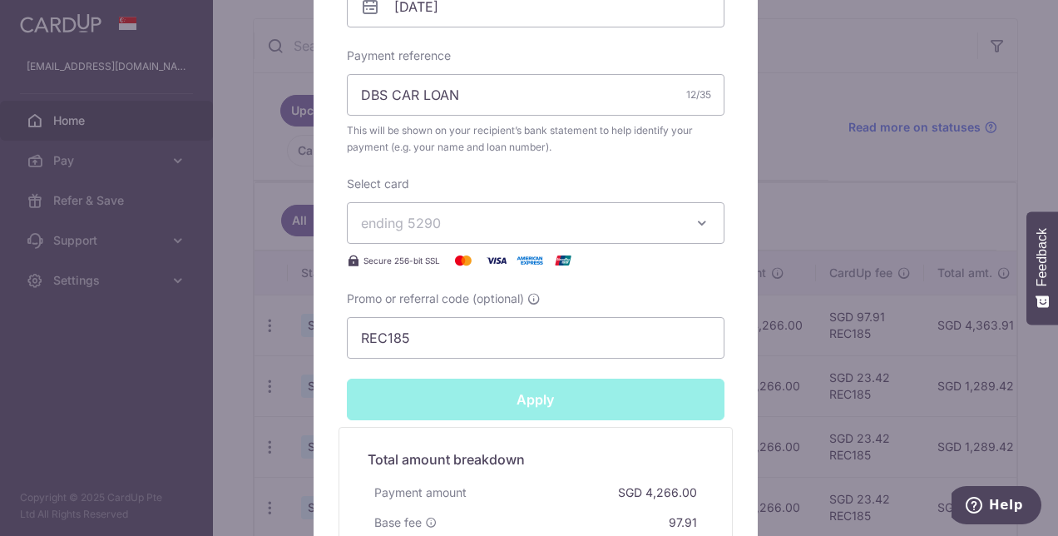
type input "Successfully Applied"
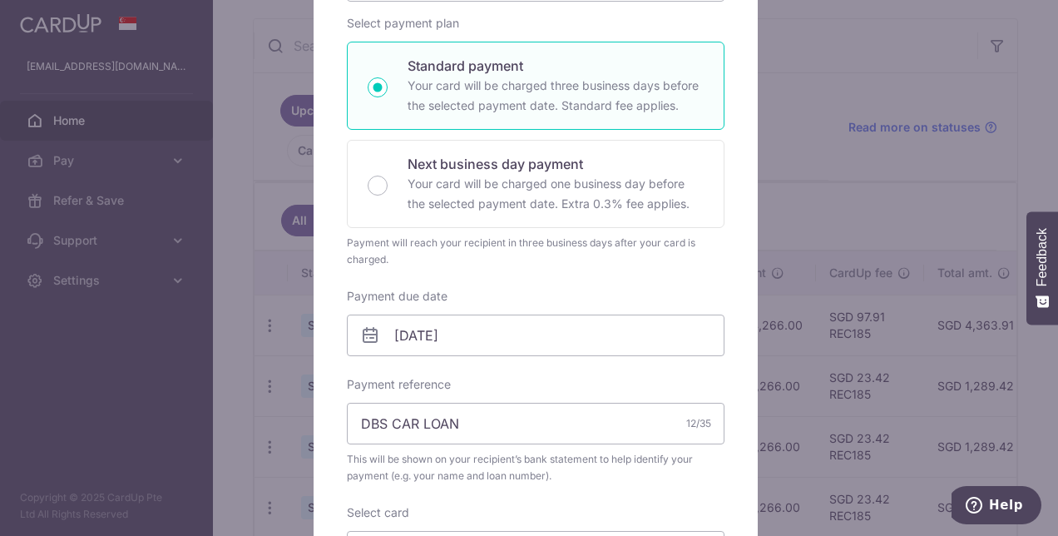
scroll to position [224, 0]
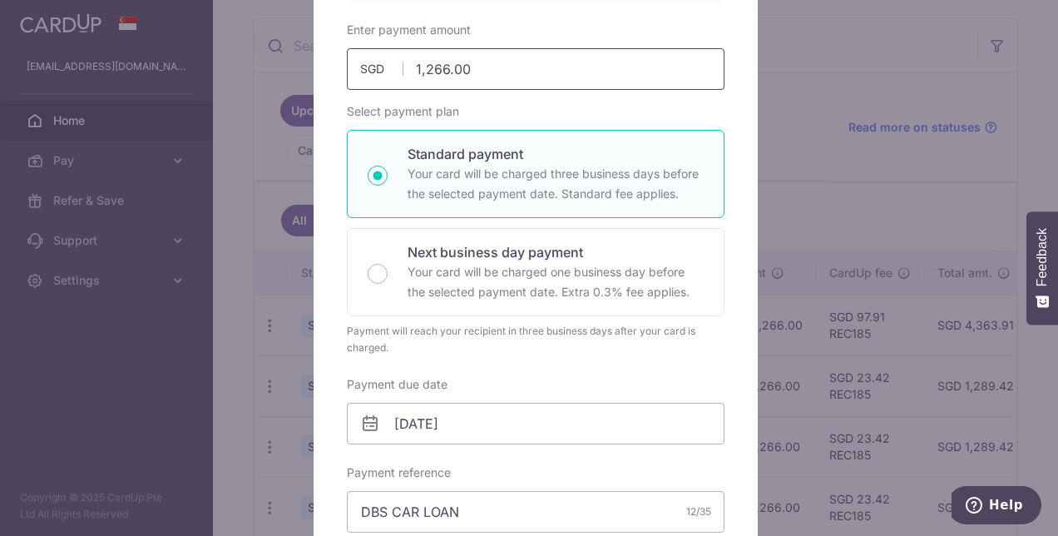
drag, startPoint x: 416, startPoint y: 72, endPoint x: 373, endPoint y: 67, distance: 43.5
click at [373, 67] on div "1,266.00 1266.00 SGD" at bounding box center [536, 69] width 378 height 42
click at [412, 70] on input "1,266.00" at bounding box center [536, 69] width 378 height 42
drag, startPoint x: 413, startPoint y: 65, endPoint x: 397, endPoint y: 67, distance: 15.9
click at [397, 67] on input "1,266.00" at bounding box center [536, 69] width 378 height 42
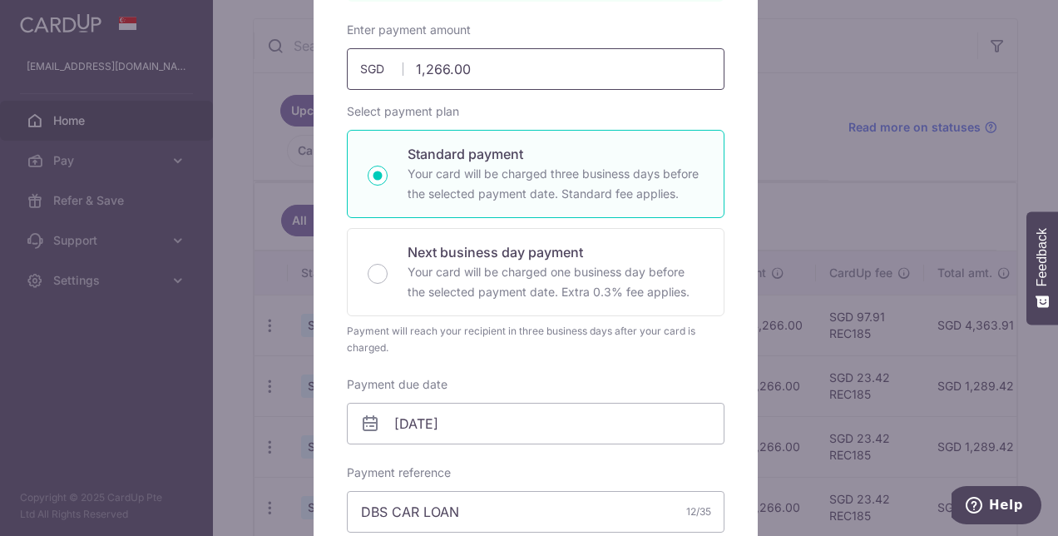
type input "2266.00"
type input "Apply"
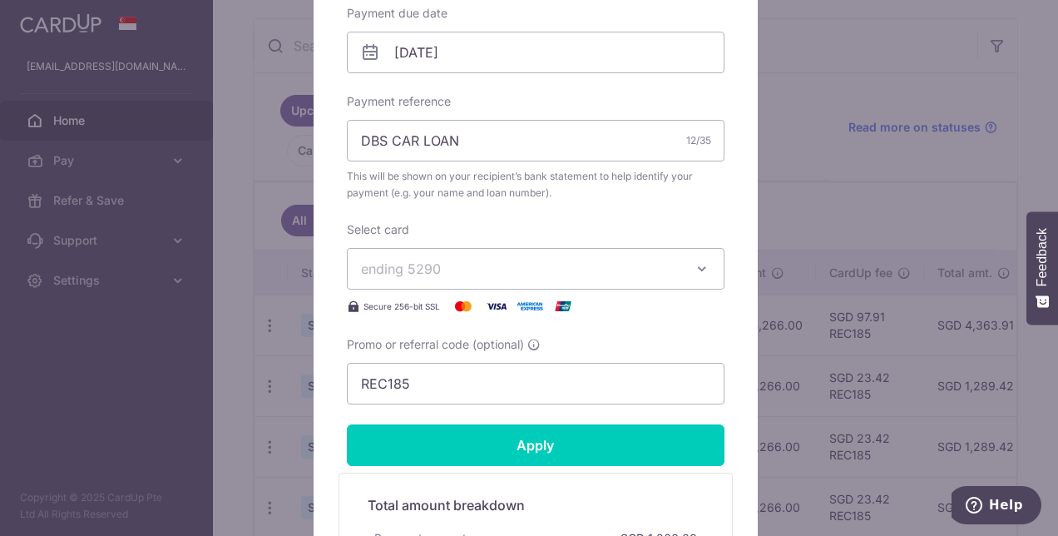
scroll to position [666, 0]
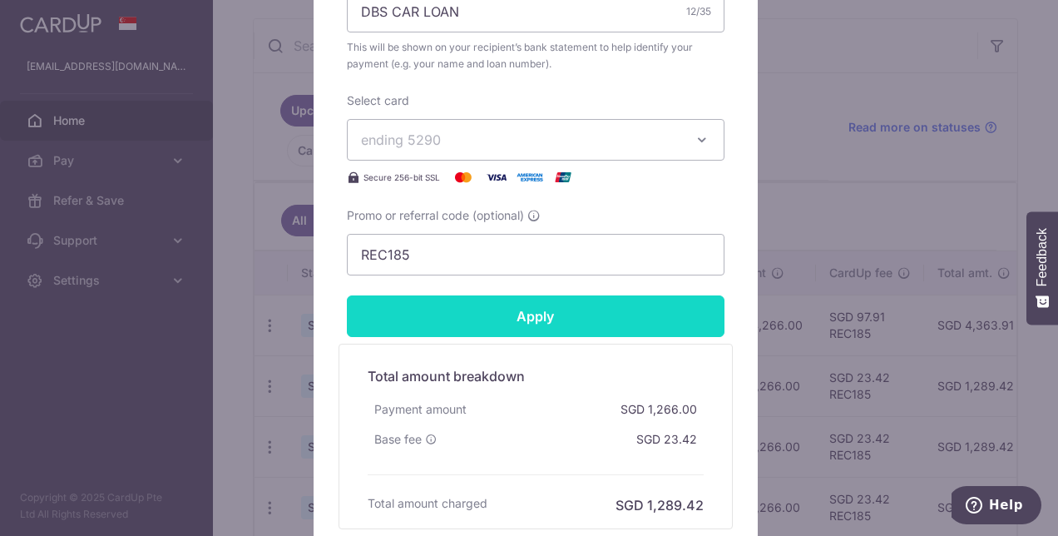
type input "2,266.00"
click at [444, 311] on input "Apply" at bounding box center [536, 316] width 378 height 42
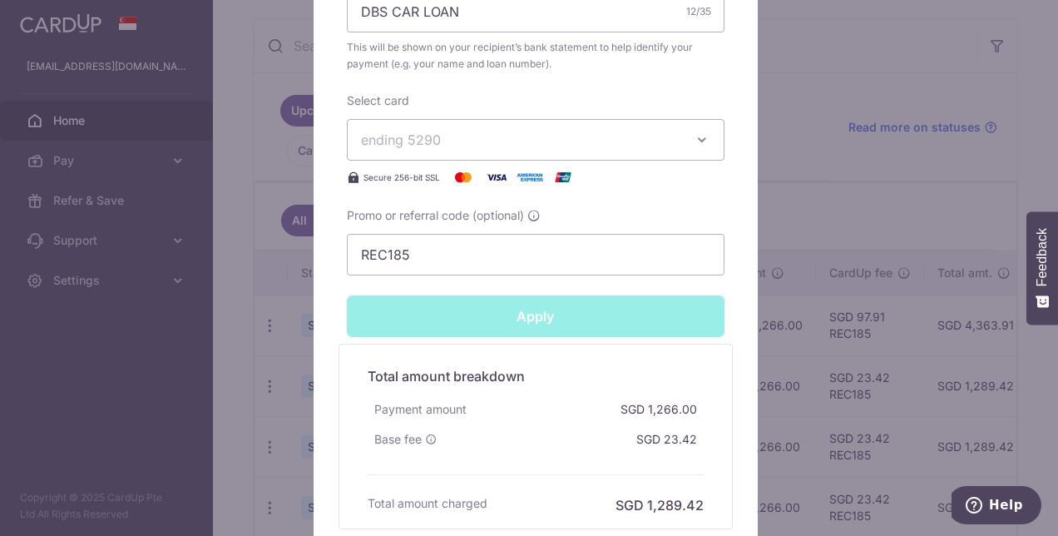
type input "Successfully Applied"
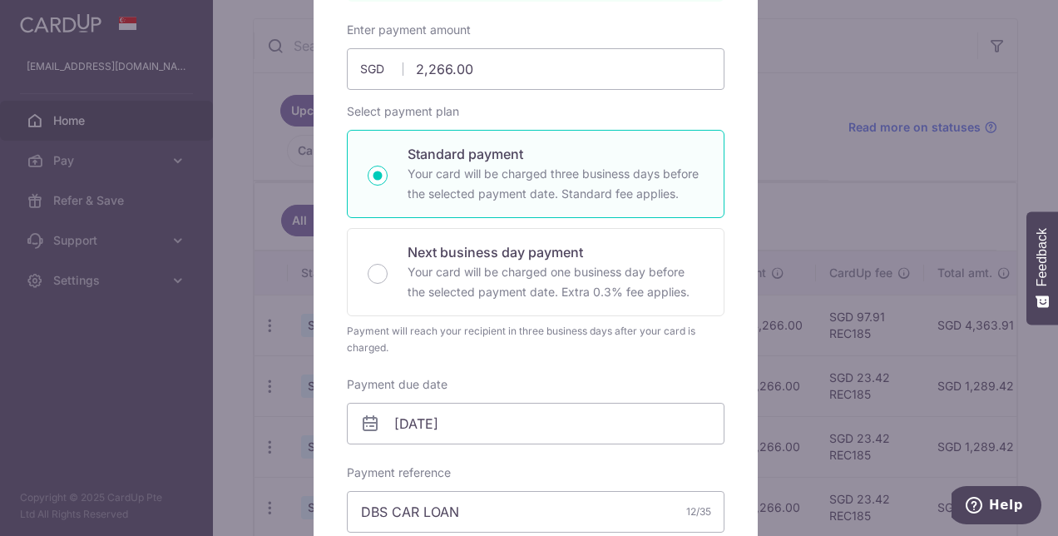
scroll to position [0, 0]
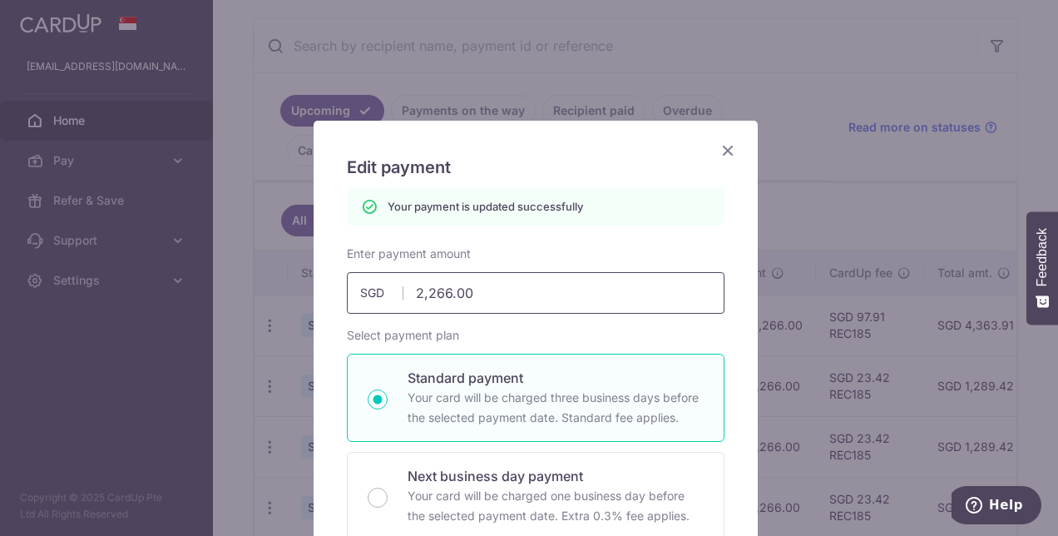
drag, startPoint x: 416, startPoint y: 291, endPoint x: 370, endPoint y: 291, distance: 45.8
click at [371, 292] on div "2,266.00 2266.00 SGD" at bounding box center [536, 293] width 378 height 42
type input "1266.00"
type input "Apply"
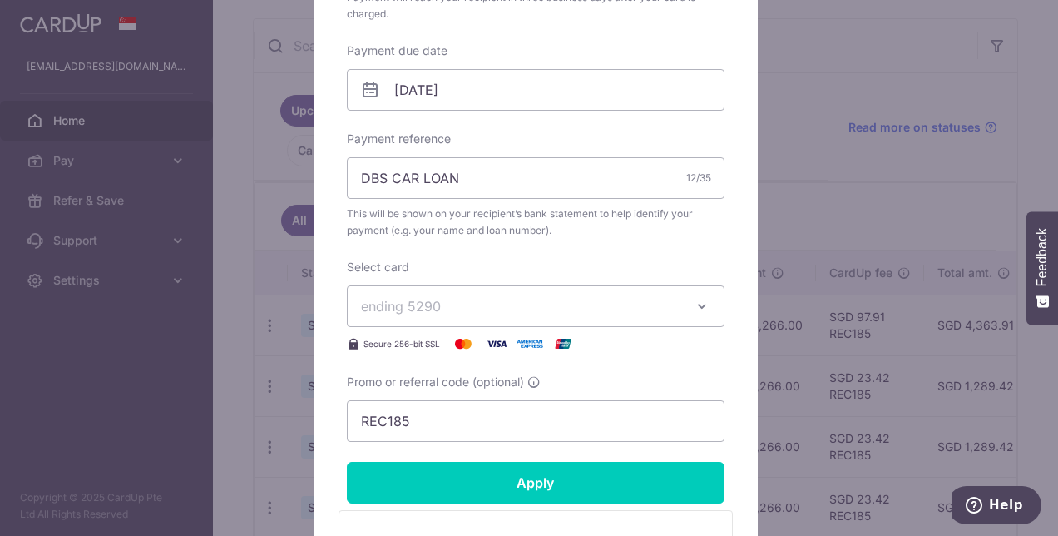
scroll to position [749, 0]
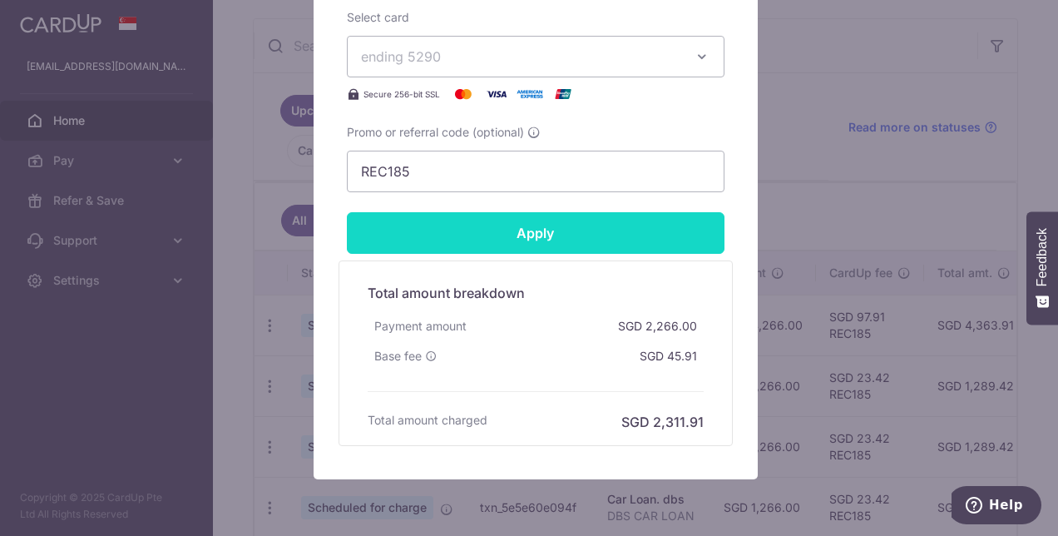
type input "1,266.00"
click at [468, 236] on input "Apply" at bounding box center [536, 233] width 378 height 42
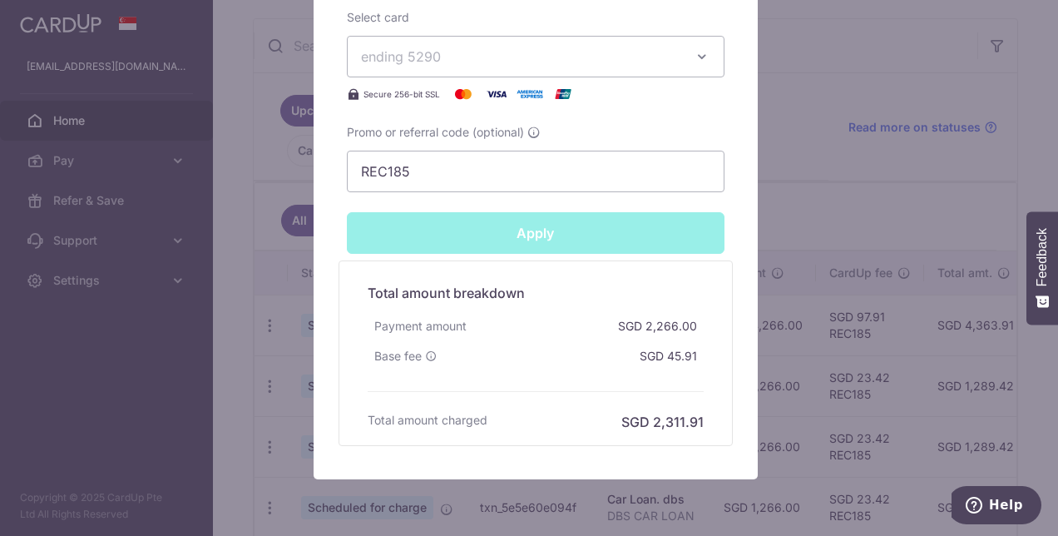
type input "Successfully Applied"
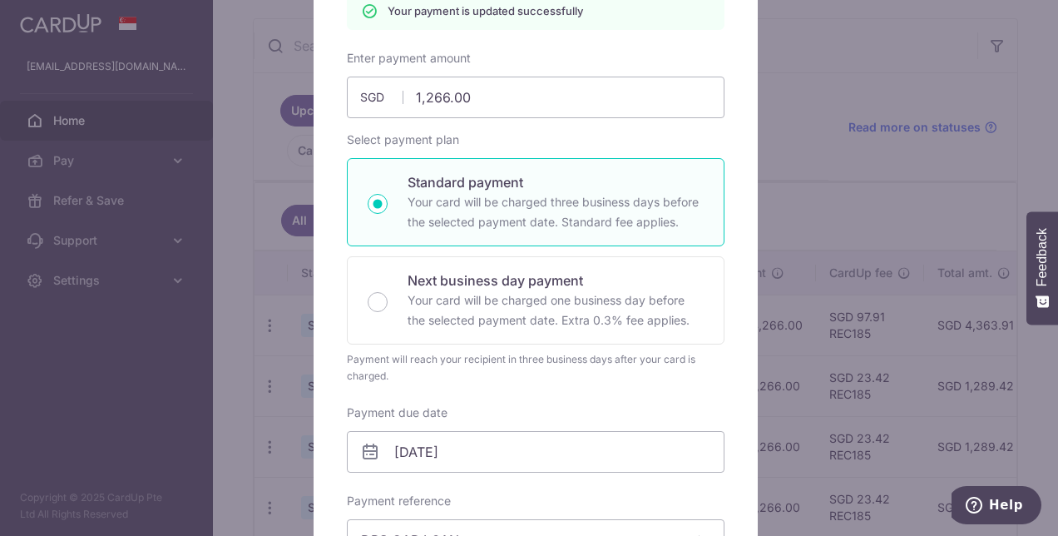
scroll to position [57, 0]
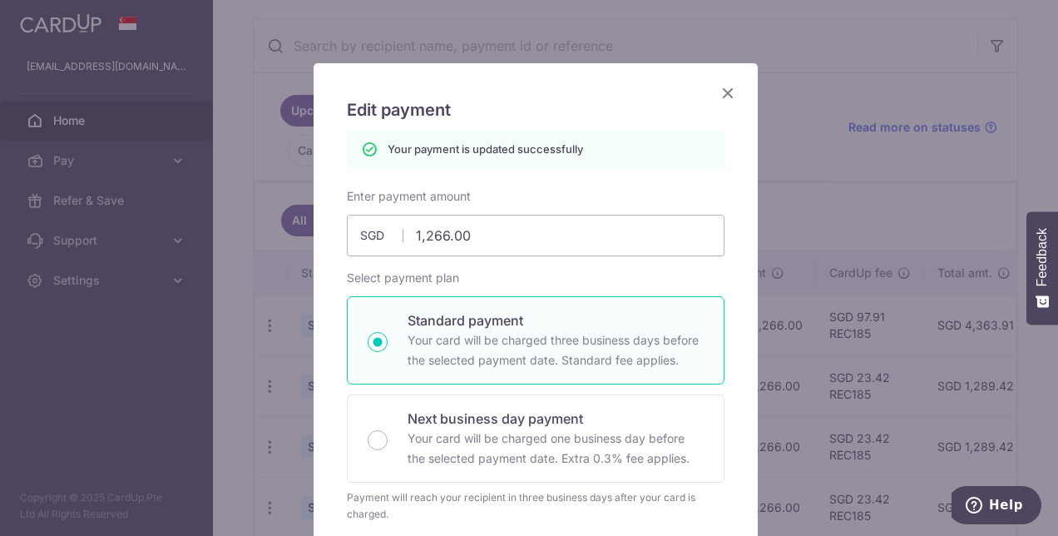
click at [721, 92] on icon "Close" at bounding box center [728, 92] width 20 height 21
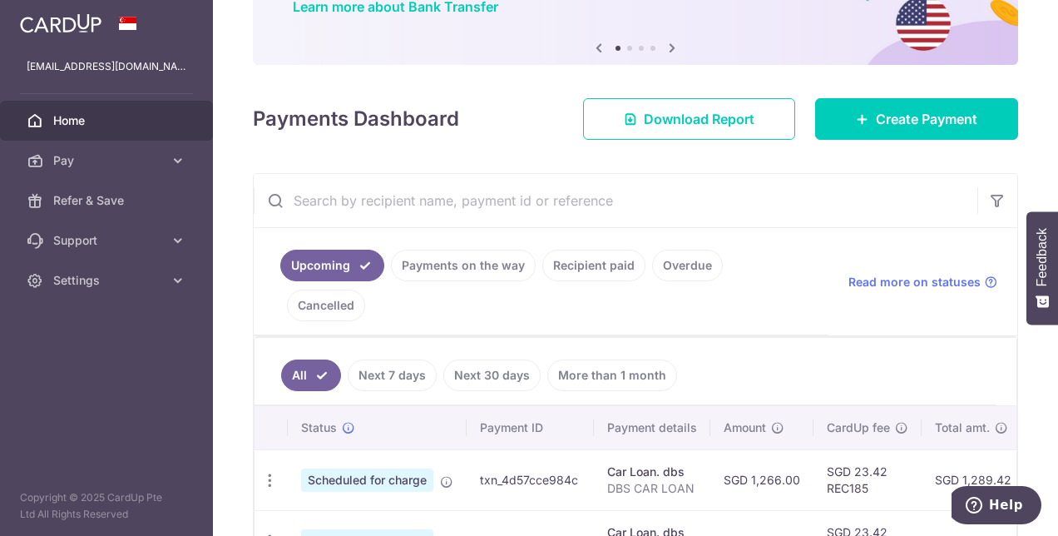
scroll to position [250, 0]
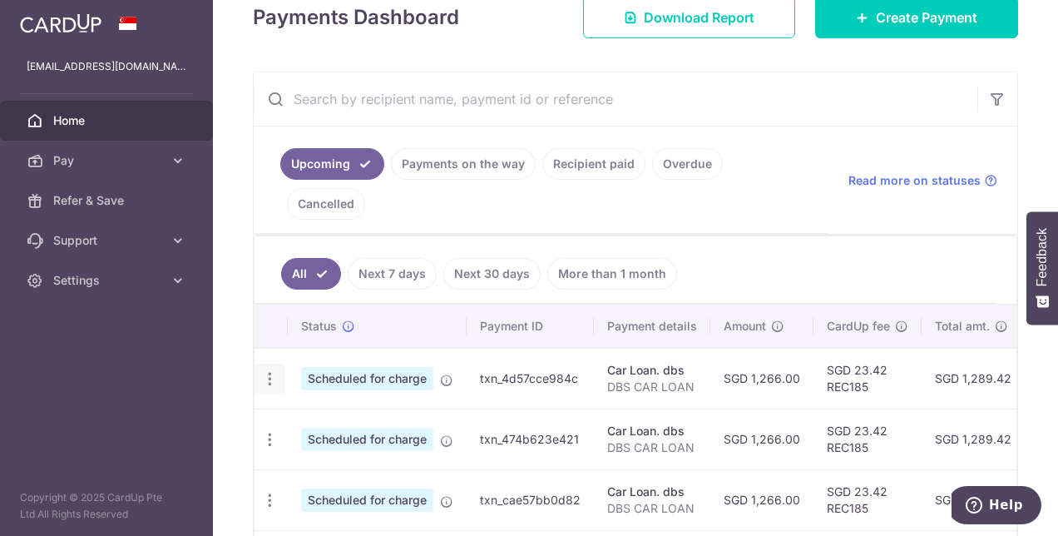
click at [268, 370] on icon "button" at bounding box center [269, 378] width 17 height 17
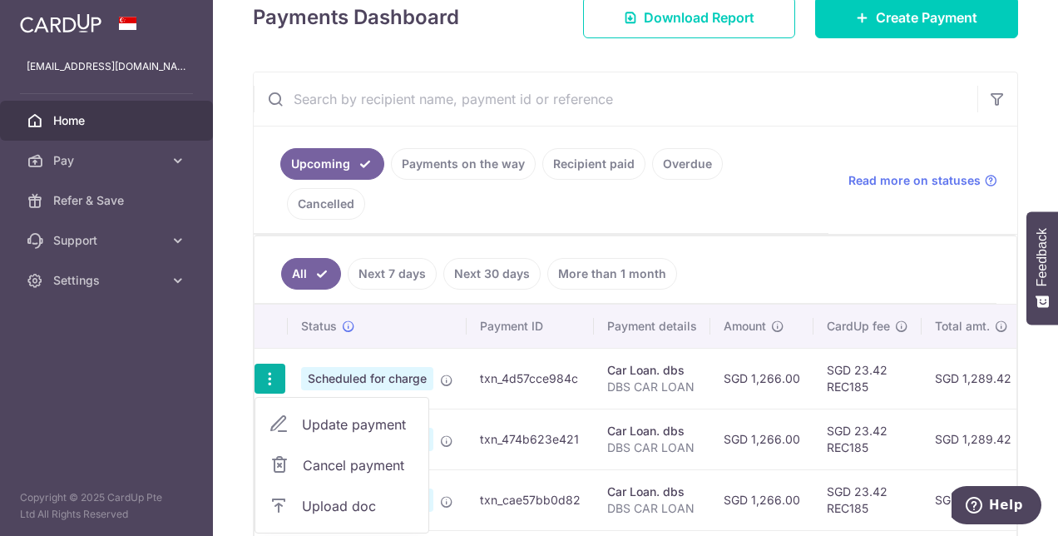
click at [315, 455] on span "Cancel payment" at bounding box center [358, 465] width 111 height 20
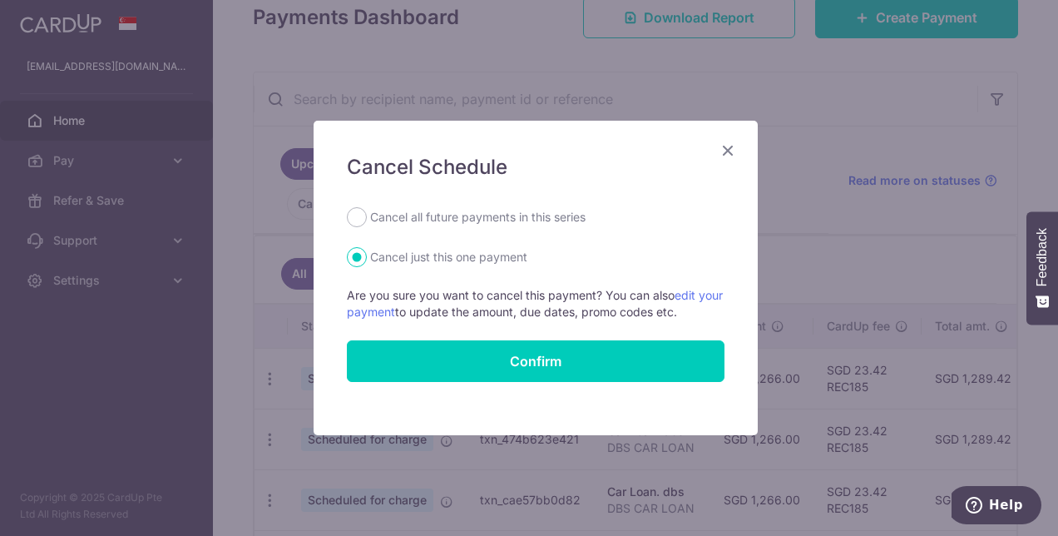
click at [384, 216] on label "Cancel all future payments in this series" at bounding box center [477, 217] width 215 height 20
click at [367, 216] on input "Cancel all future payments in this series" at bounding box center [357, 217] width 20 height 20
radio input "true"
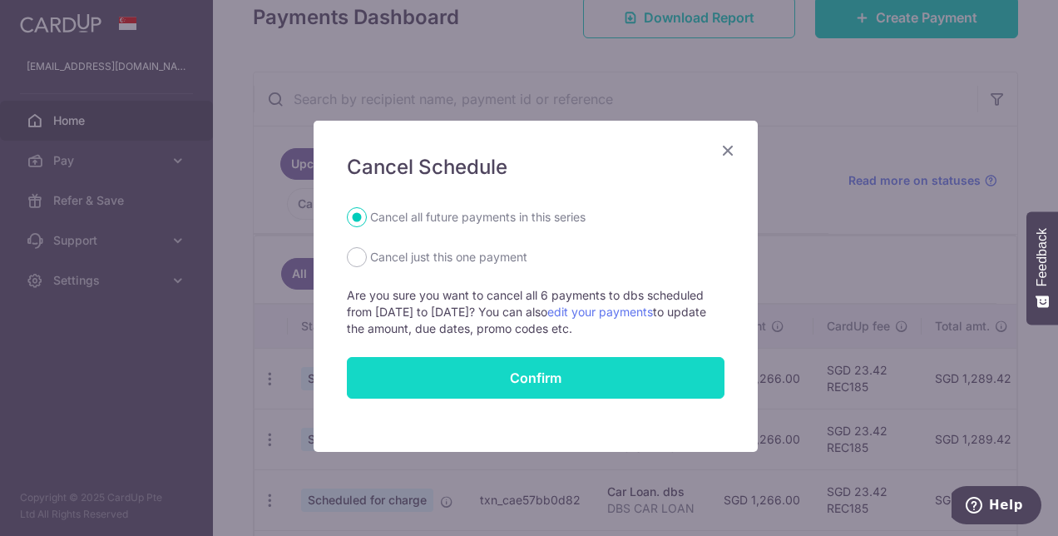
click at [448, 374] on button "Confirm" at bounding box center [536, 378] width 378 height 42
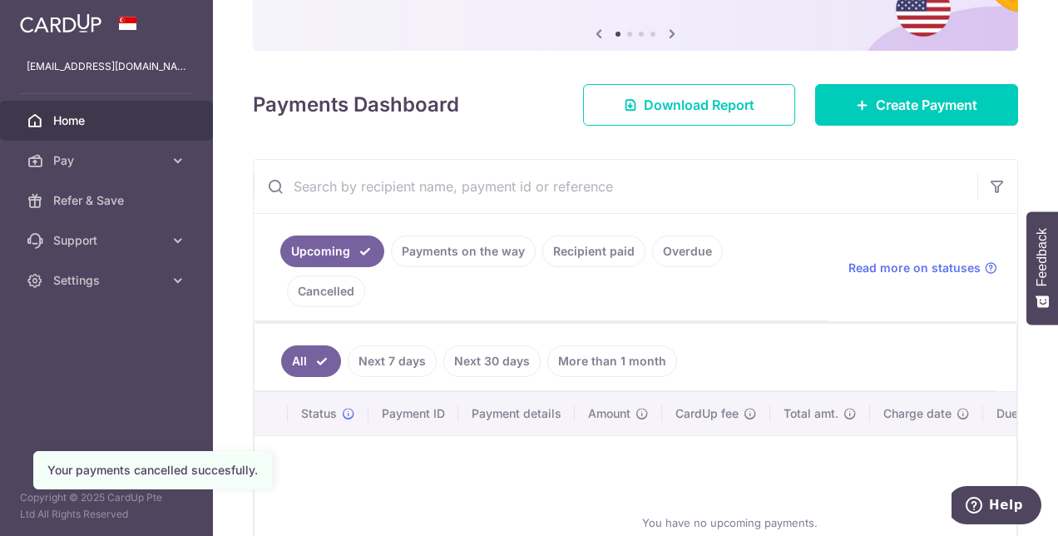
scroll to position [83, 0]
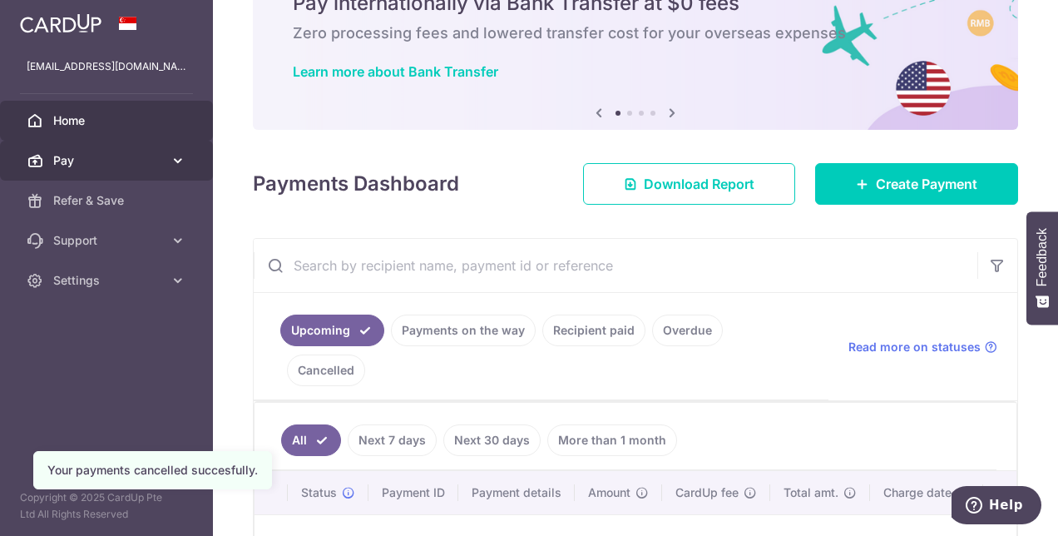
click at [87, 162] on span "Pay" at bounding box center [108, 160] width 110 height 17
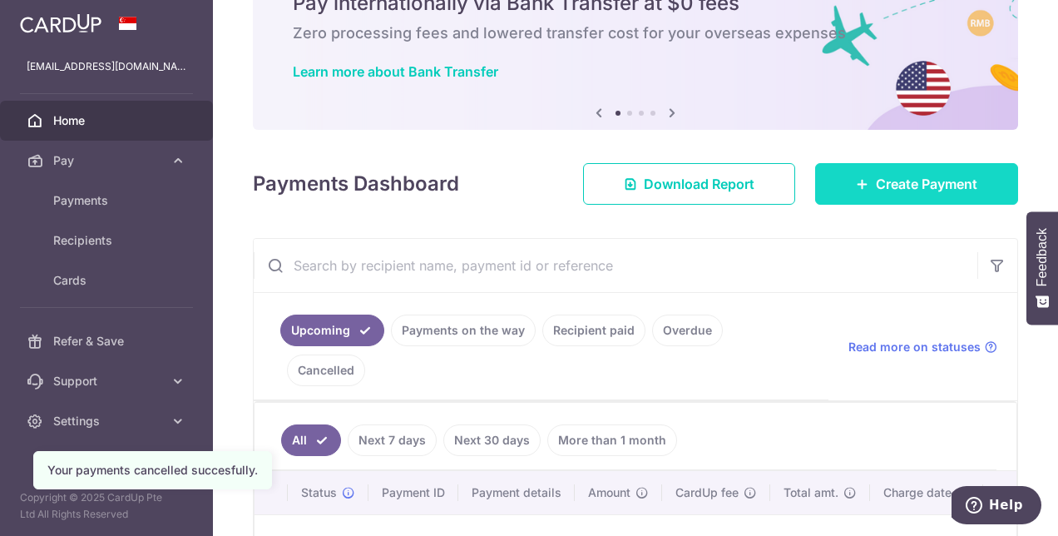
drag, startPoint x: 933, startPoint y: 185, endPoint x: 889, endPoint y: 191, distance: 44.6
click at [932, 185] on span "Create Payment" at bounding box center [927, 184] width 102 height 20
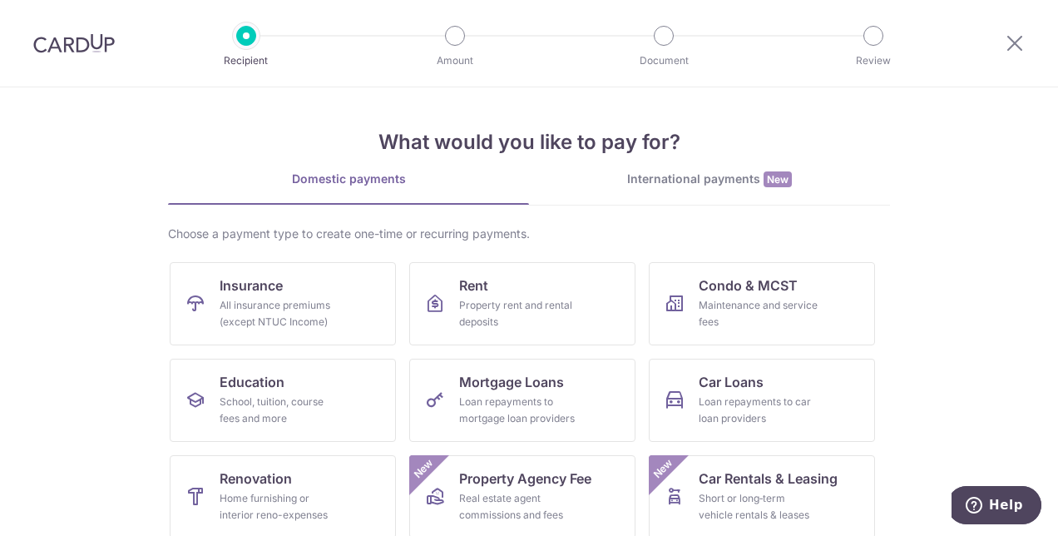
scroll to position [83, 0]
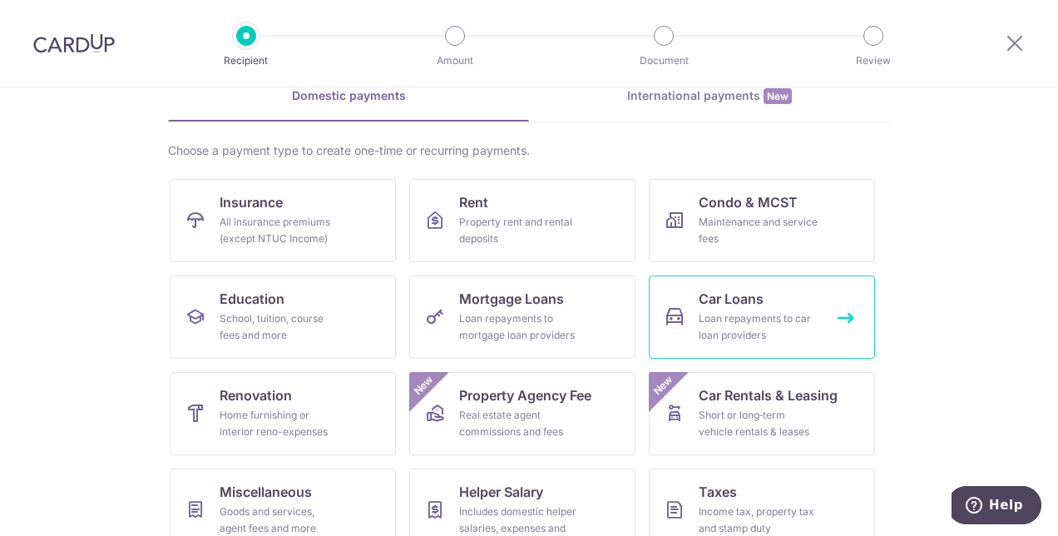
click at [746, 321] on div "Loan repayments to car loan providers" at bounding box center [759, 326] width 120 height 33
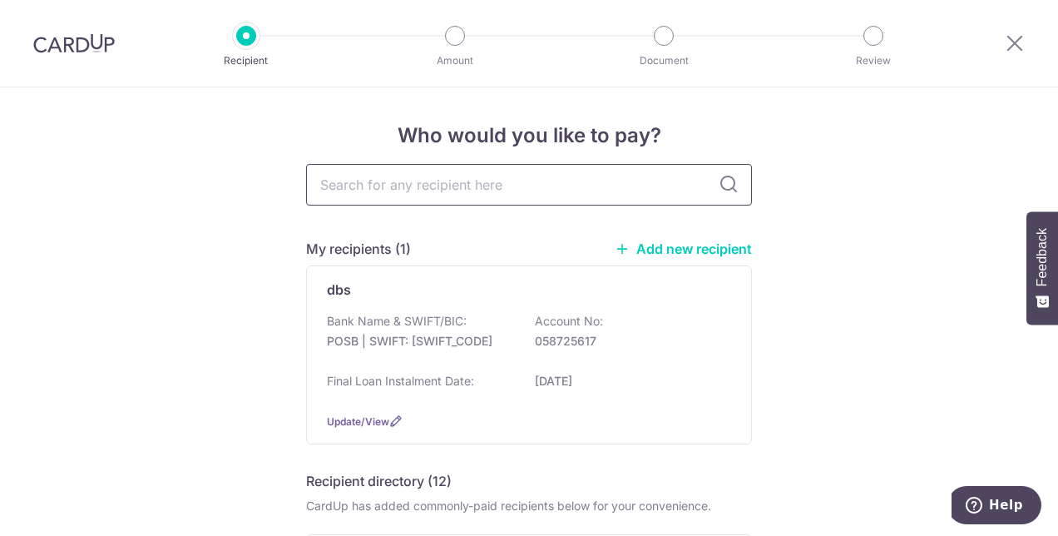
click at [448, 186] on input "text" at bounding box center [529, 185] width 446 height 42
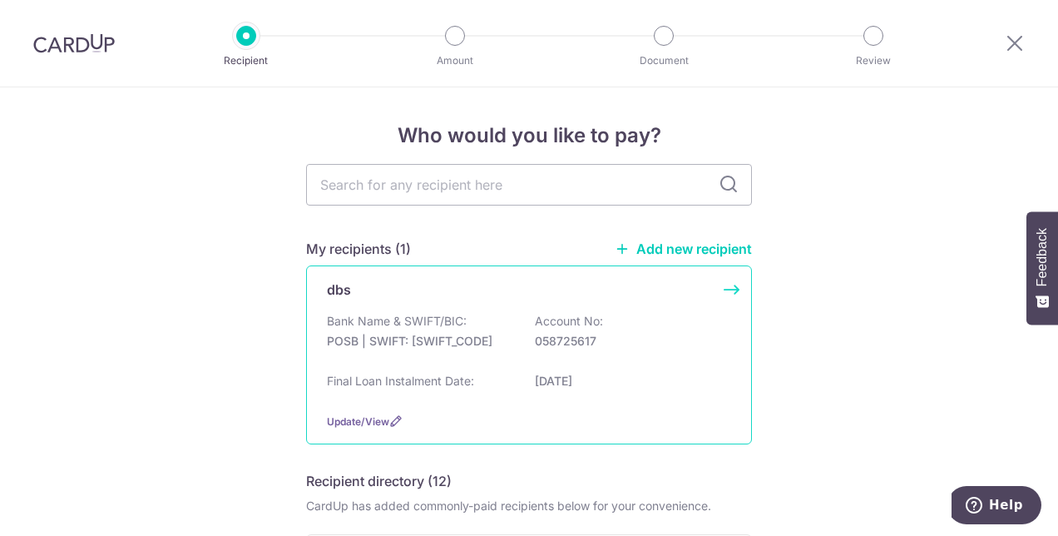
click at [509, 346] on div "Bank Name & SWIFT/BIC: POSB | SWIFT: [SWIFT_CODE] Account No: 058725617" at bounding box center [529, 339] width 404 height 53
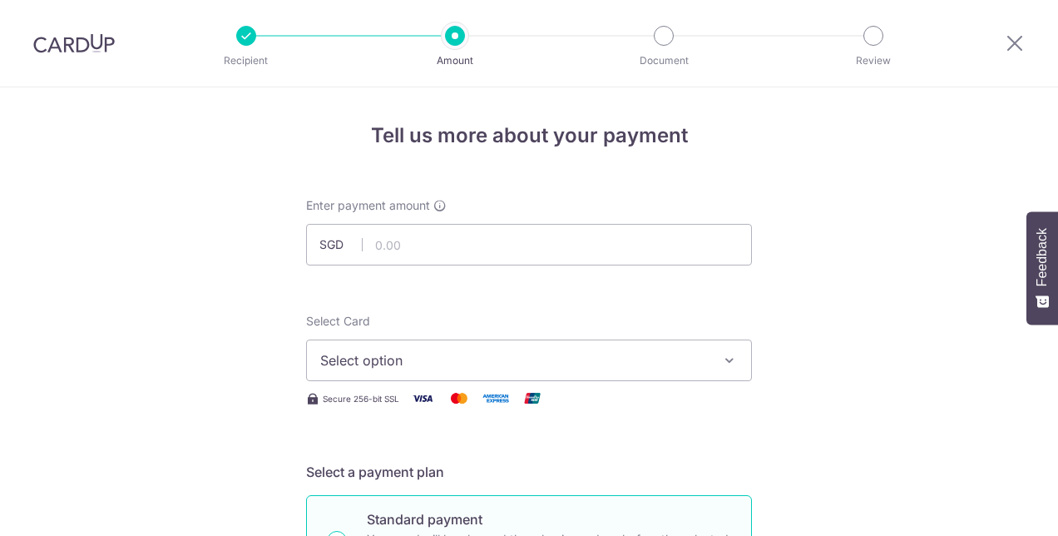
scroll to position [250, 0]
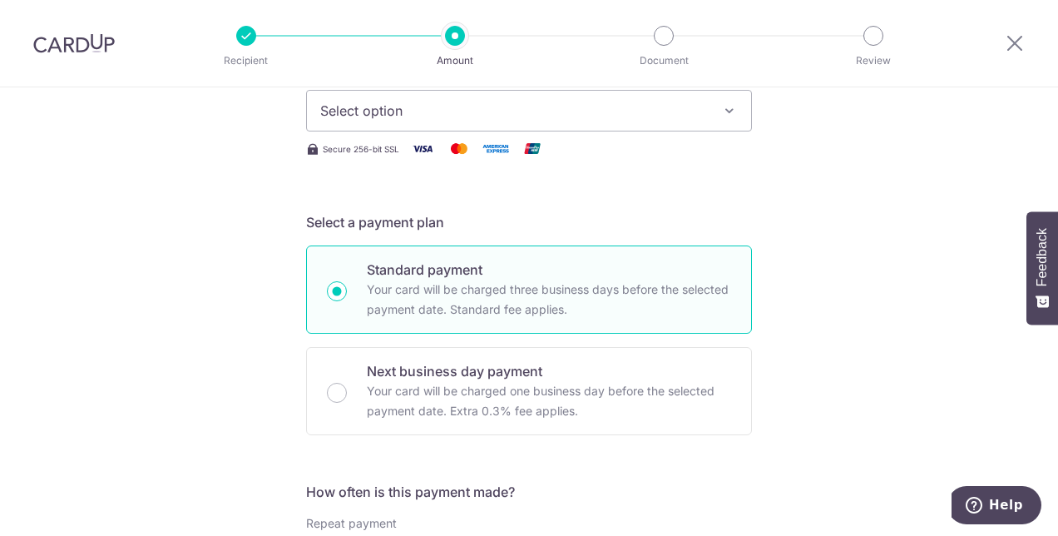
click at [497, 102] on span "Select option" at bounding box center [514, 111] width 388 height 20
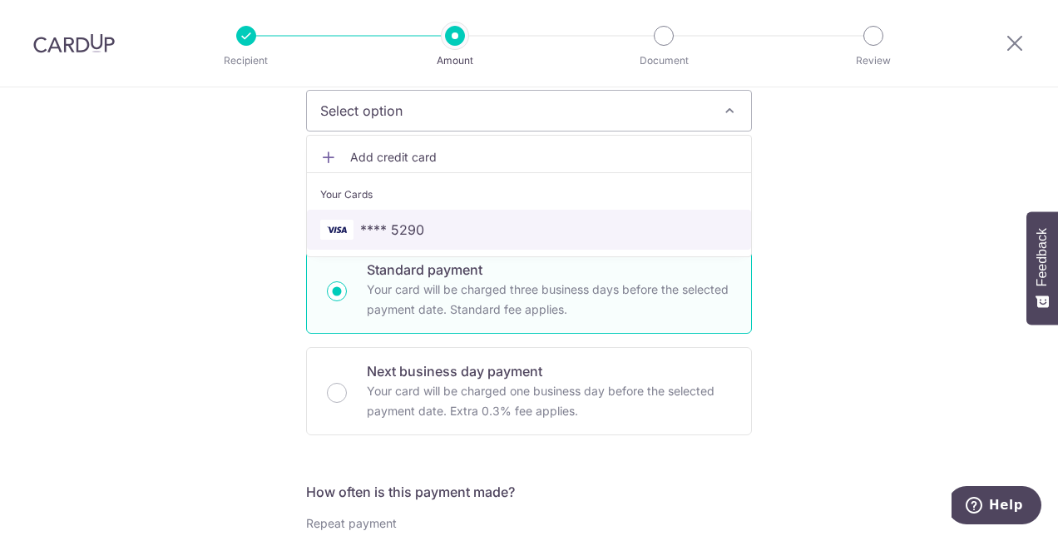
click at [439, 233] on span "**** 5290" at bounding box center [529, 230] width 418 height 20
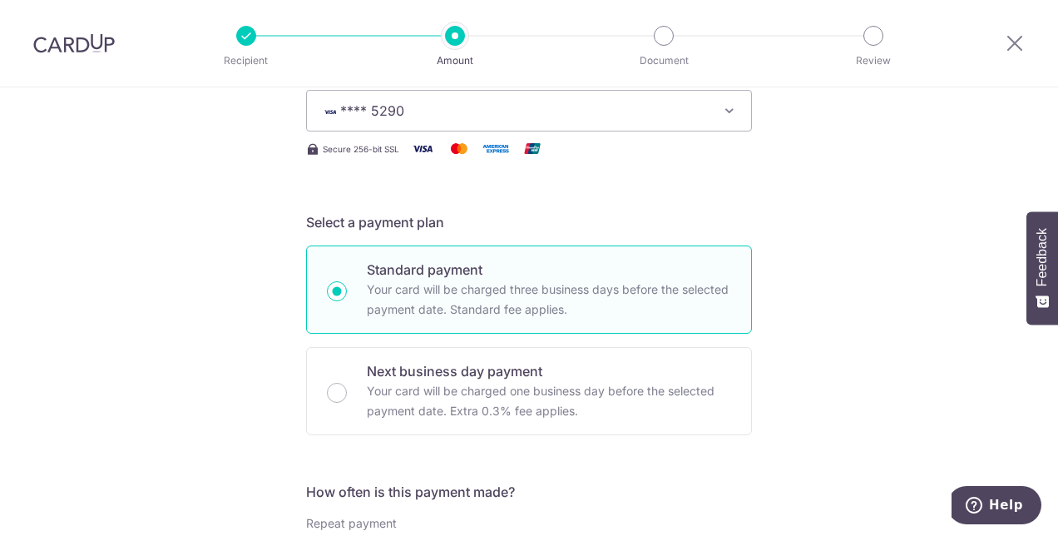
scroll to position [499, 0]
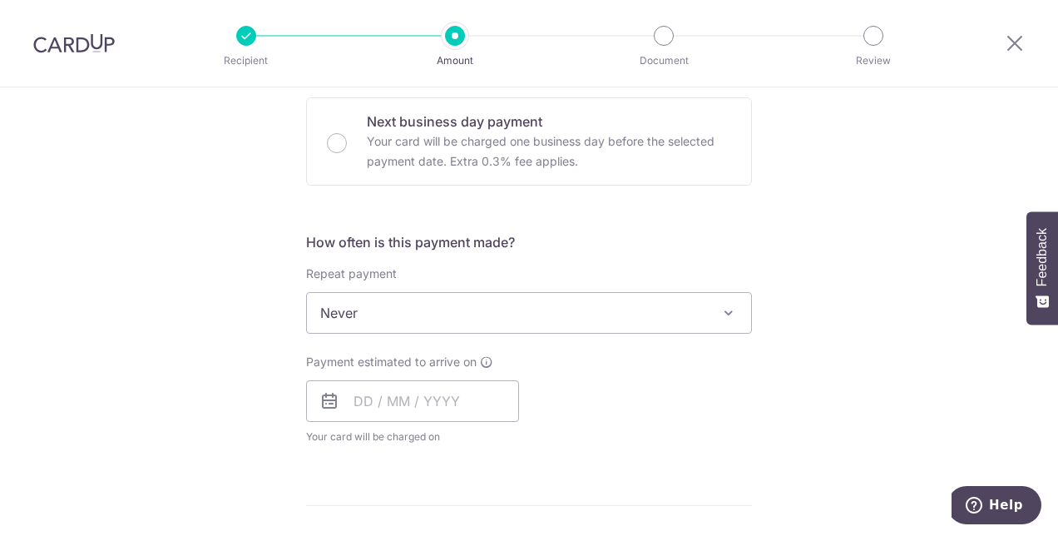
click at [423, 320] on span "Never" at bounding box center [529, 313] width 444 height 40
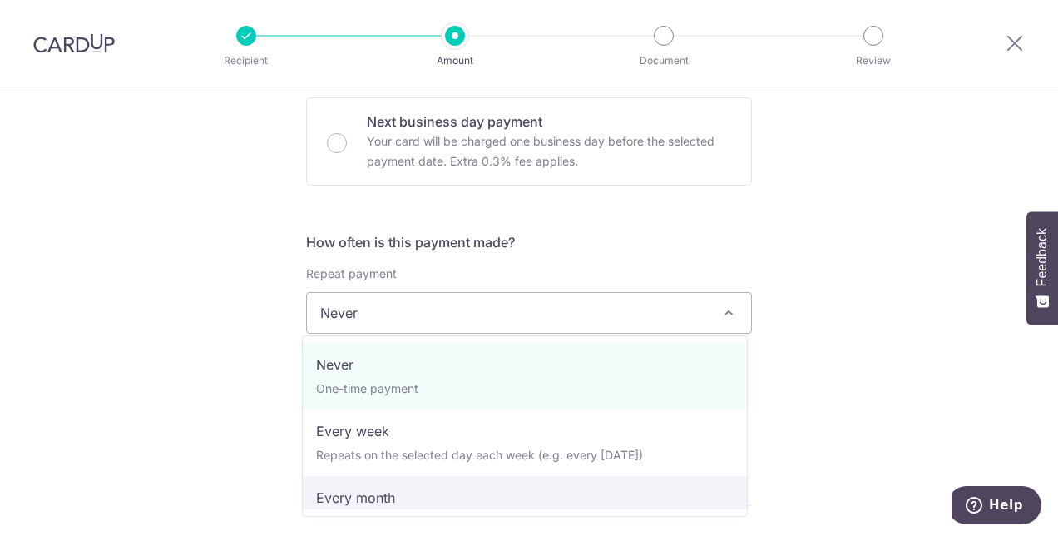
select select "3"
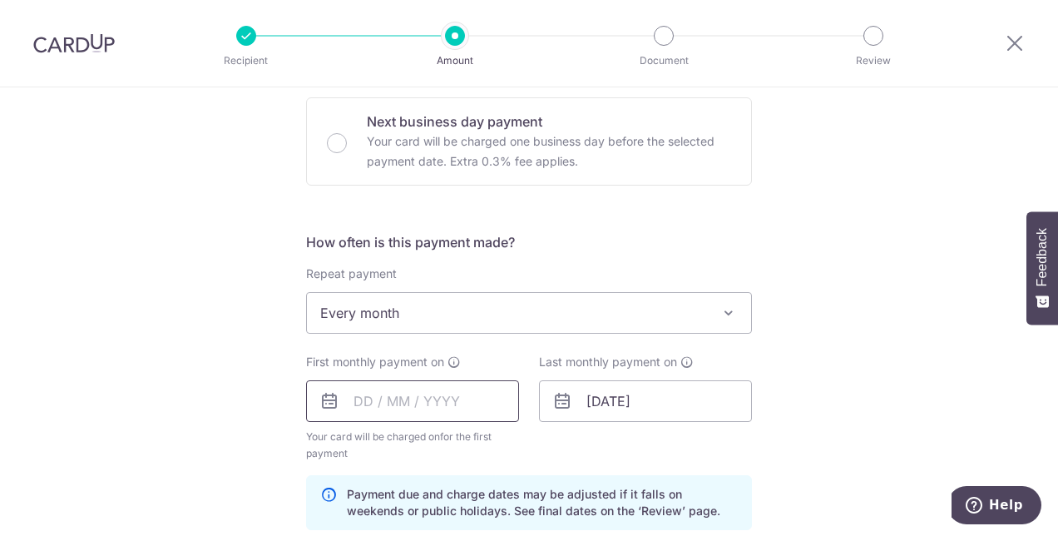
click at [381, 394] on input "text" at bounding box center [412, 401] width 213 height 42
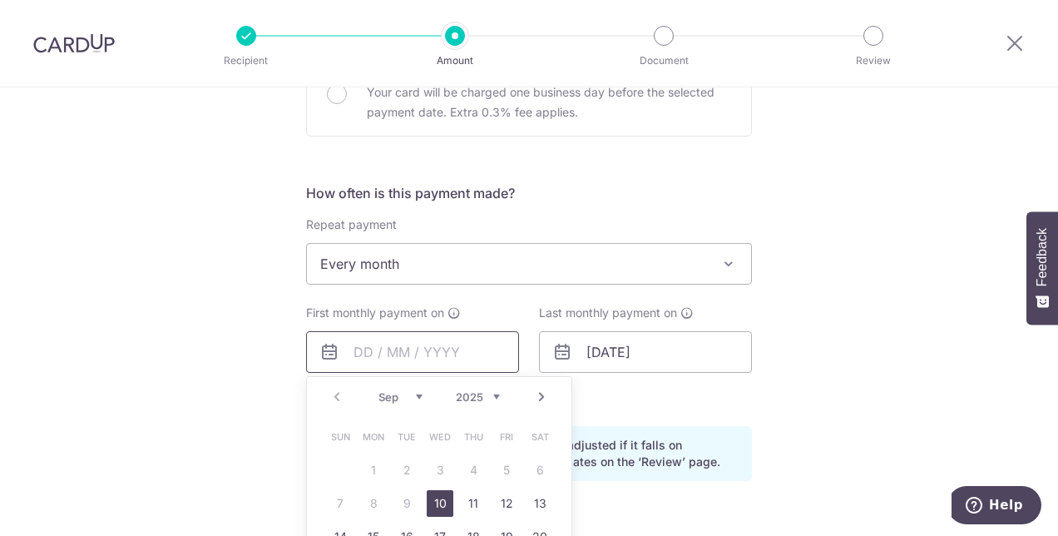
scroll to position [582, 0]
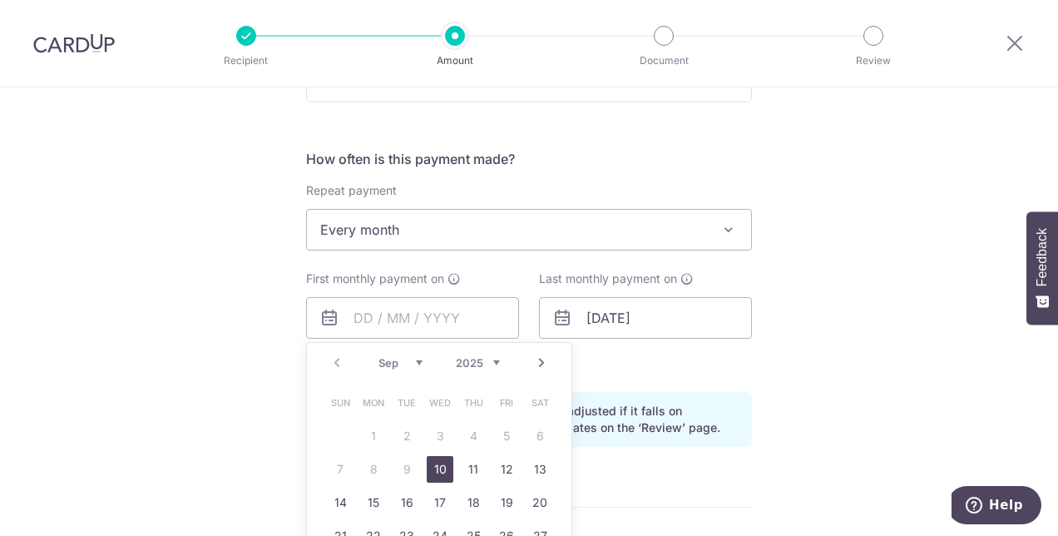
click at [431, 466] on link "10" at bounding box center [440, 469] width 27 height 27
type input "10/09/2025"
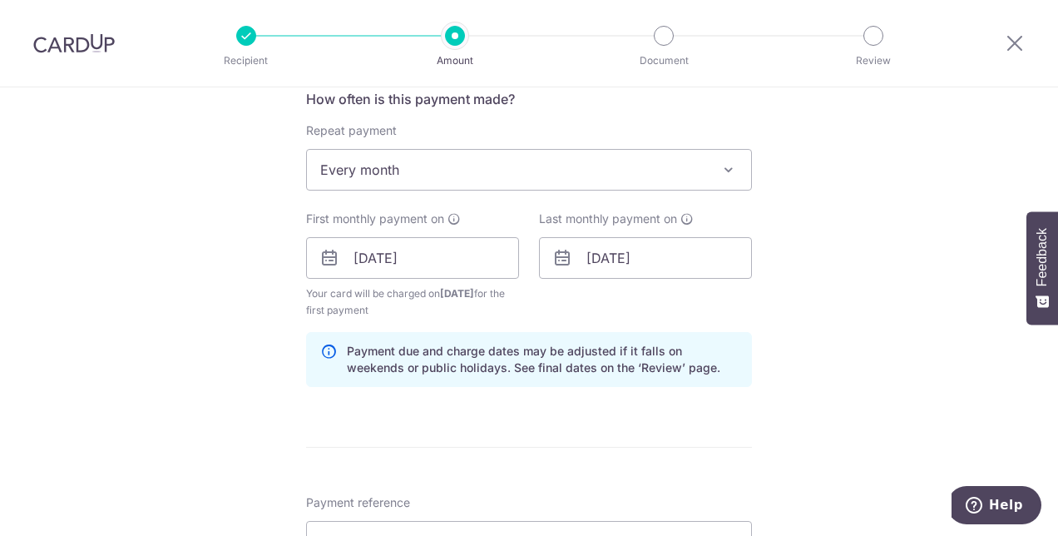
scroll to position [666, 0]
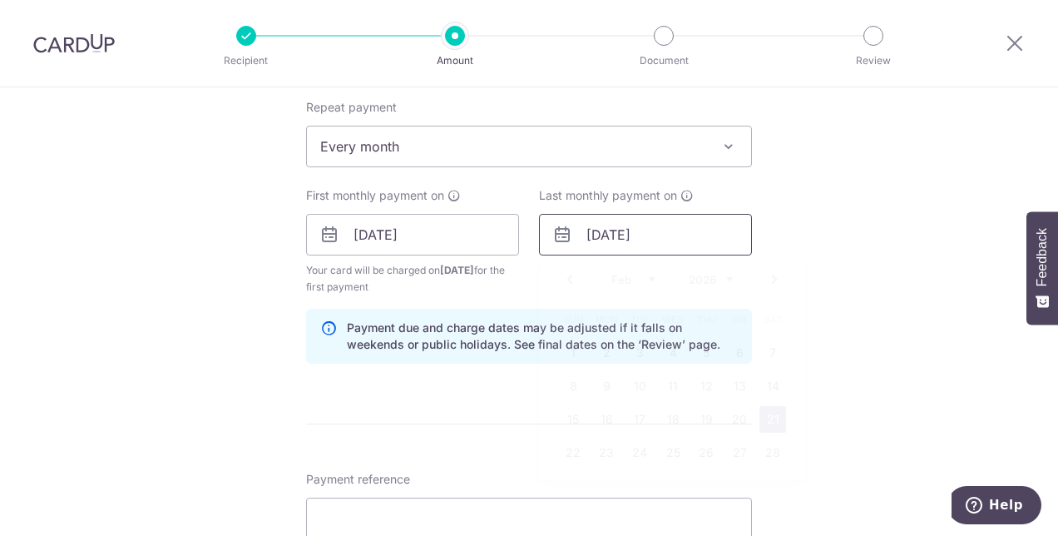
click at [636, 241] on input "[DATE]" at bounding box center [645, 235] width 213 height 42
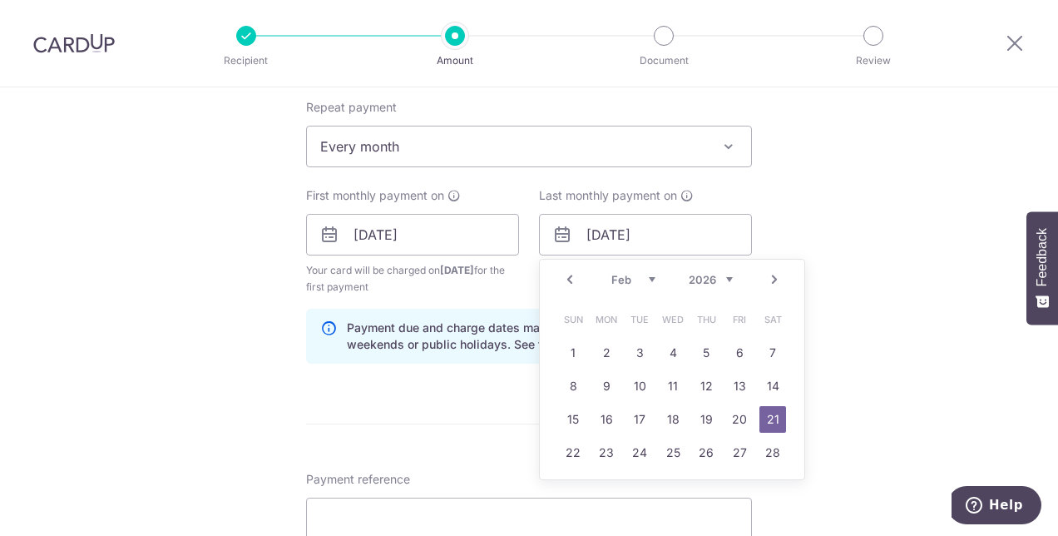
click at [564, 277] on link "Prev" at bounding box center [570, 280] width 20 height 20
click at [668, 388] on link "10" at bounding box center [673, 386] width 27 height 27
type input "[DATE]"
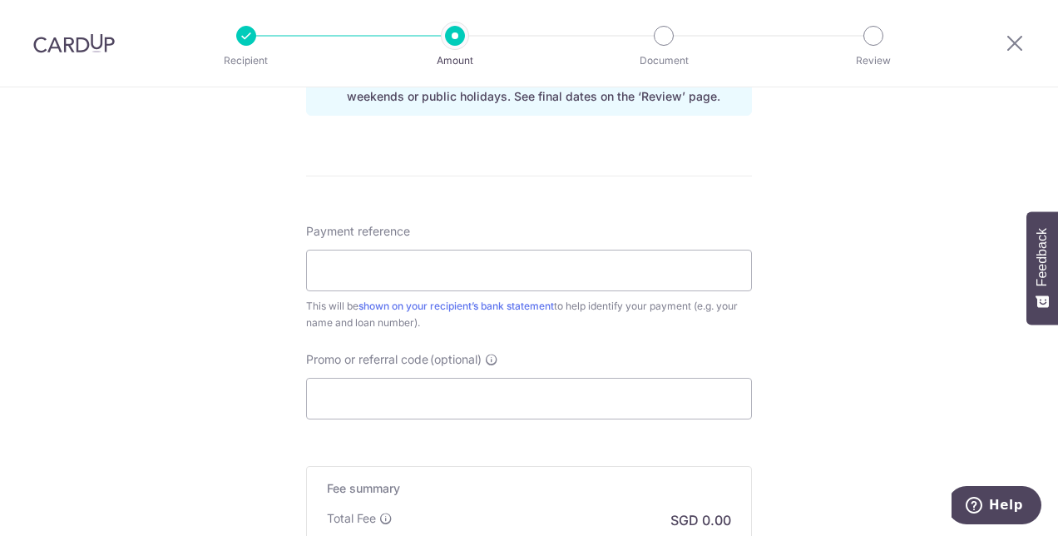
scroll to position [915, 0]
click at [459, 265] on input "Payment reference" at bounding box center [529, 269] width 446 height 42
type input "CAR LOAN"
click at [453, 393] on input "Promo or referral code (optional)" at bounding box center [529, 397] width 446 height 42
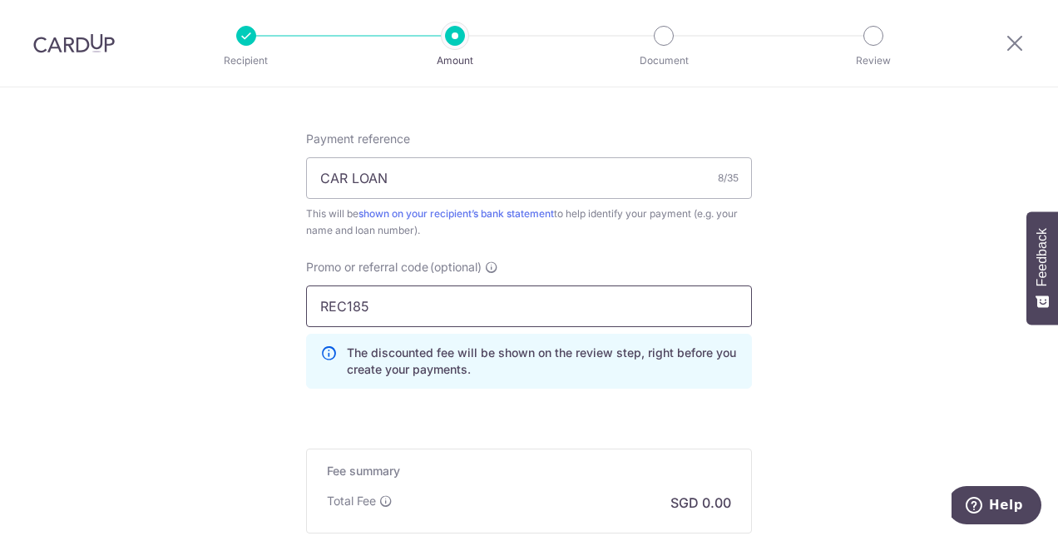
scroll to position [1082, 0]
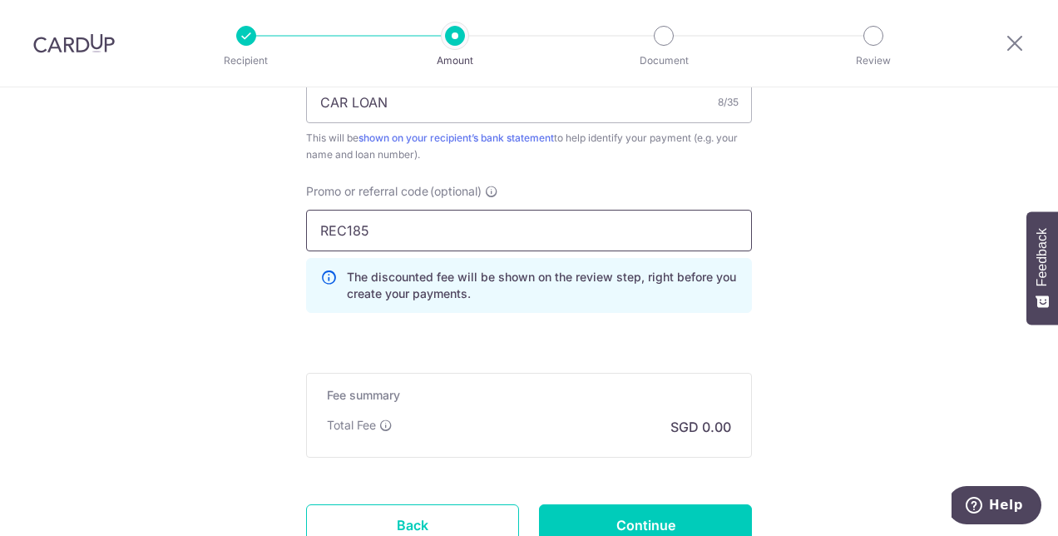
type input "REC185"
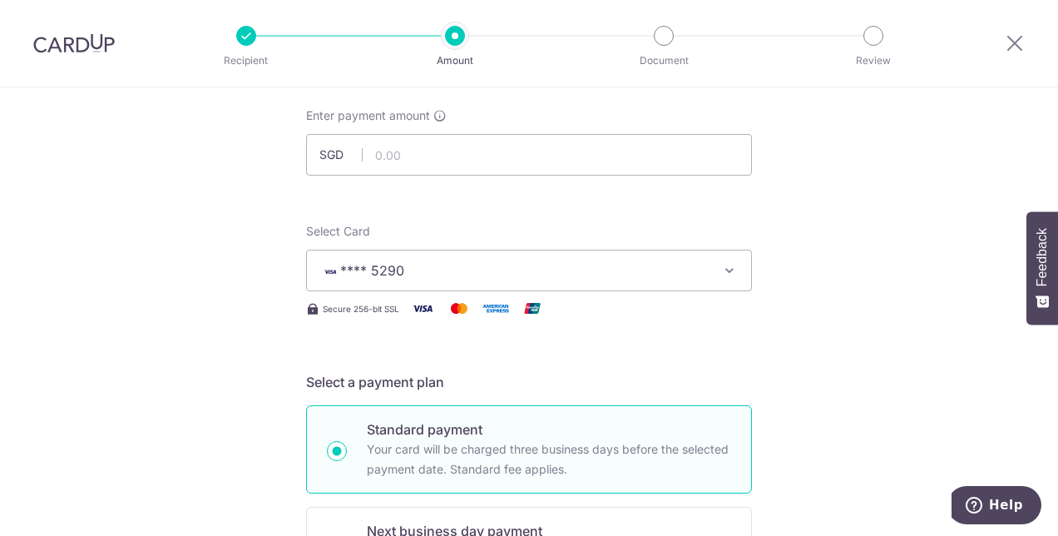
scroll to position [83, 0]
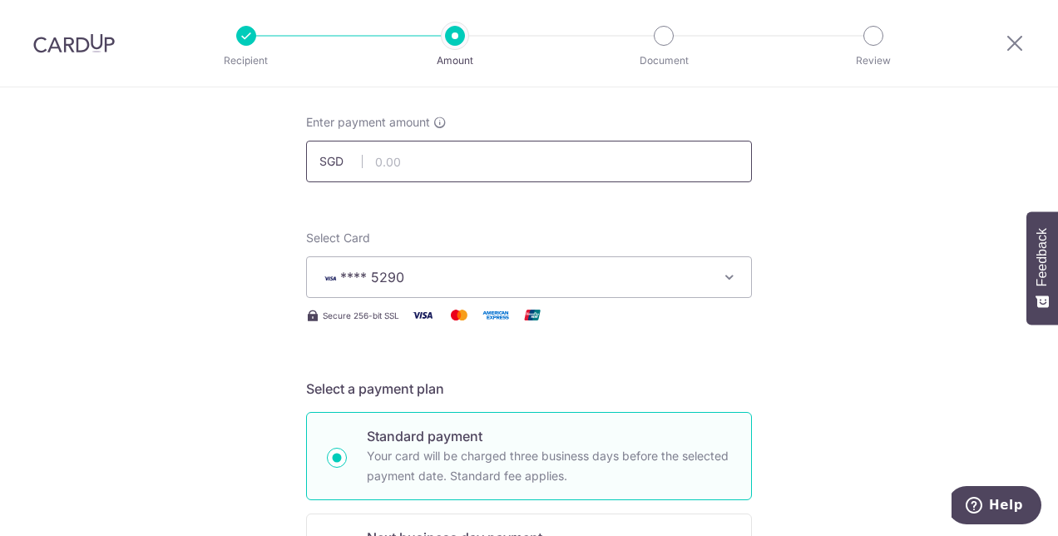
click at [428, 164] on input "text" at bounding box center [529, 162] width 446 height 42
type input "15,000.00"
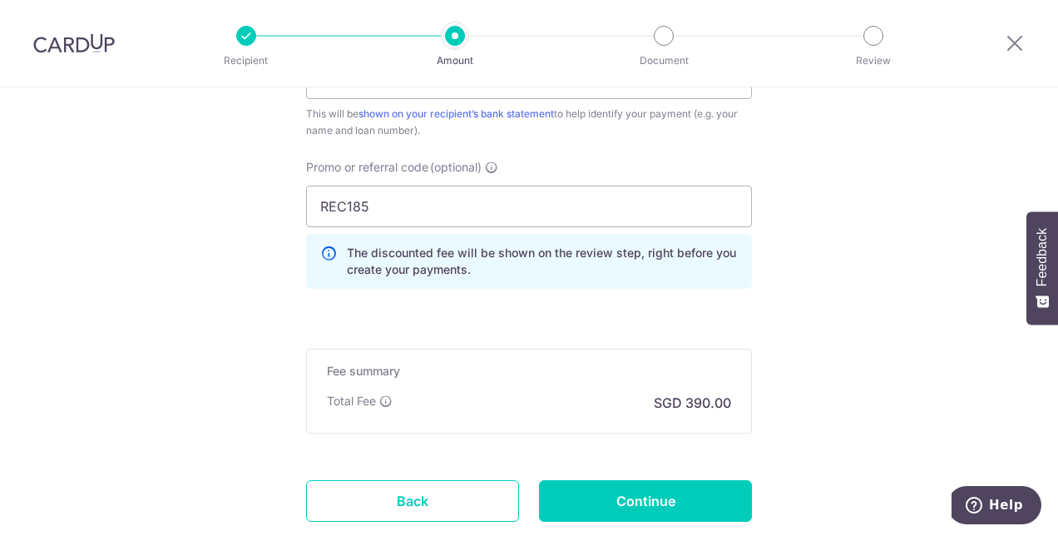
scroll to position [1165, 0]
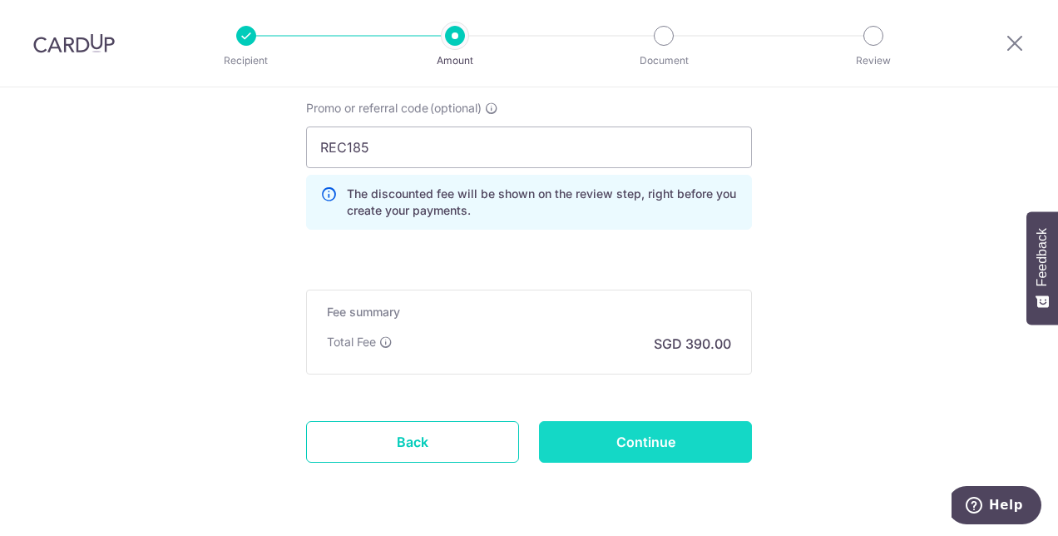
click at [694, 433] on input "Continue" at bounding box center [645, 442] width 213 height 42
type input "Create Schedule"
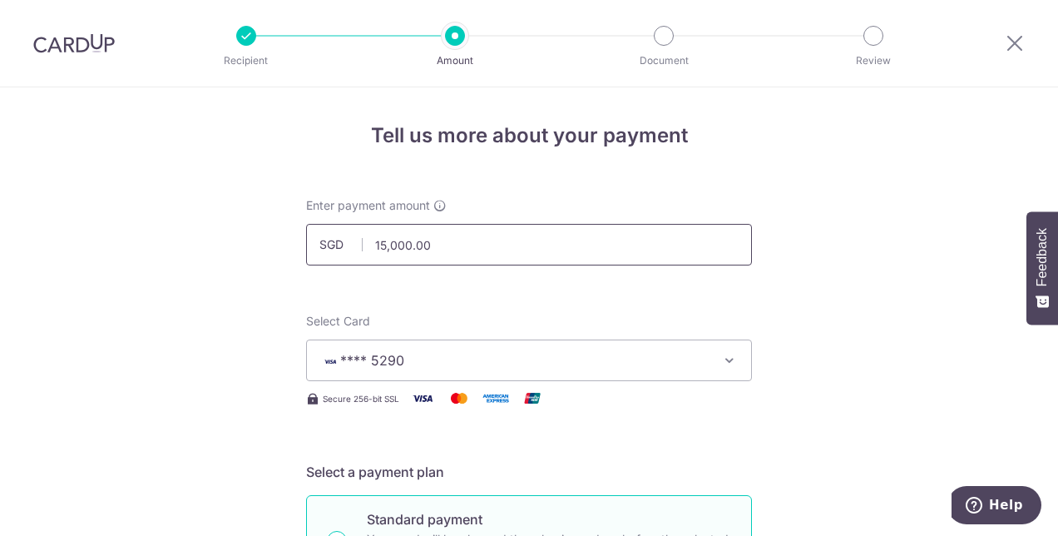
drag, startPoint x: 376, startPoint y: 244, endPoint x: 328, endPoint y: 244, distance: 48.3
click at [329, 244] on div "SGD 15,000.00 15000.00" at bounding box center [529, 245] width 446 height 42
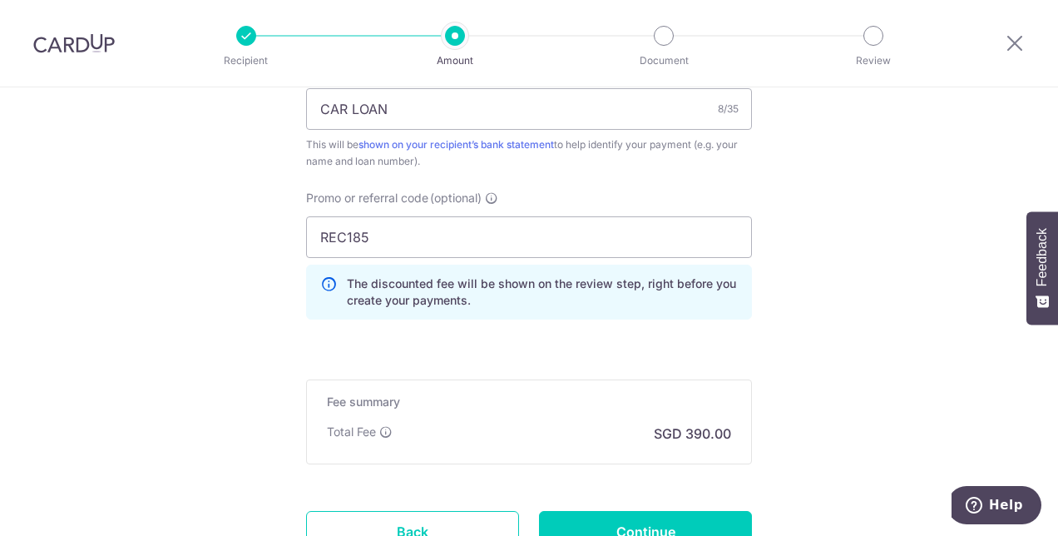
scroll to position [1082, 0]
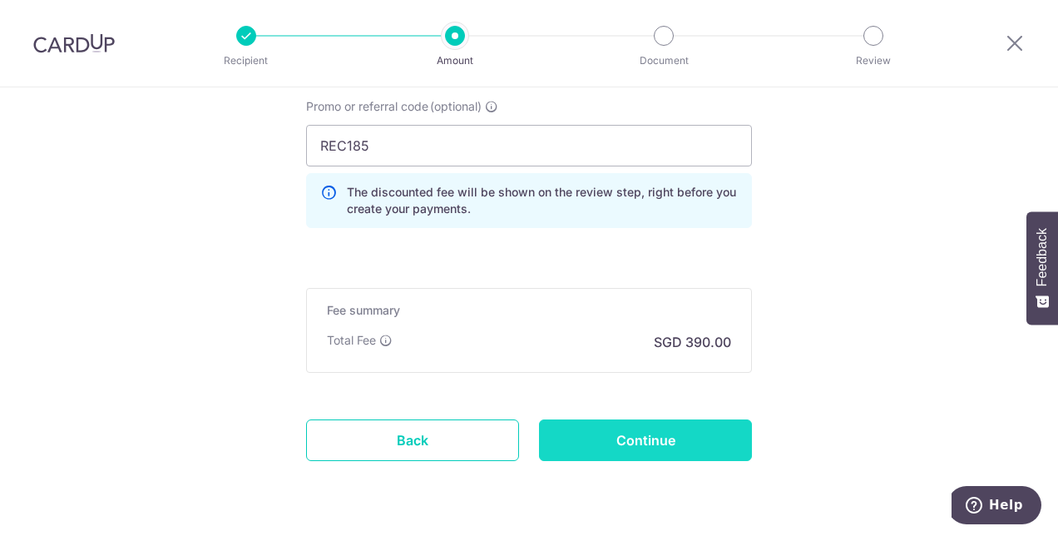
click at [641, 443] on input "Continue" at bounding box center [645, 440] width 213 height 42
type input "5,000.00"
type input "Update Schedule"
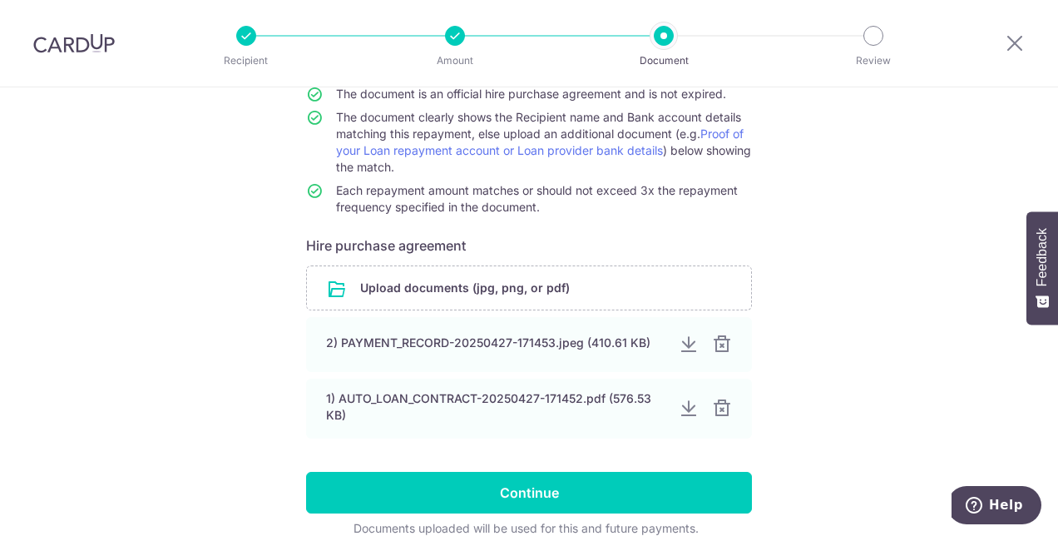
scroll to position [244, 0]
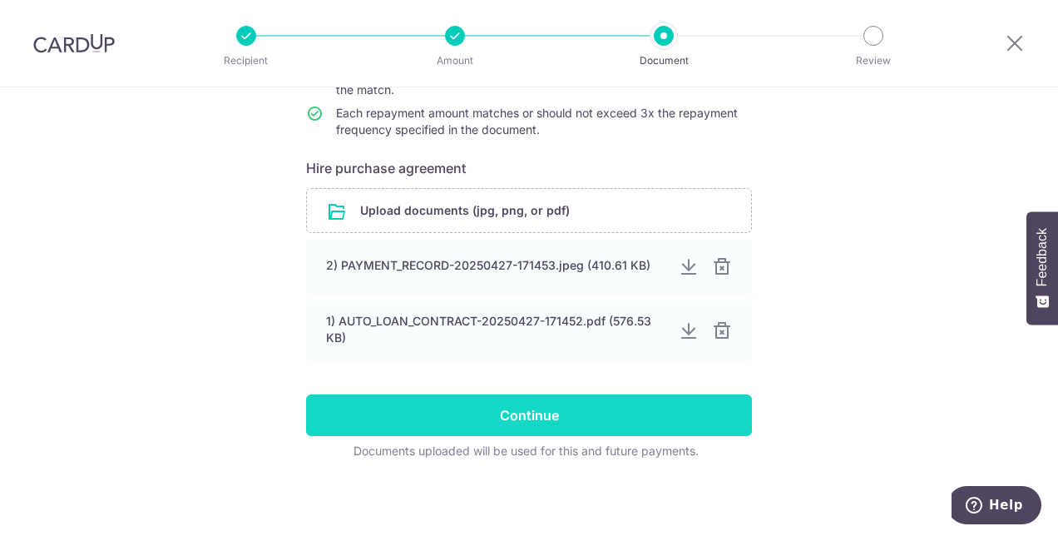
click at [614, 411] on input "Continue" at bounding box center [529, 415] width 446 height 42
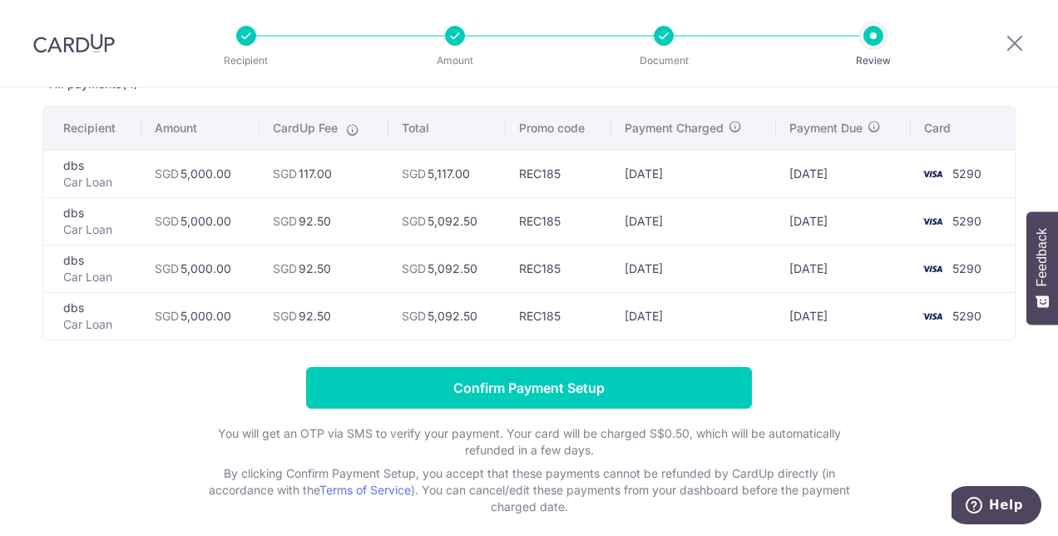
scroll to position [83, 0]
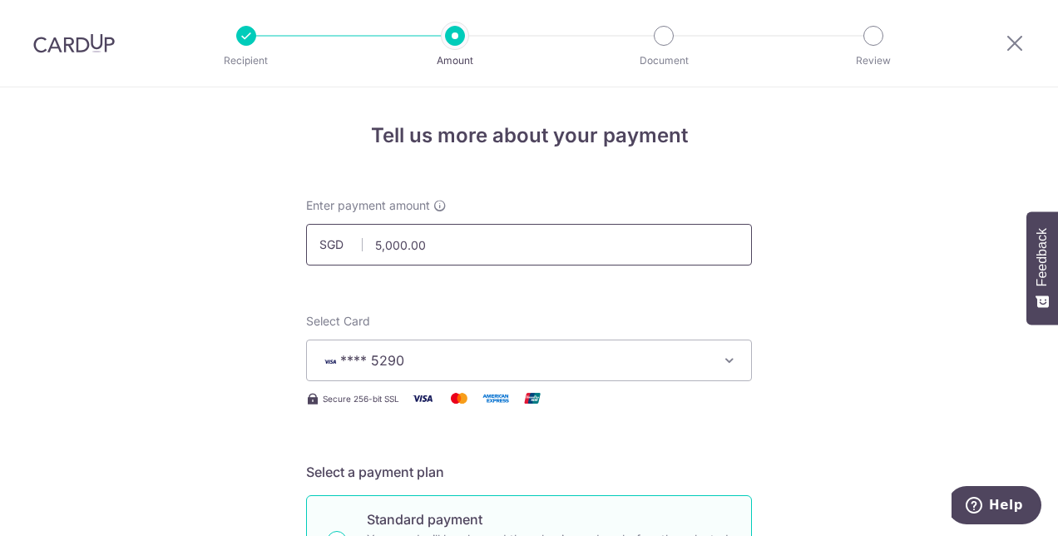
click at [369, 246] on input "5,000.00" at bounding box center [529, 245] width 446 height 42
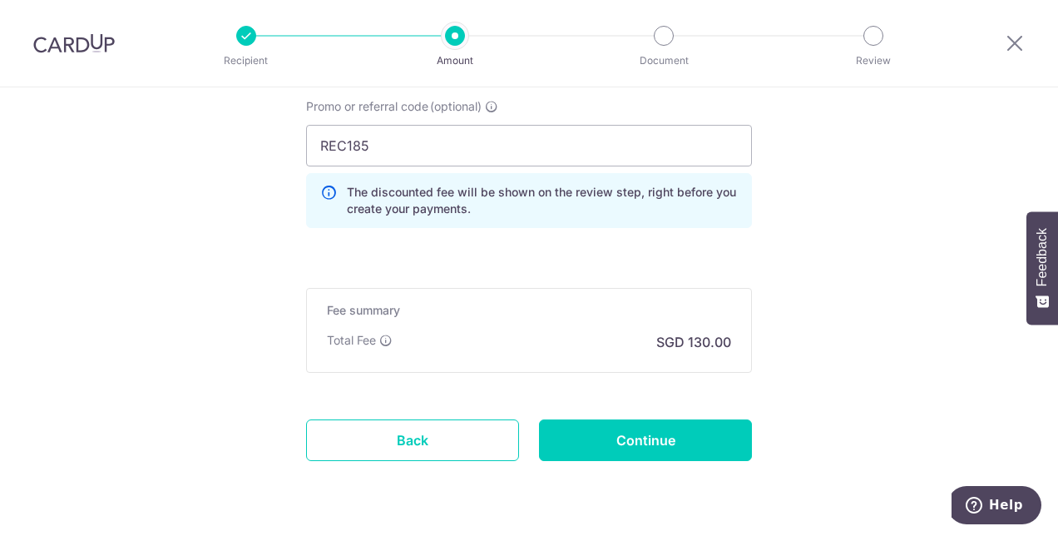
scroll to position [1127, 0]
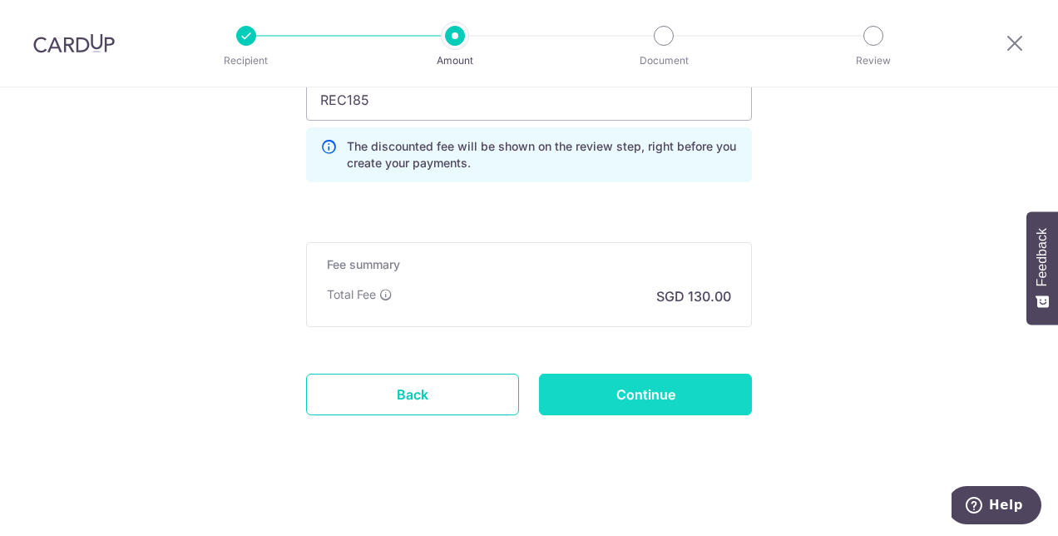
click at [651, 394] on input "Continue" at bounding box center [645, 395] width 213 height 42
type input "15,000.00"
type input "Update Schedule"
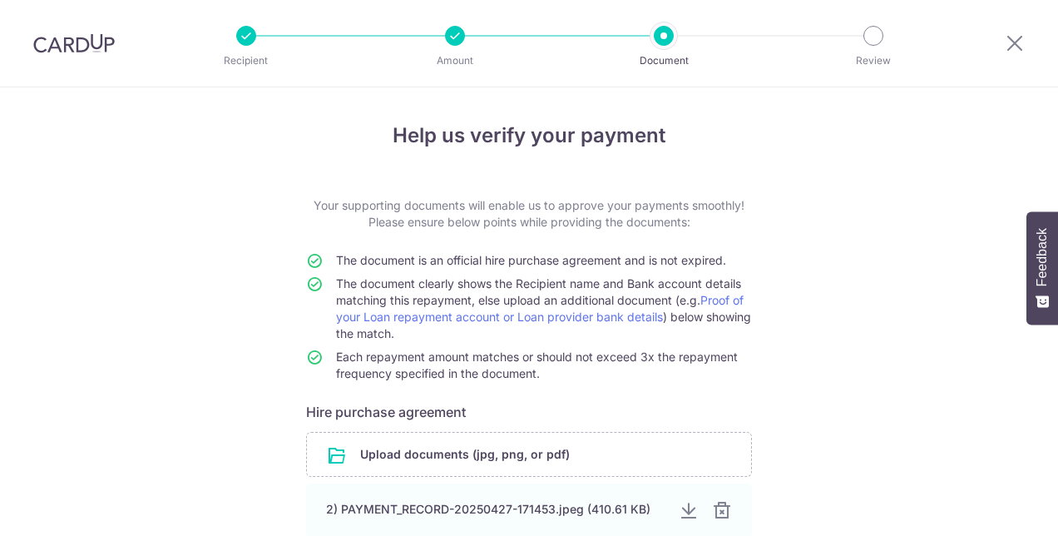
scroll to position [244, 0]
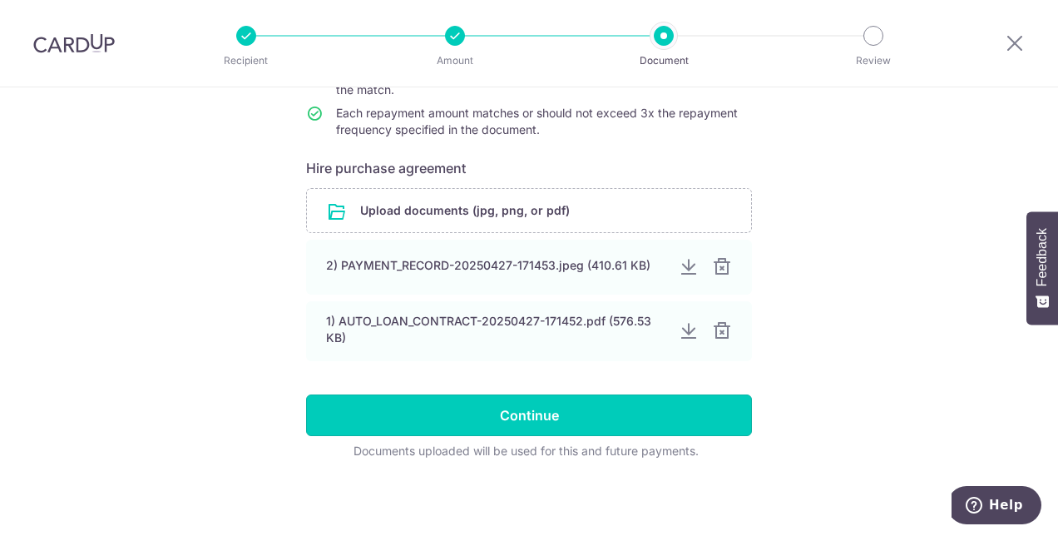
drag, startPoint x: 566, startPoint y: 414, endPoint x: 555, endPoint y: 408, distance: 12.3
click at [565, 414] on input "Continue" at bounding box center [529, 415] width 446 height 42
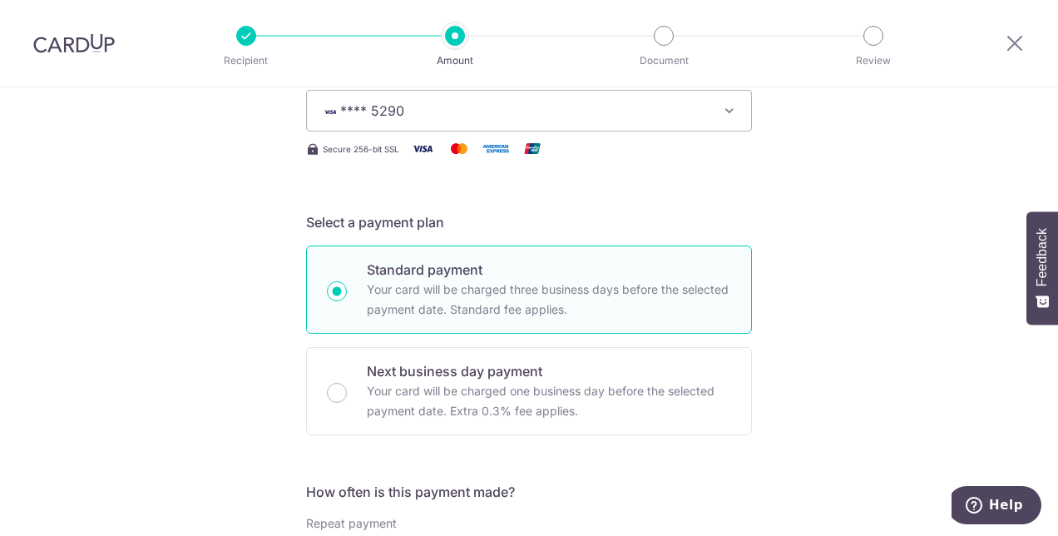
scroll to position [499, 0]
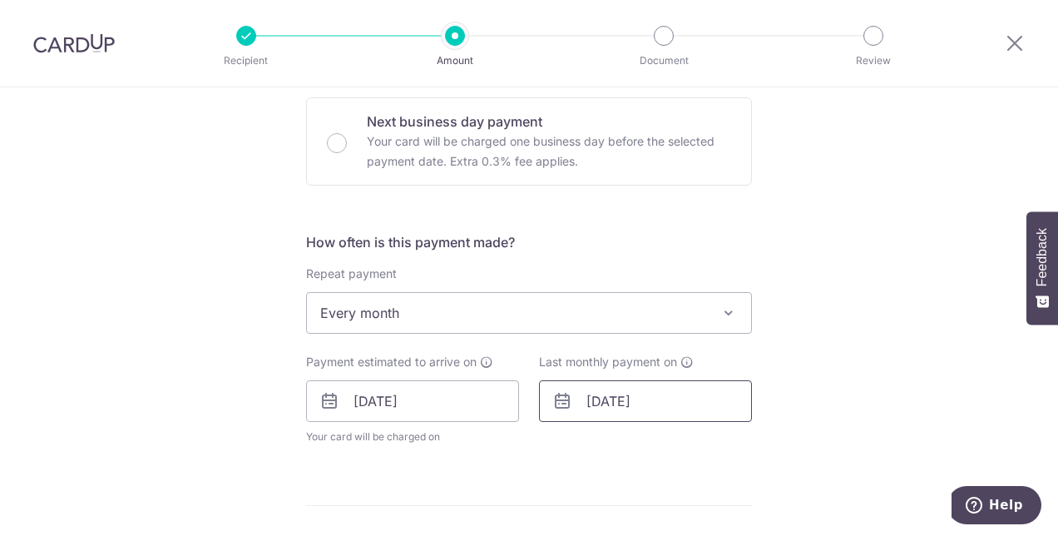
click at [597, 403] on input "[DATE]" at bounding box center [645, 401] width 213 height 42
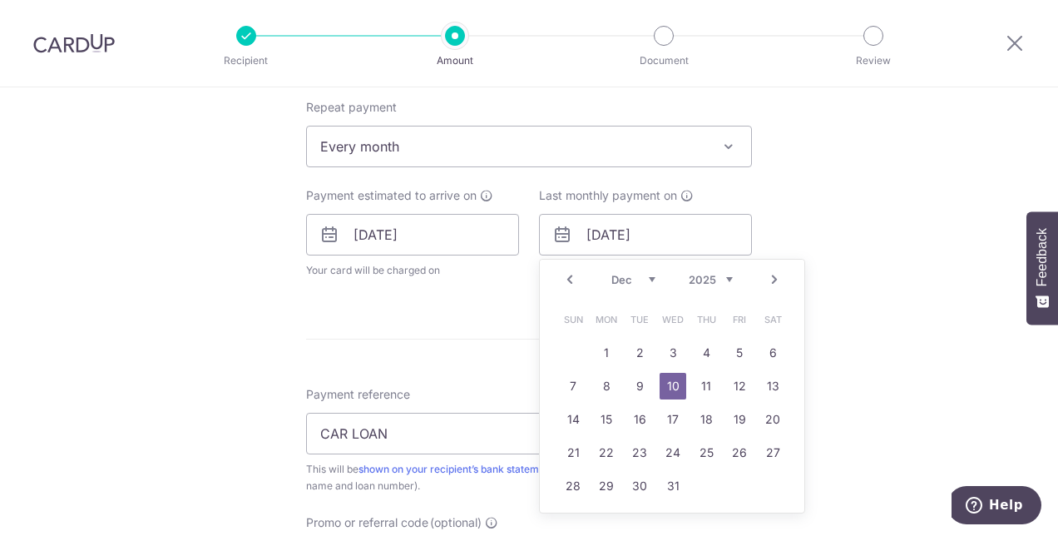
click at [563, 276] on link "Prev" at bounding box center [570, 280] width 20 height 20
click at [609, 419] on link "10" at bounding box center [606, 419] width 27 height 27
type input "[DATE]"
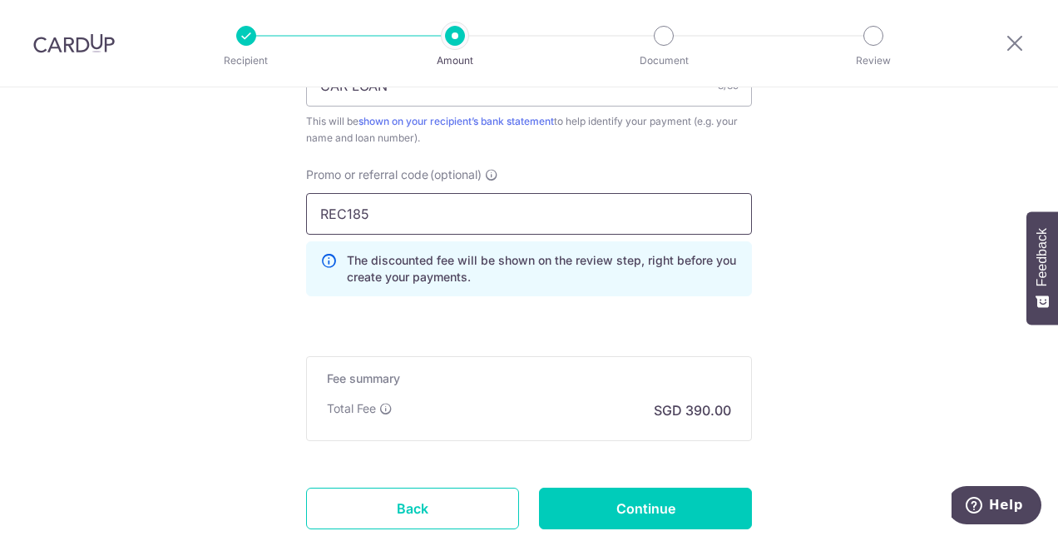
scroll to position [1195, 0]
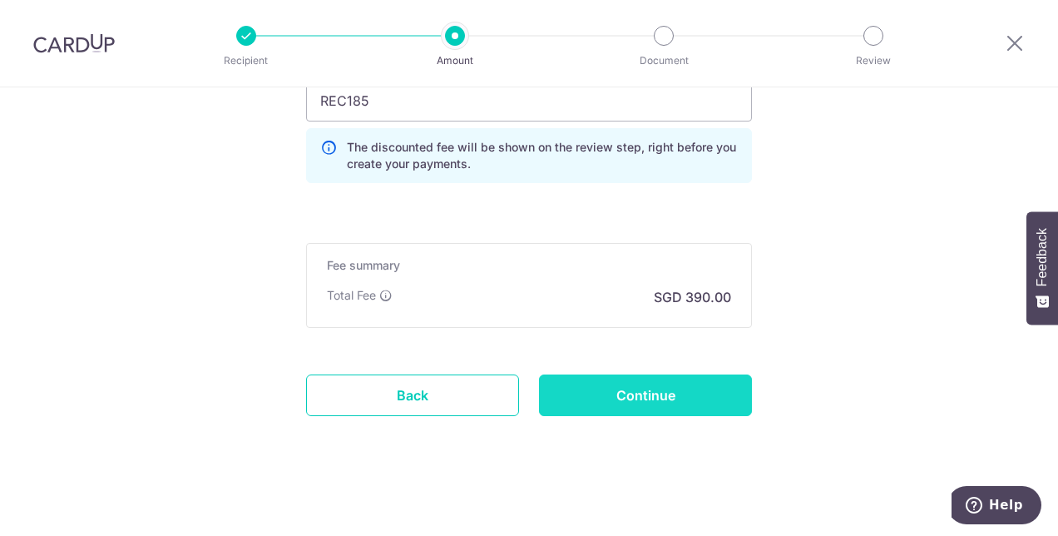
click at [589, 391] on input "Continue" at bounding box center [645, 395] width 213 height 42
type input "Update Schedule"
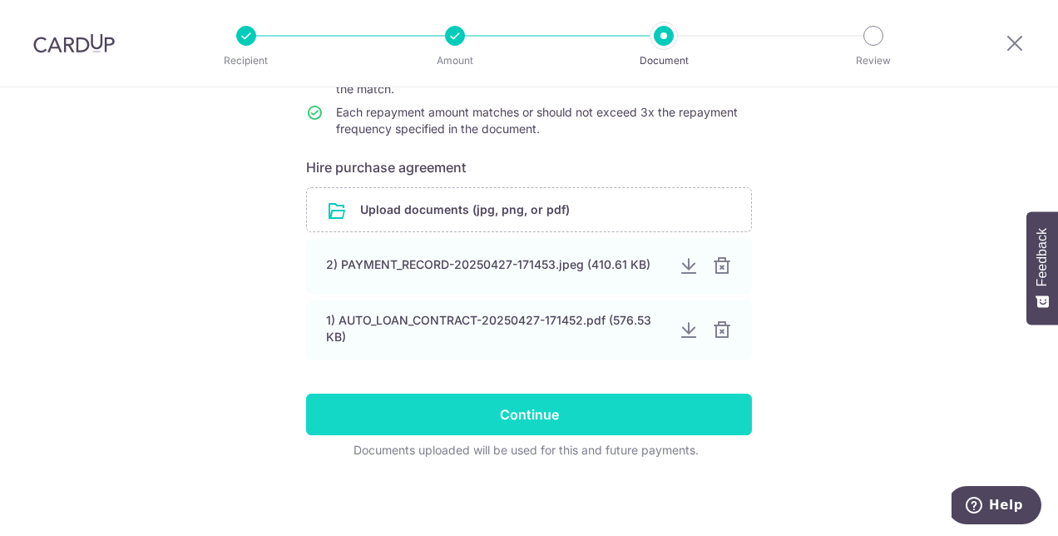
scroll to position [244, 0]
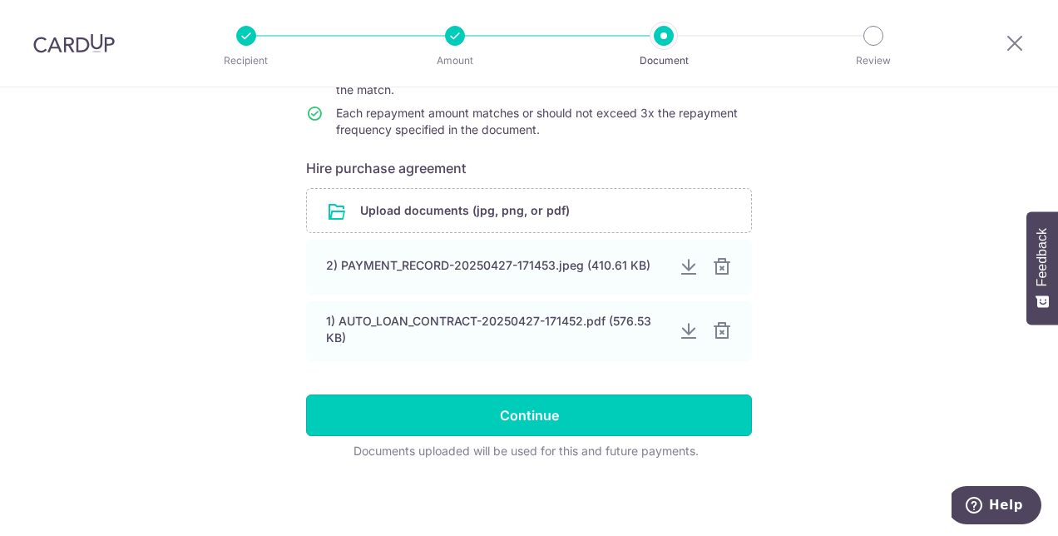
drag, startPoint x: 518, startPoint y: 407, endPoint x: 509, endPoint y: 401, distance: 10.8
click at [518, 408] on input "Continue" at bounding box center [529, 415] width 446 height 42
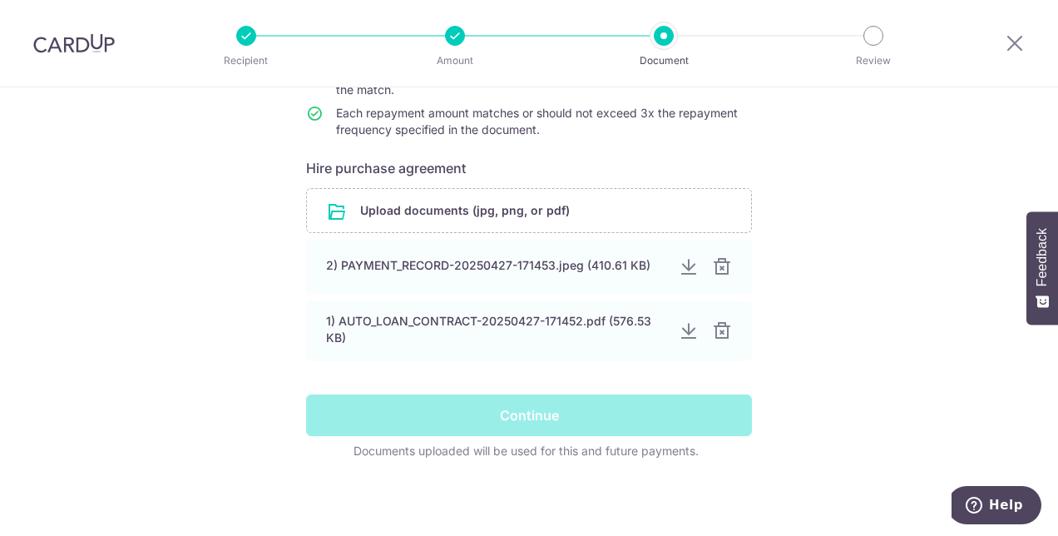
click at [537, 413] on div "Continue" at bounding box center [529, 415] width 466 height 42
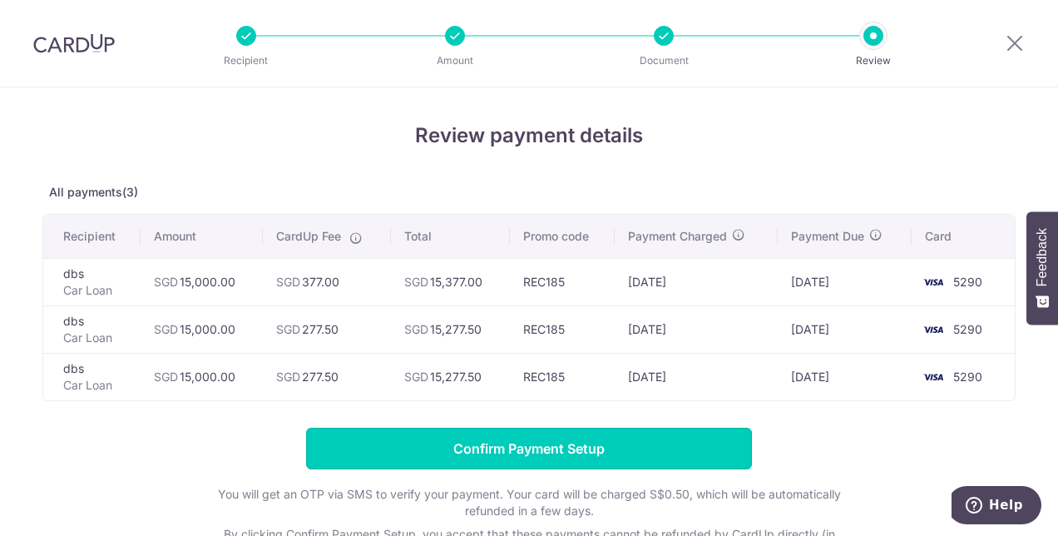
click at [545, 443] on input "Confirm Payment Setup" at bounding box center [529, 449] width 446 height 42
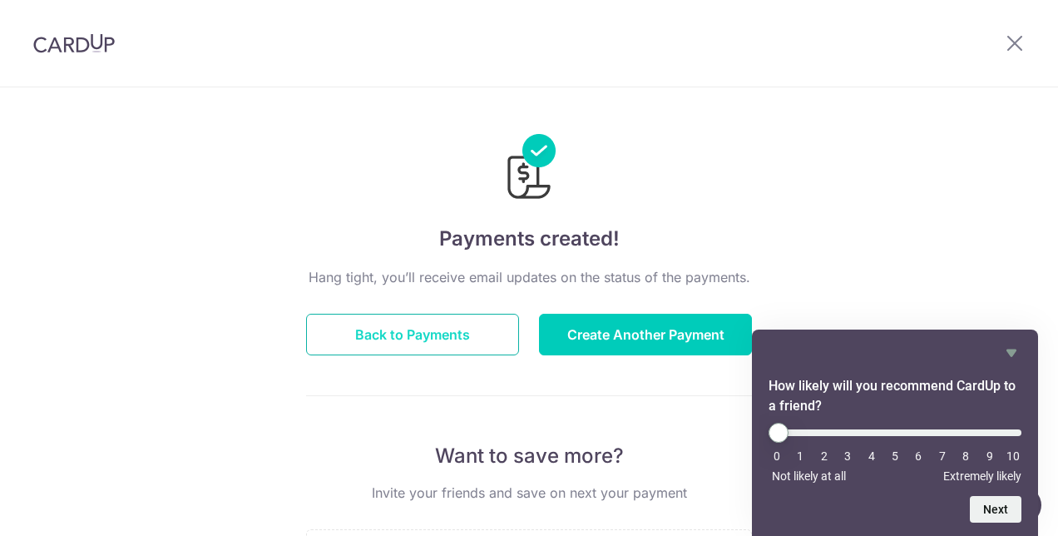
click at [404, 335] on button "Back to Payments" at bounding box center [412, 335] width 213 height 42
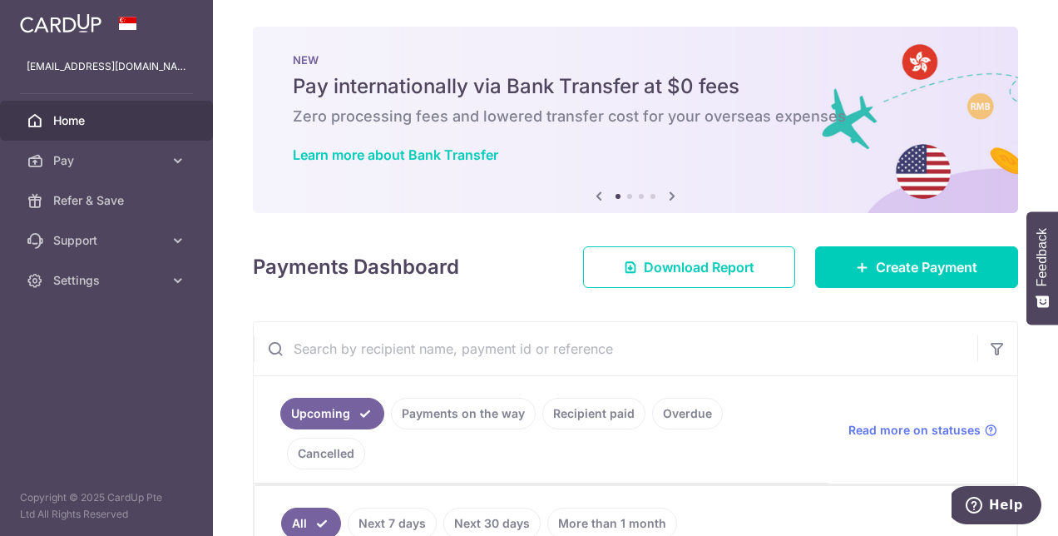
scroll to position [250, 0]
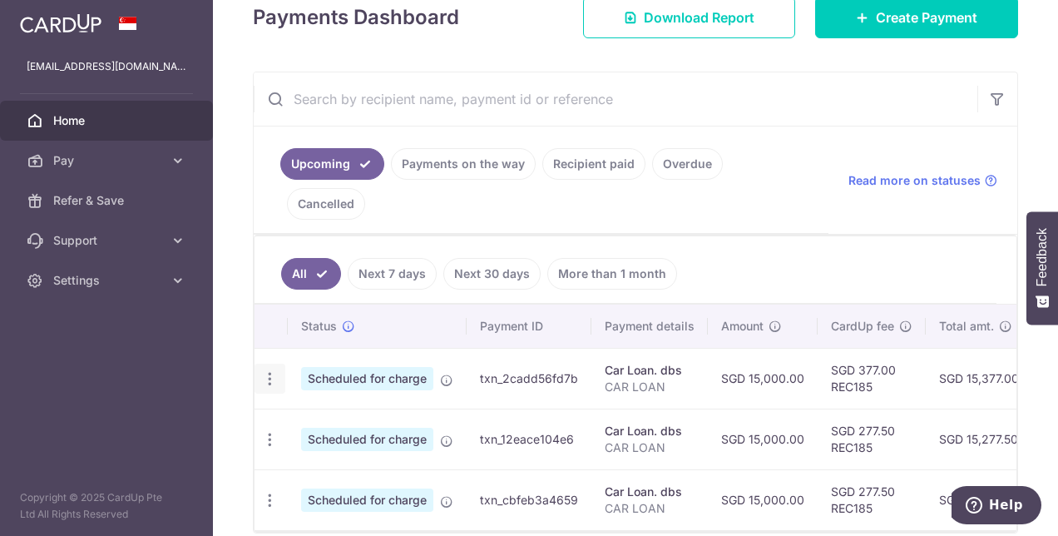
click at [270, 370] on icon "button" at bounding box center [269, 378] width 17 height 17
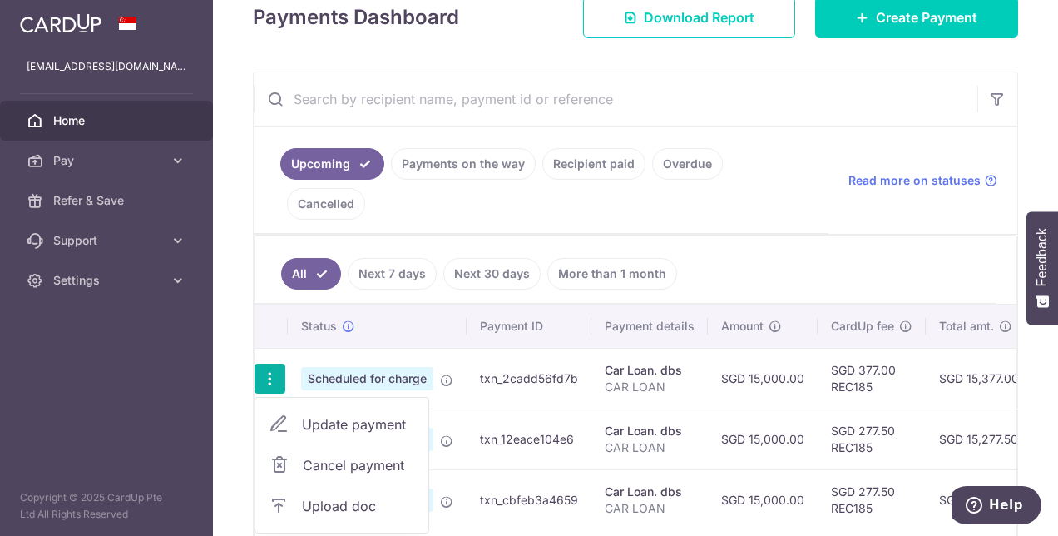
click at [333, 455] on span "Cancel payment" at bounding box center [358, 465] width 111 height 20
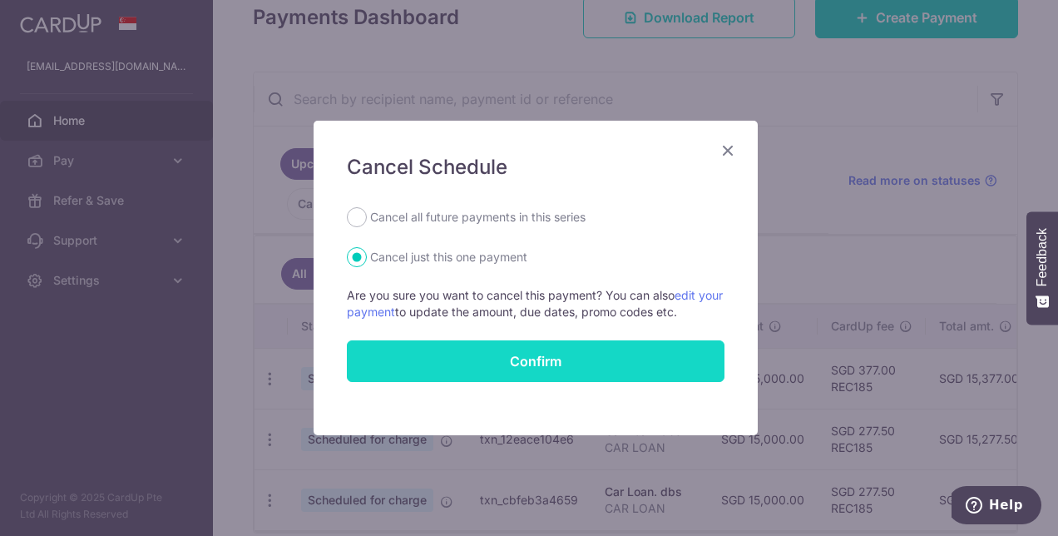
click at [413, 366] on button "Confirm" at bounding box center [536, 361] width 378 height 42
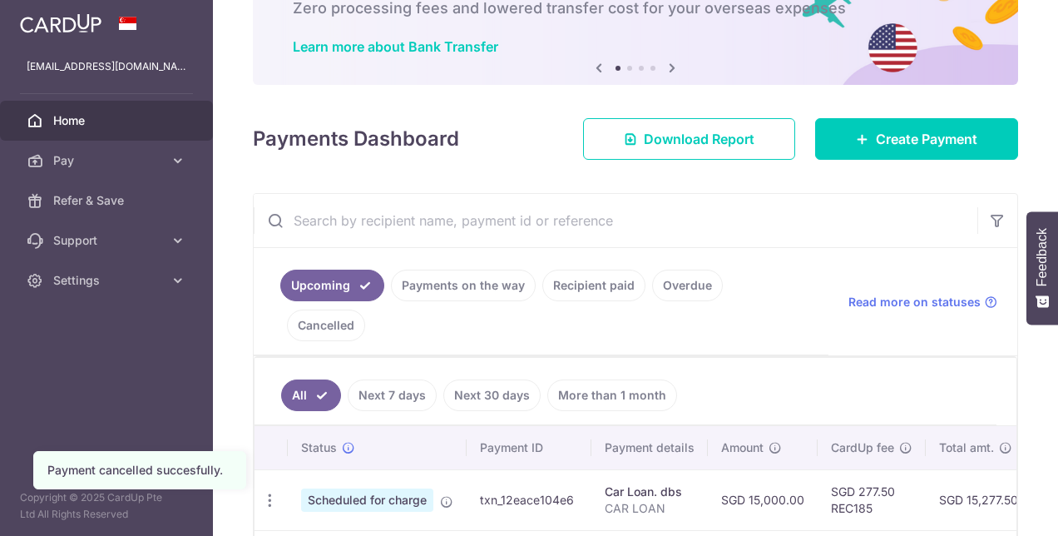
scroll to position [227, 0]
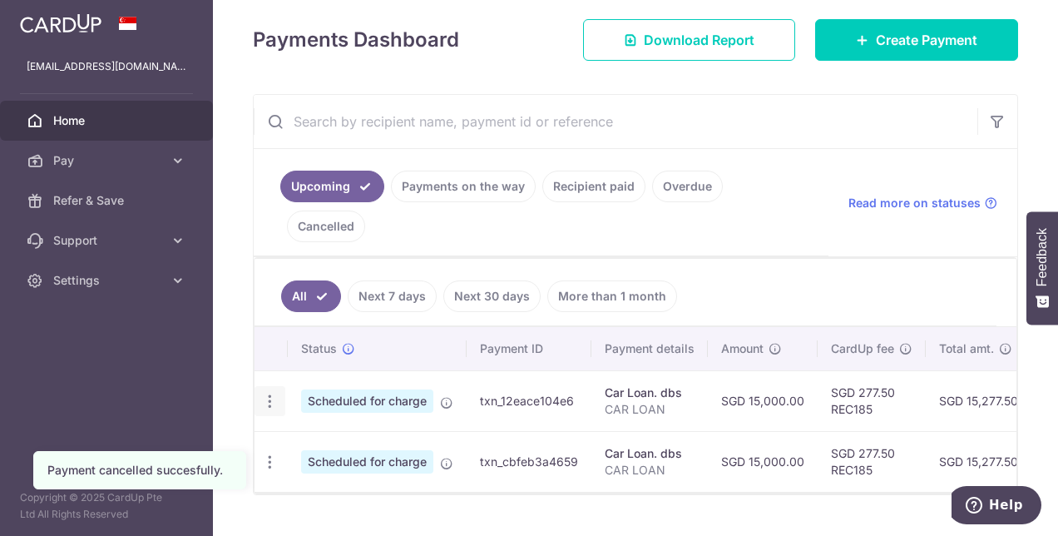
click at [270, 393] on icon "button" at bounding box center [269, 401] width 17 height 17
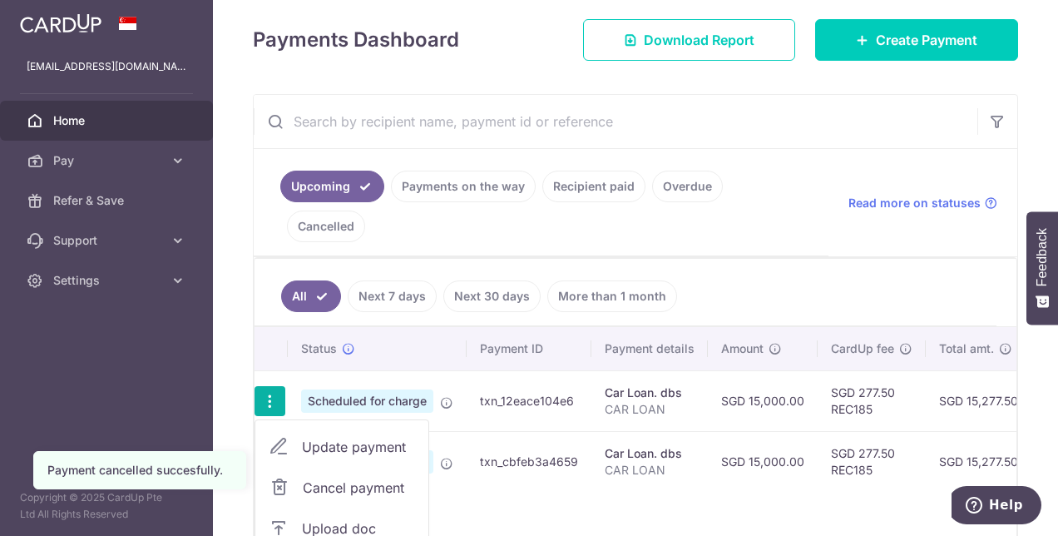
click at [326, 437] on span "Update payment" at bounding box center [358, 447] width 113 height 20
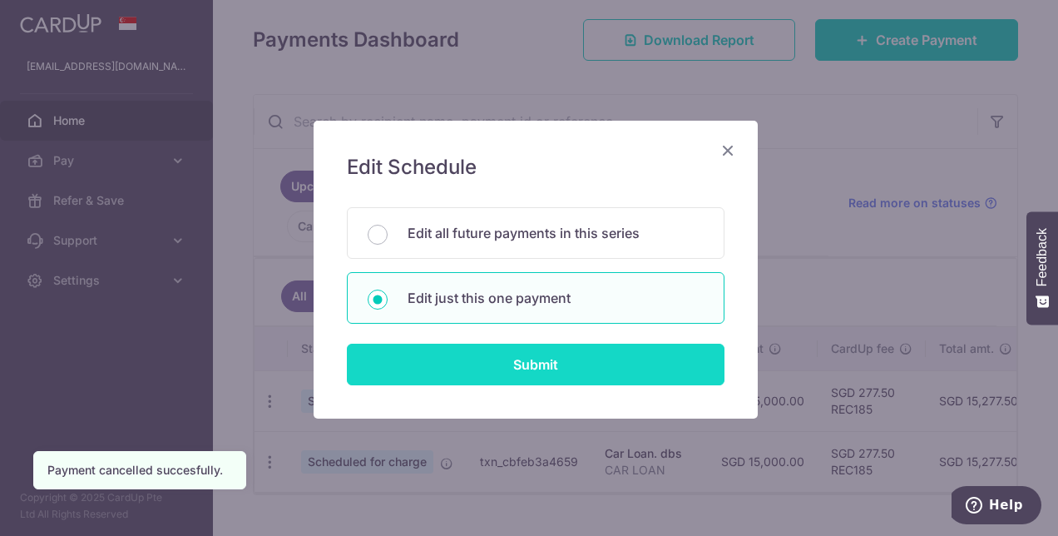
click at [422, 369] on input "Submit" at bounding box center [536, 365] width 378 height 42
radio input "true"
type input "15,000.00"
type input "10/10/2025"
type input "CAR LOAN"
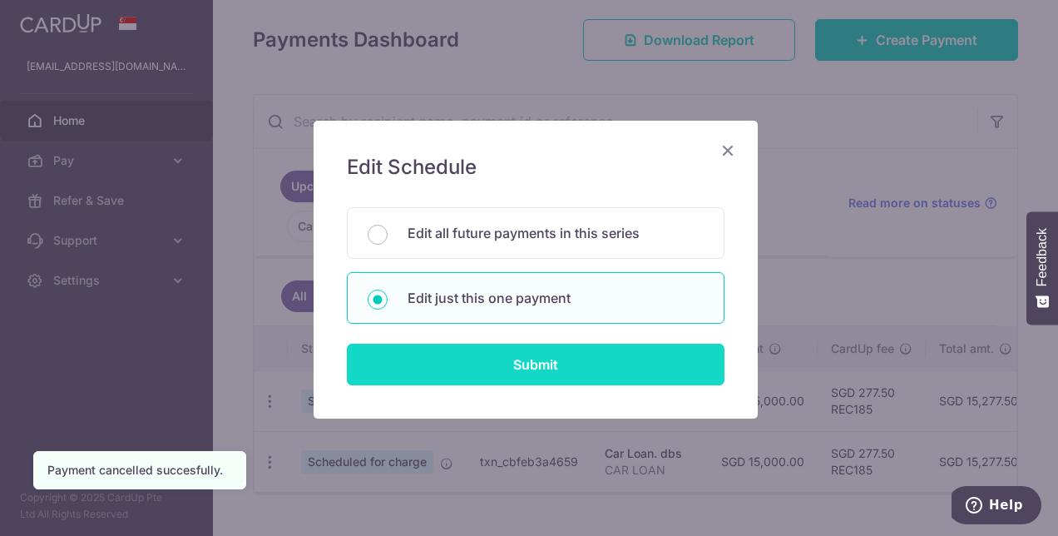
type input "REC185"
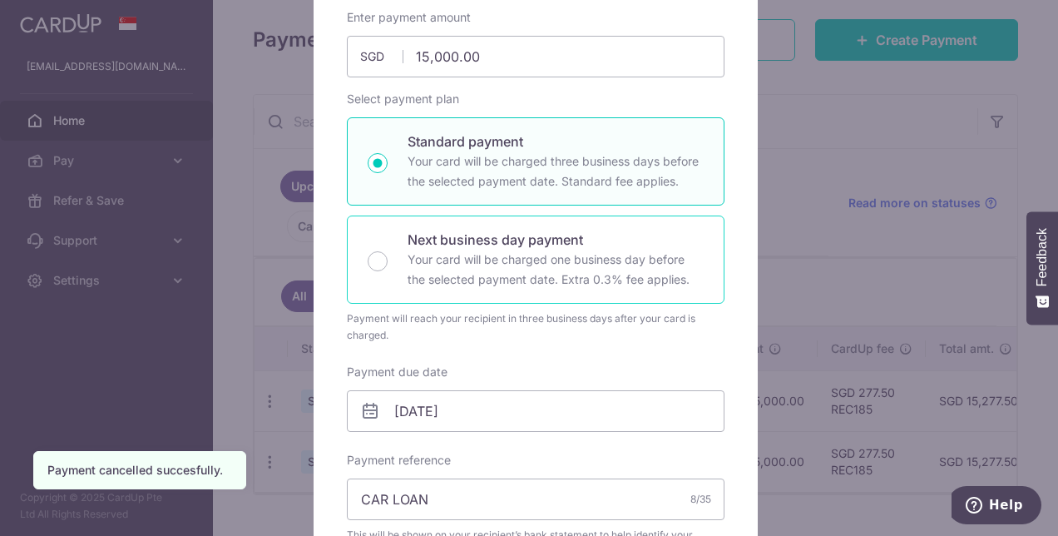
scroll to position [250, 0]
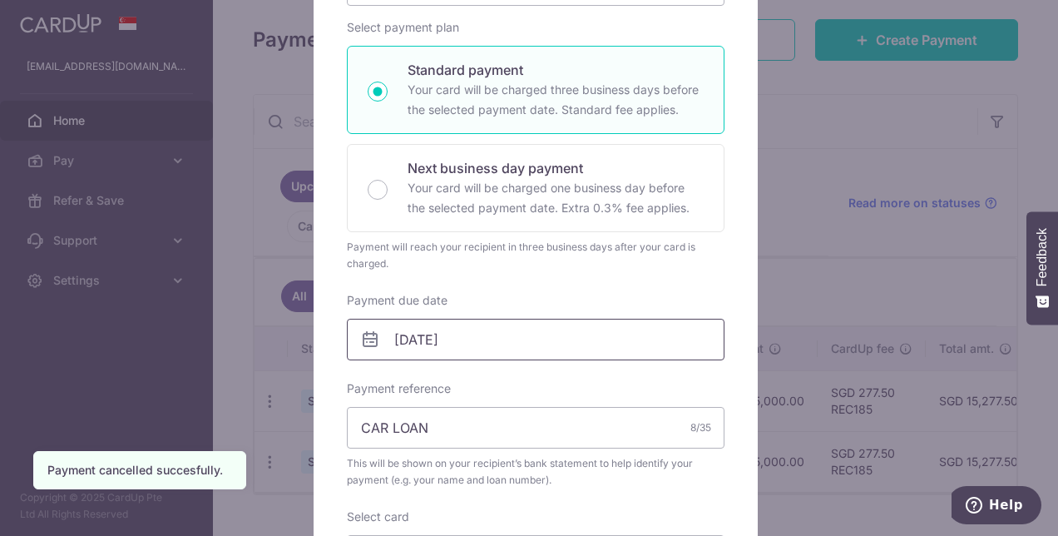
click at [424, 344] on input "10/10/2025" at bounding box center [536, 340] width 378 height 42
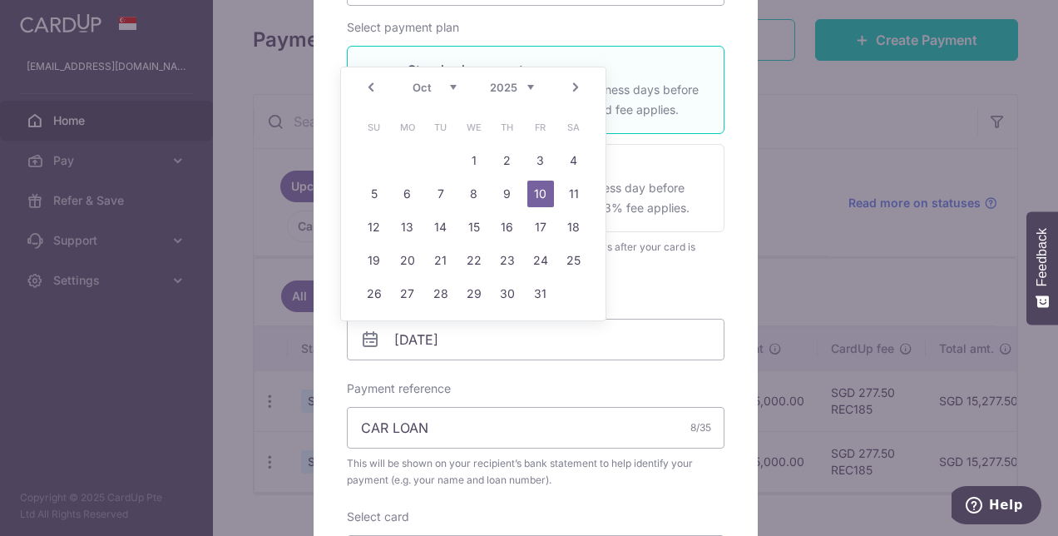
click at [368, 87] on link "Prev" at bounding box center [371, 87] width 20 height 20
click at [474, 194] on link "10" at bounding box center [474, 194] width 27 height 27
type input "[DATE]"
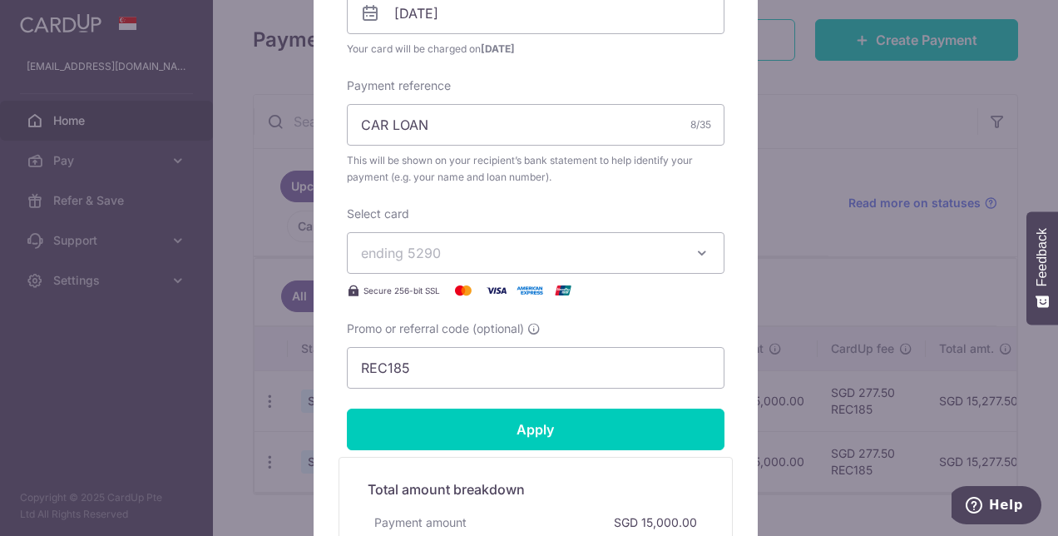
scroll to position [666, 0]
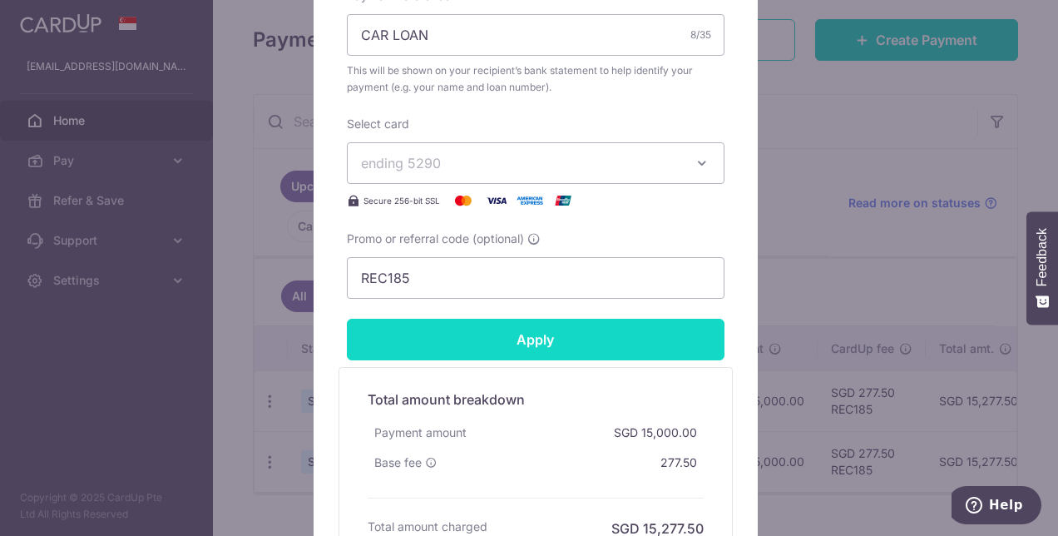
click at [468, 336] on input "Apply" at bounding box center [536, 340] width 378 height 42
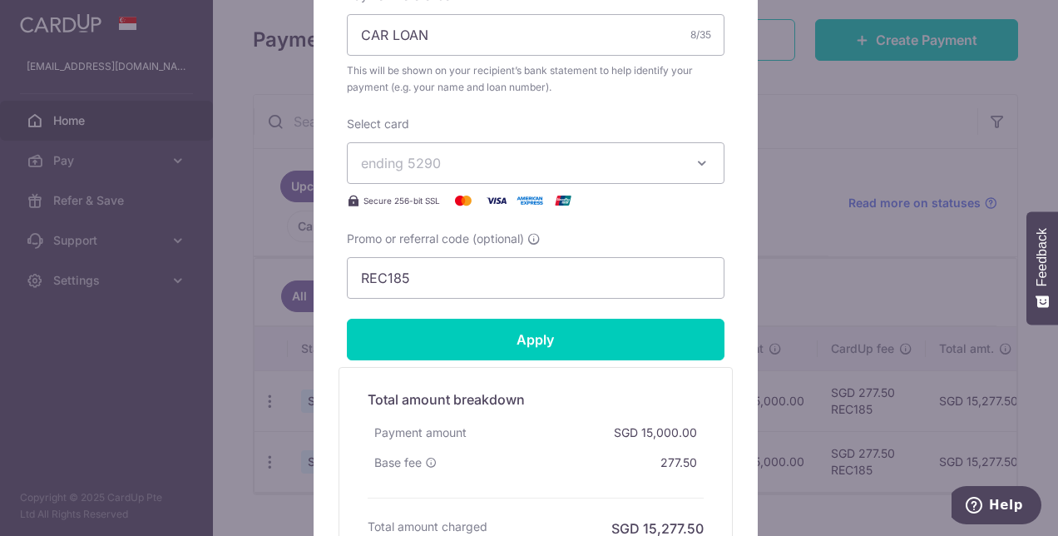
type input "Successfully Applied"
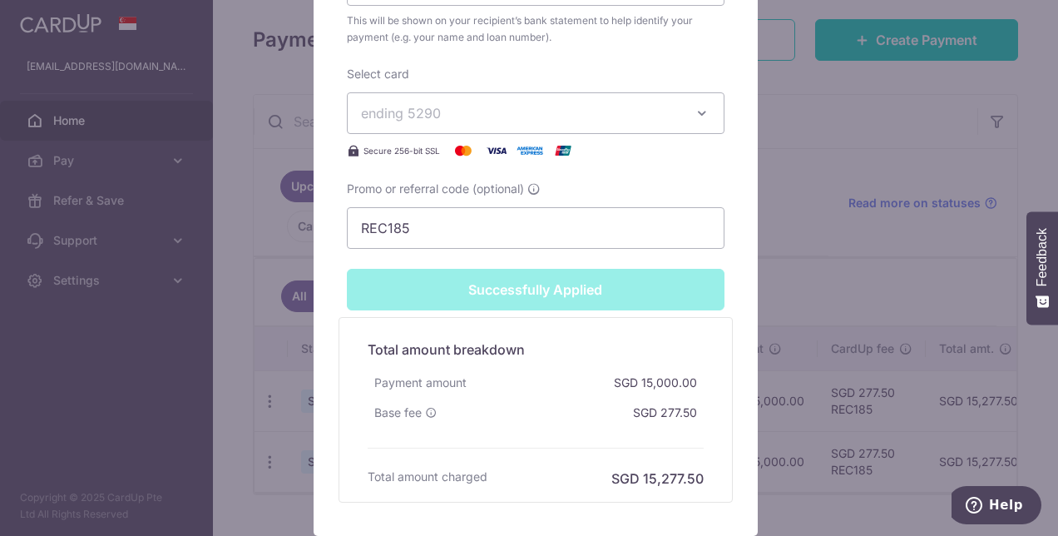
scroll to position [889, 0]
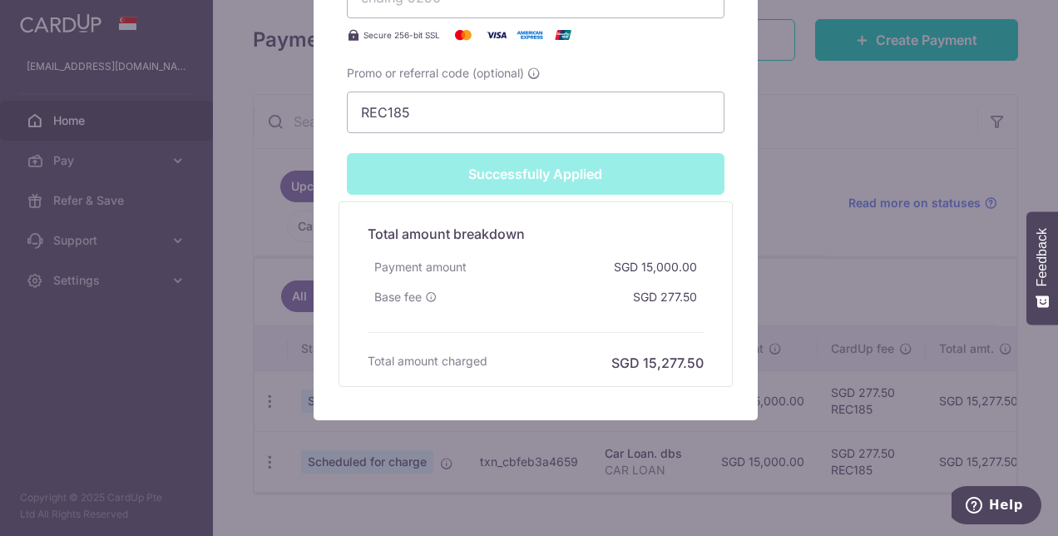
click at [456, 473] on div "Edit payment By clicking apply, you will make changes to all payments to dbs sc…" at bounding box center [529, 268] width 1058 height 536
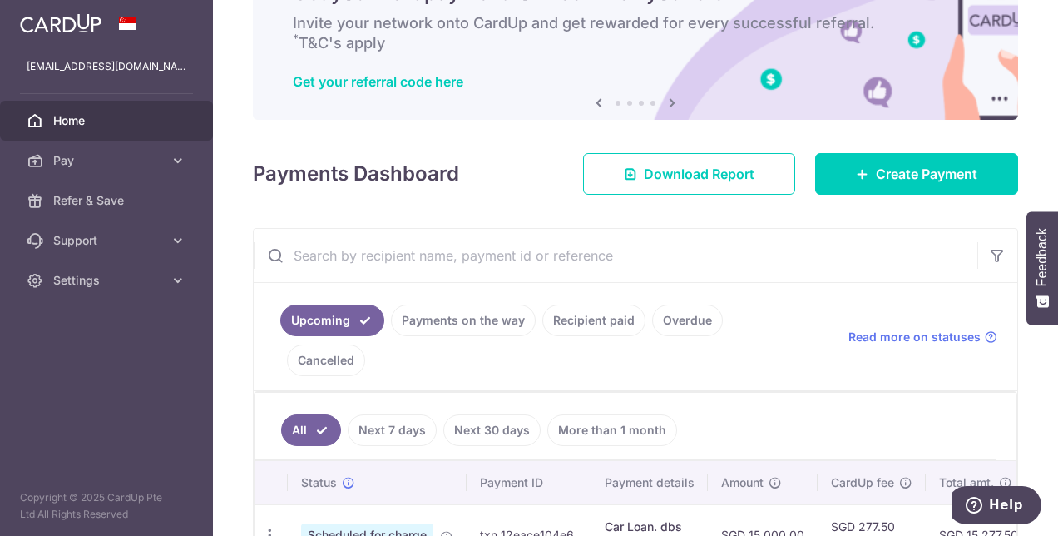
scroll to position [166, 0]
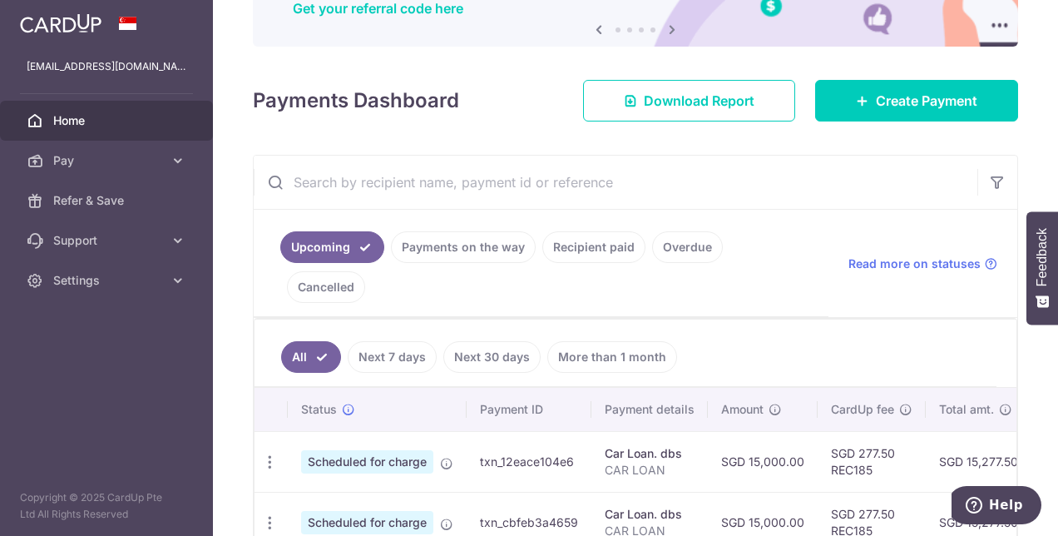
click at [571, 248] on link "Recipient paid" at bounding box center [593, 247] width 103 height 32
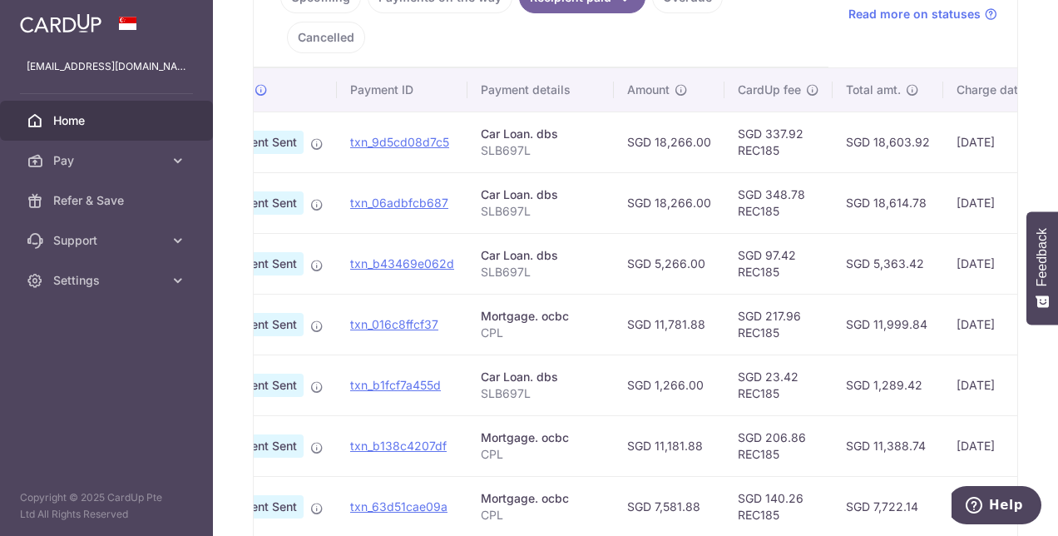
scroll to position [0, 91]
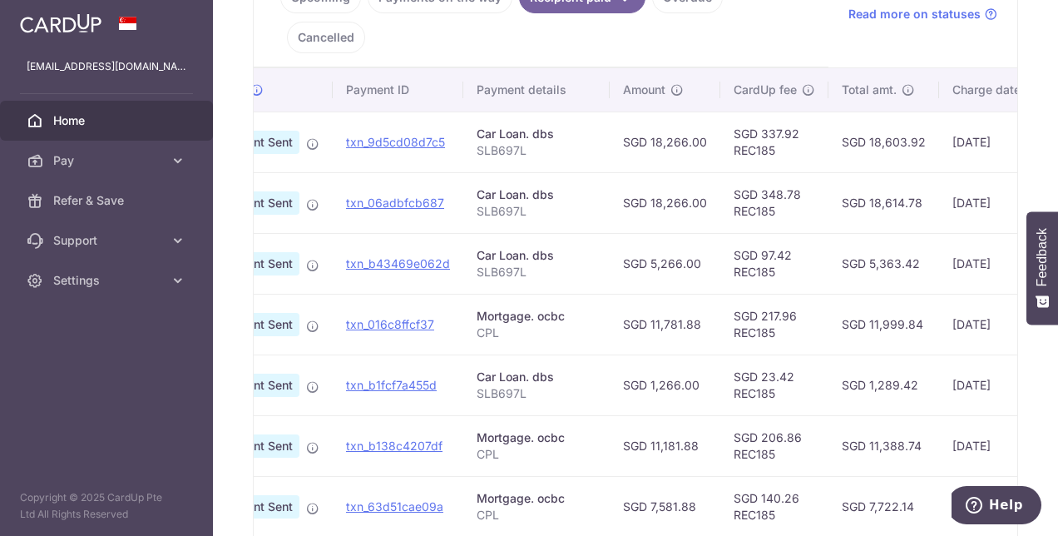
drag, startPoint x: 959, startPoint y: 223, endPoint x: 915, endPoint y: 217, distance: 43.7
click at [915, 233] on td "SGD 5,363.42" at bounding box center [884, 263] width 111 height 61
copy td "5,363.42"
drag, startPoint x: 866, startPoint y: 156, endPoint x: 921, endPoint y: 156, distance: 54.9
click at [921, 172] on td "SGD 18,614.78" at bounding box center [884, 202] width 111 height 61
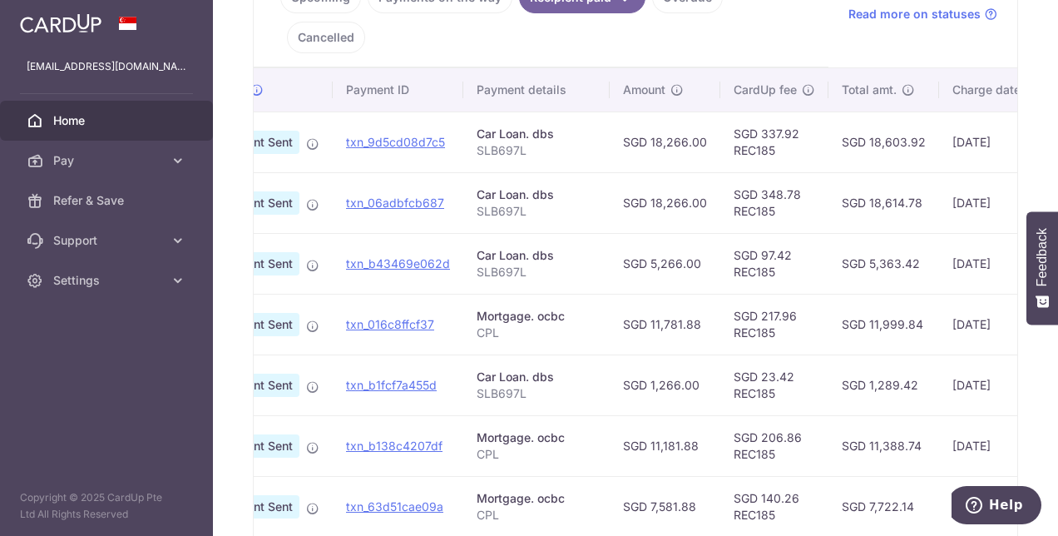
copy td "18,614.78"
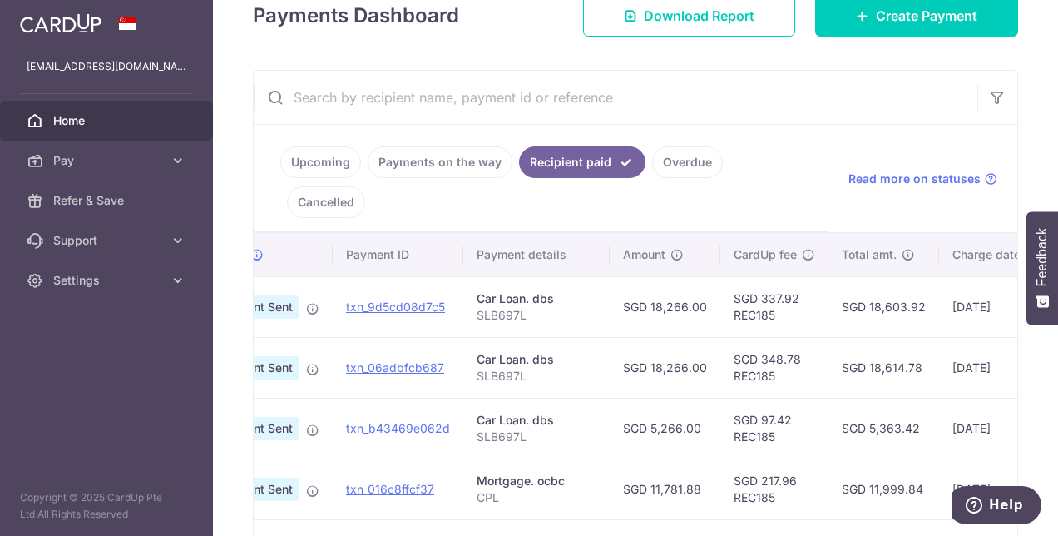
scroll to position [250, 0]
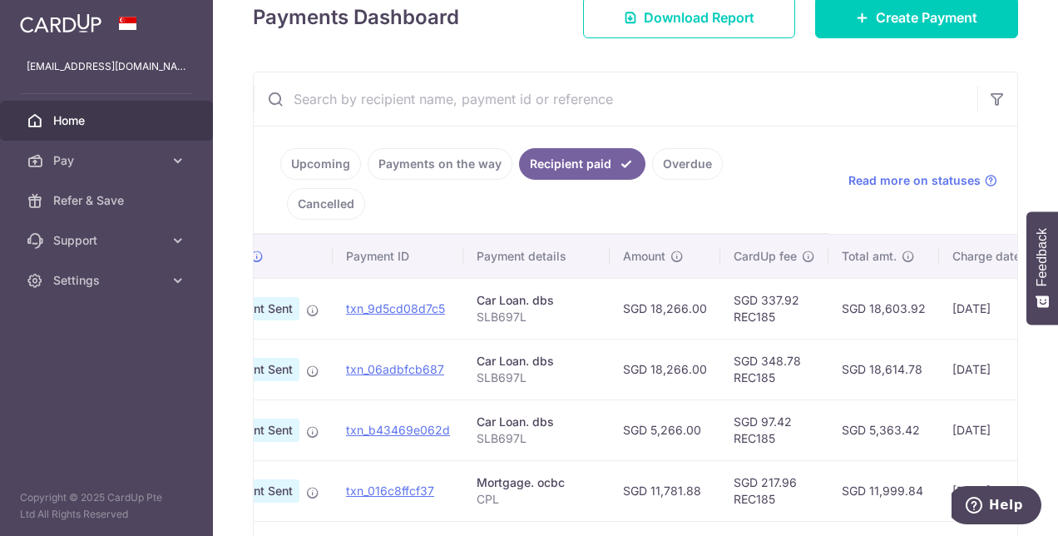
drag, startPoint x: 867, startPoint y: 268, endPoint x: 919, endPoint y: 267, distance: 52.4
click at [919, 278] on td "SGD 18,603.92" at bounding box center [884, 308] width 111 height 61
copy td "18,603.92"
drag, startPoint x: 758, startPoint y: 259, endPoint x: 797, endPoint y: 257, distance: 39.1
click at [797, 278] on td "SGD 337.92 REC185" at bounding box center [775, 308] width 108 height 61
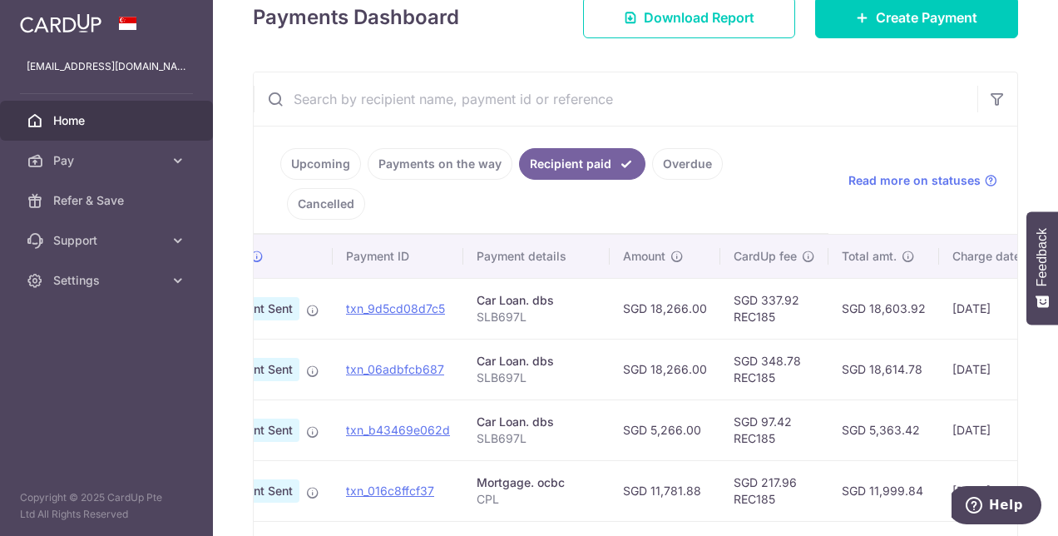
copy td "337.92"
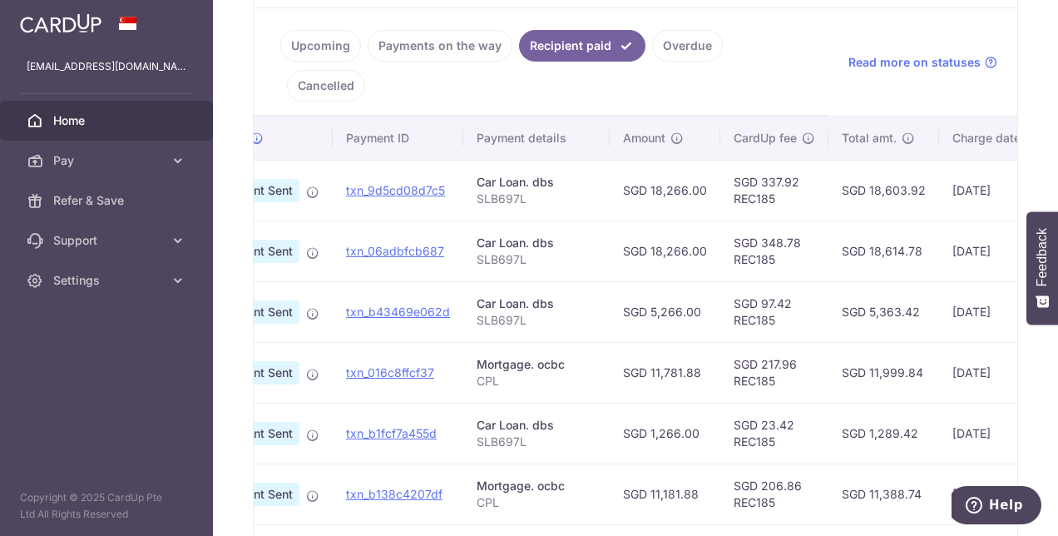
scroll to position [333, 0]
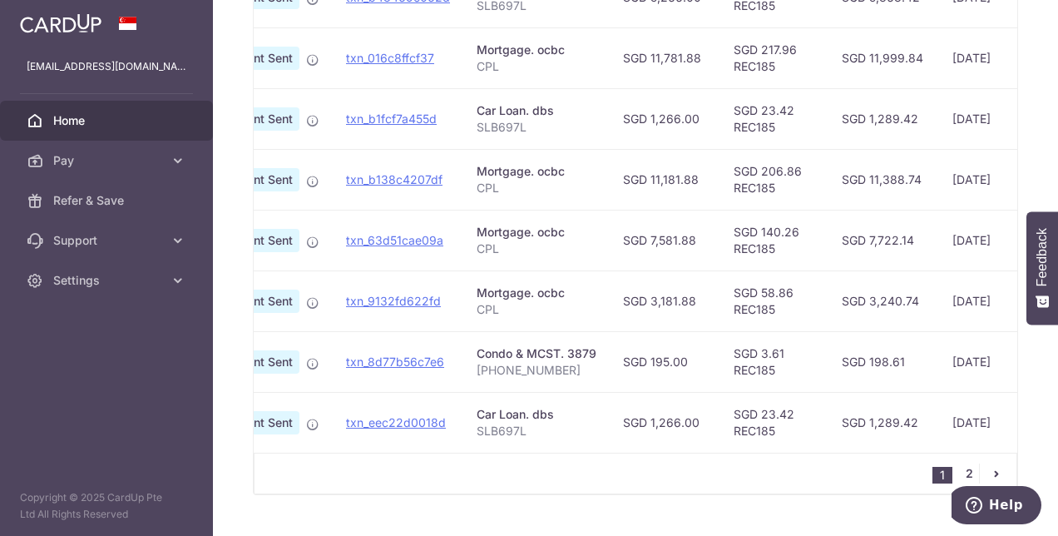
click at [961, 463] on link "2" at bounding box center [969, 473] width 20 height 20
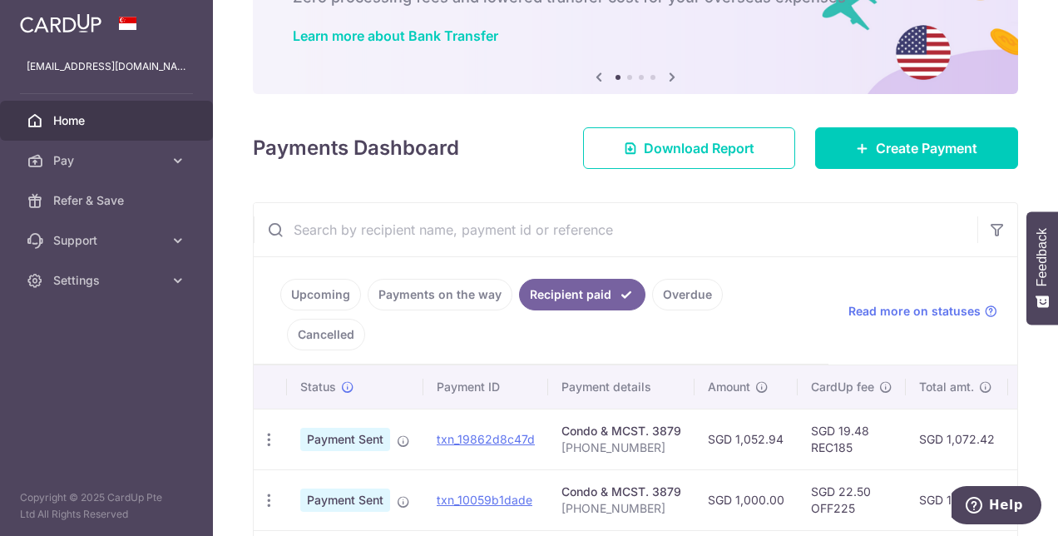
scroll to position [285, 0]
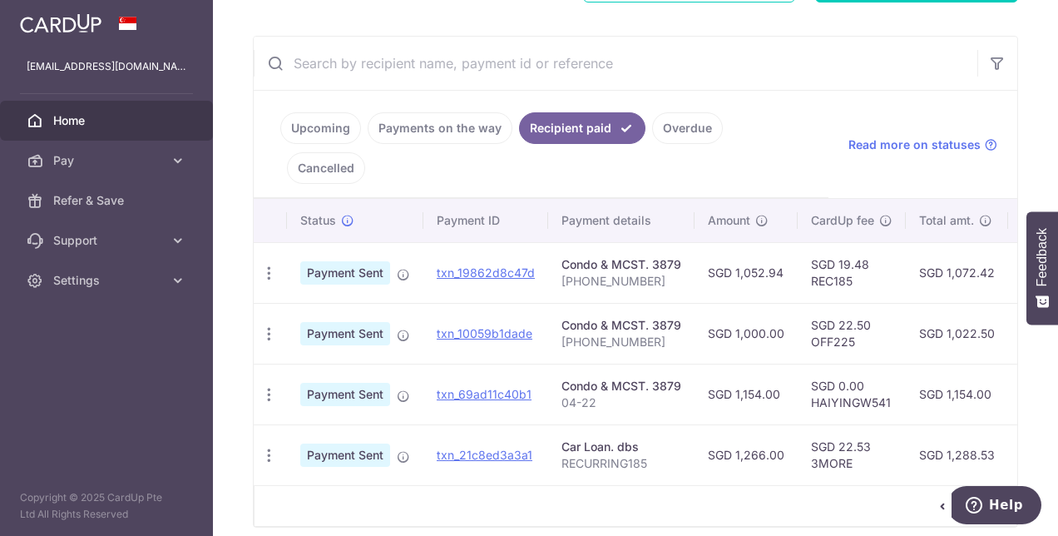
click at [963, 496] on link "1" at bounding box center [969, 506] width 20 height 20
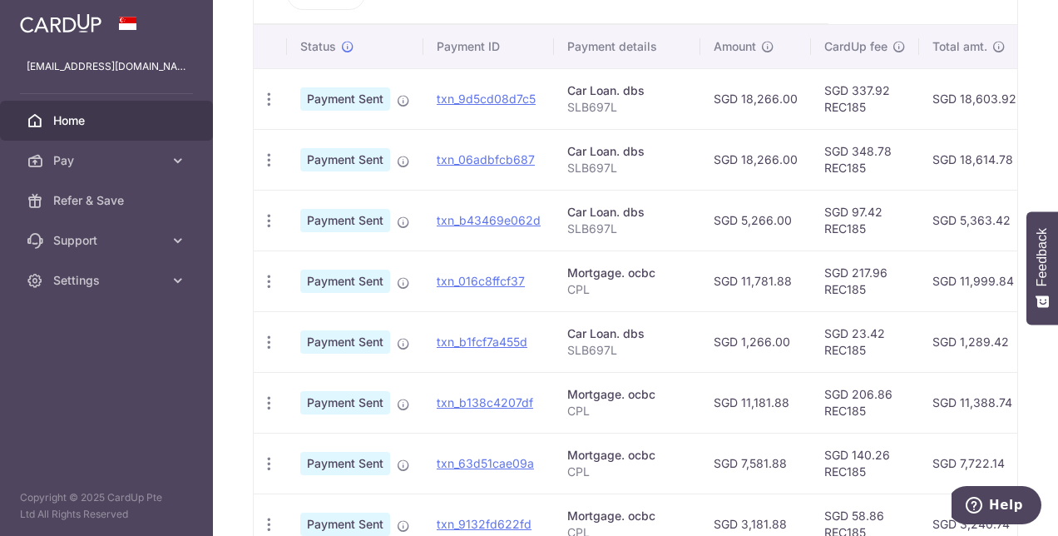
scroll to position [433, 0]
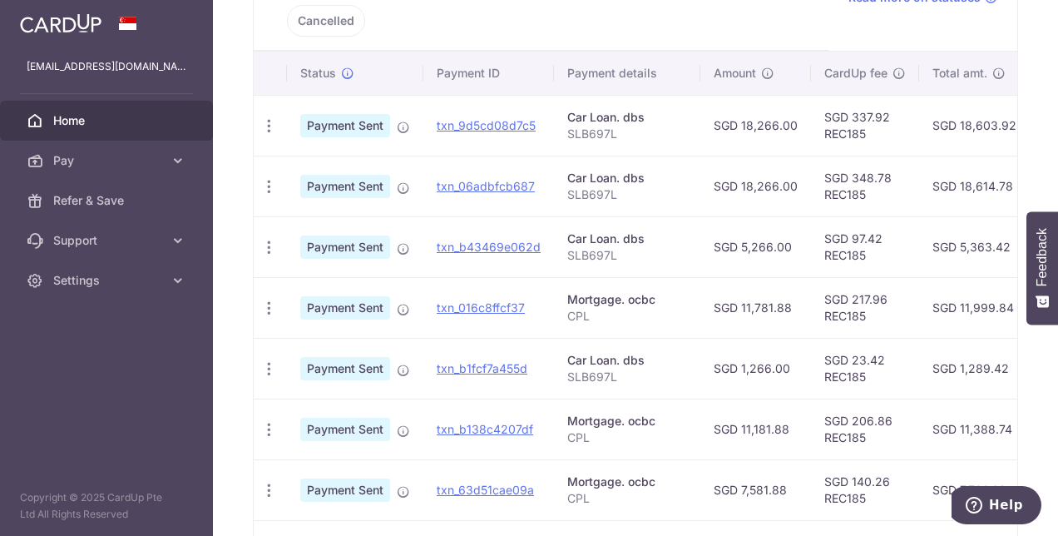
drag, startPoint x: 878, startPoint y: 195, endPoint x: 849, endPoint y: 195, distance: 29.1
click at [849, 216] on td "SGD 97.42 REC185" at bounding box center [865, 246] width 108 height 61
copy td "97.42"
drag, startPoint x: 884, startPoint y: 131, endPoint x: 847, endPoint y: 131, distance: 36.6
click at [847, 156] on td "SGD 348.78 REC185" at bounding box center [865, 186] width 108 height 61
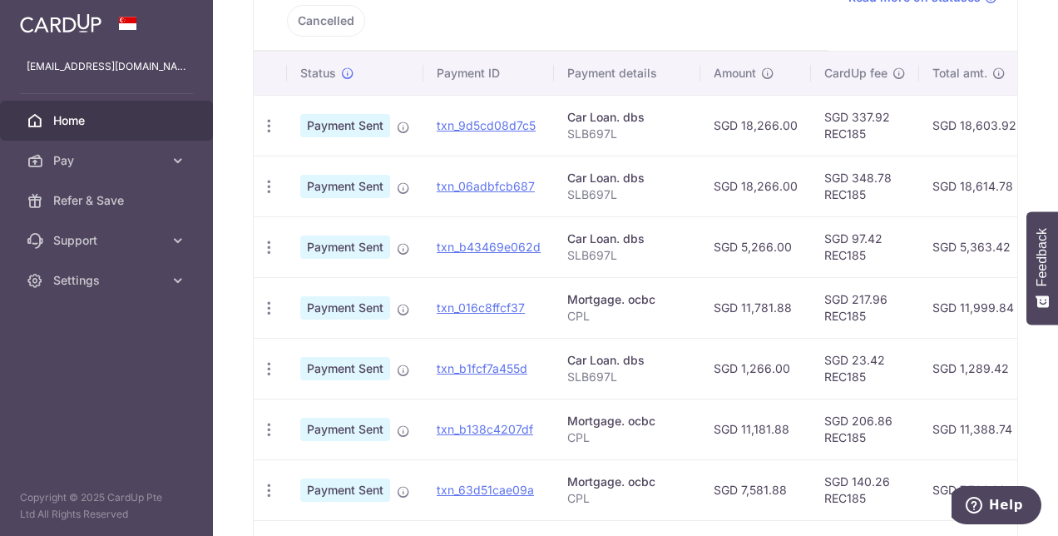
copy td "348.78"
drag, startPoint x: 882, startPoint y: 75, endPoint x: 848, endPoint y: 72, distance: 34.2
click at [848, 95] on td "SGD 337.92 REC185" at bounding box center [865, 125] width 108 height 61
copy td "337.92"
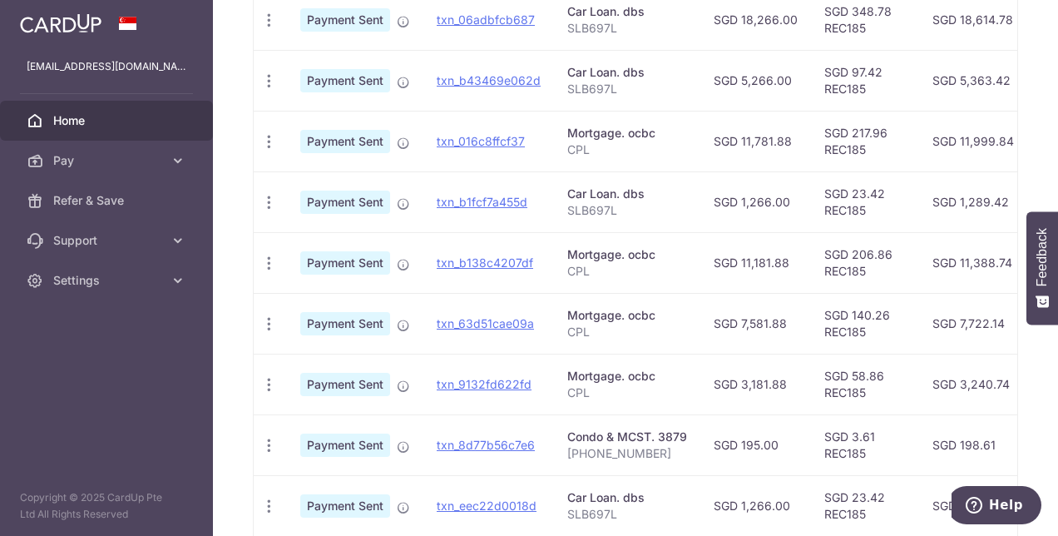
scroll to position [682, 0]
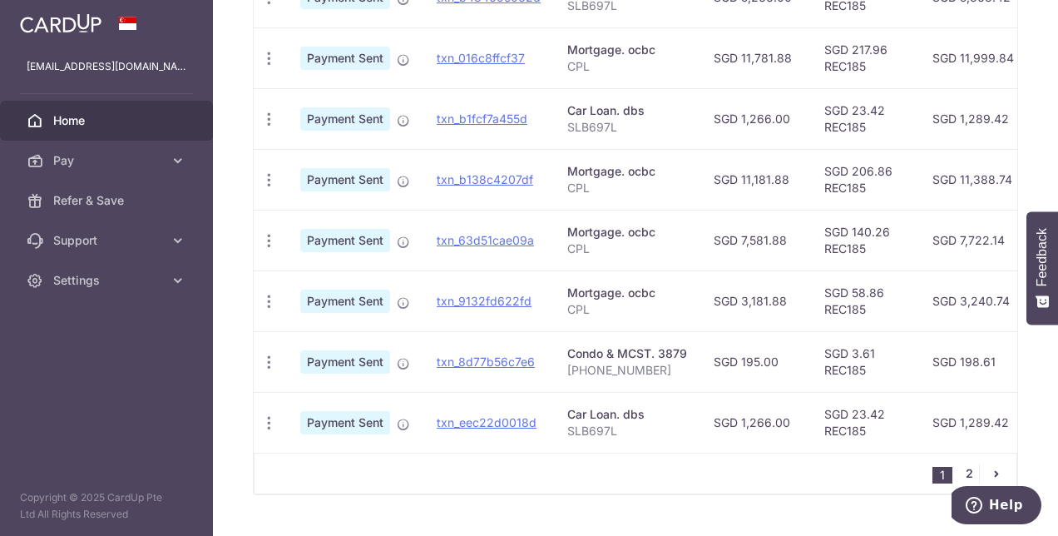
click at [961, 463] on link "2" at bounding box center [969, 473] width 20 height 20
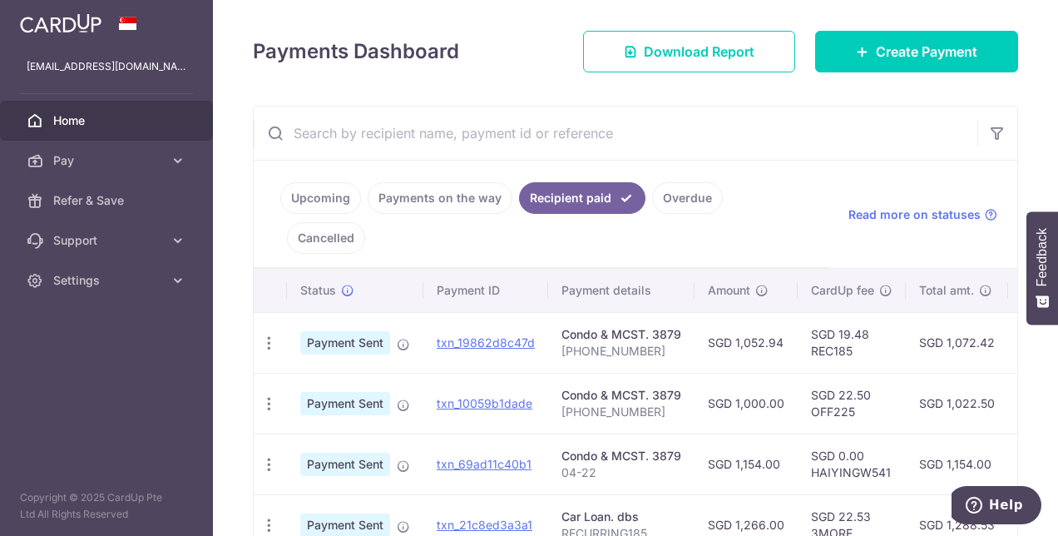
scroll to position [285, 0]
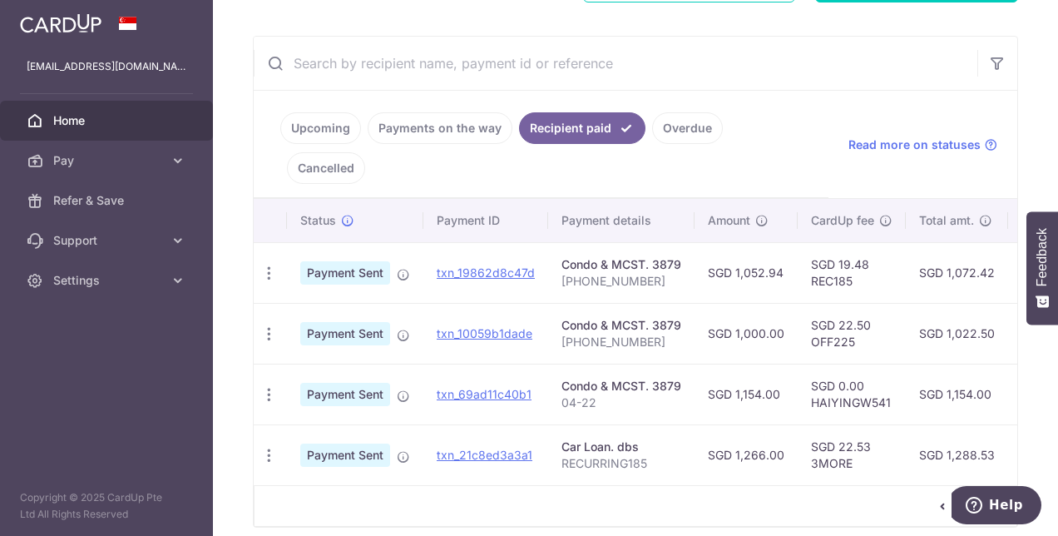
click at [960, 496] on link "1" at bounding box center [969, 506] width 20 height 20
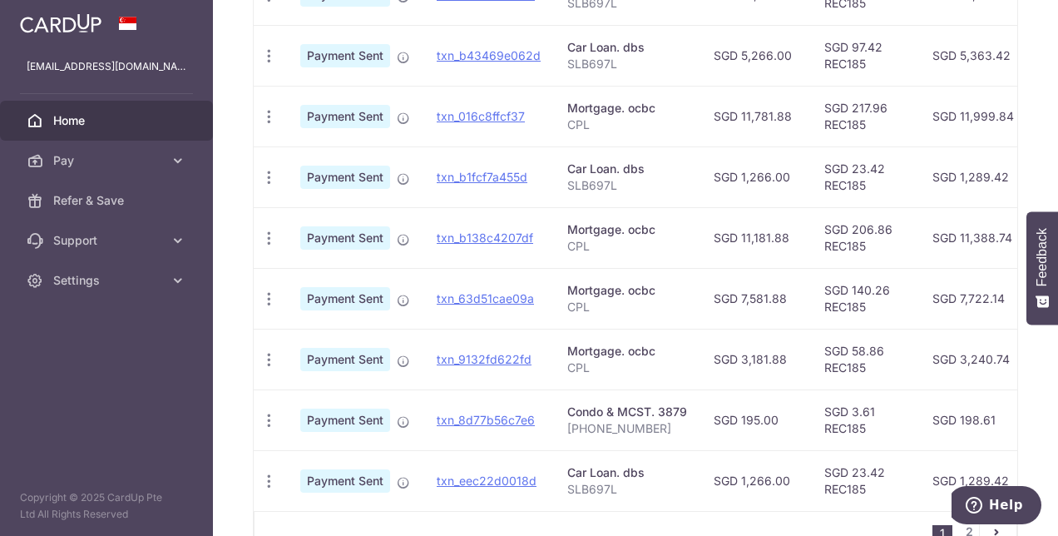
scroll to position [599, 0]
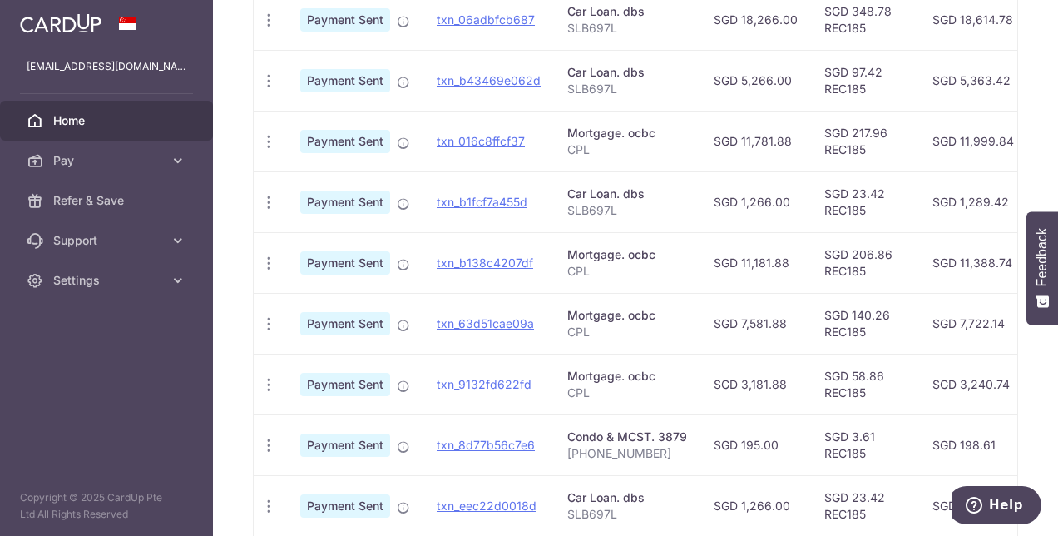
drag, startPoint x: 745, startPoint y: 156, endPoint x: 779, endPoint y: 162, distance: 34.6
click at [779, 171] on td "SGD 1,266.00" at bounding box center [756, 201] width 111 height 61
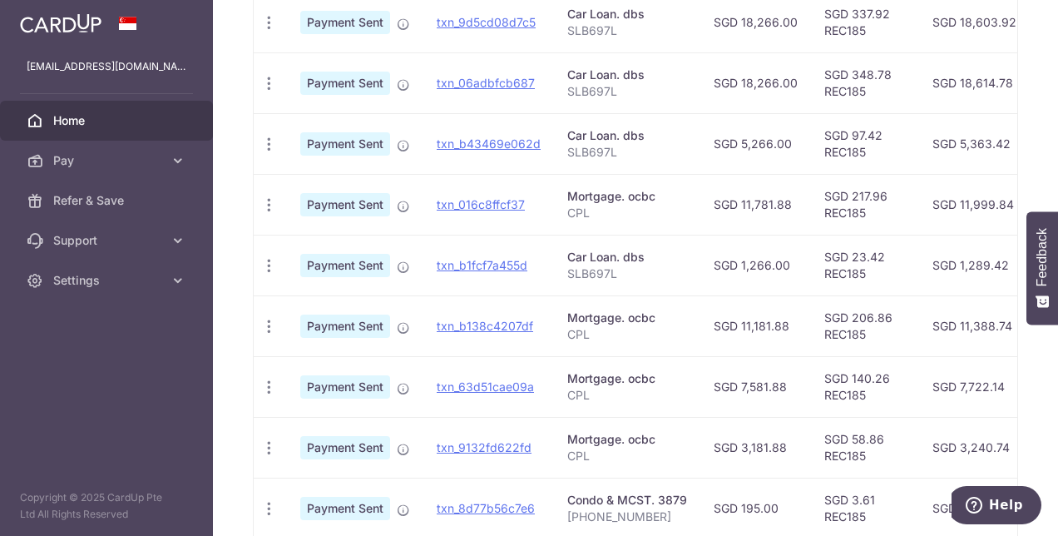
scroll to position [516, 0]
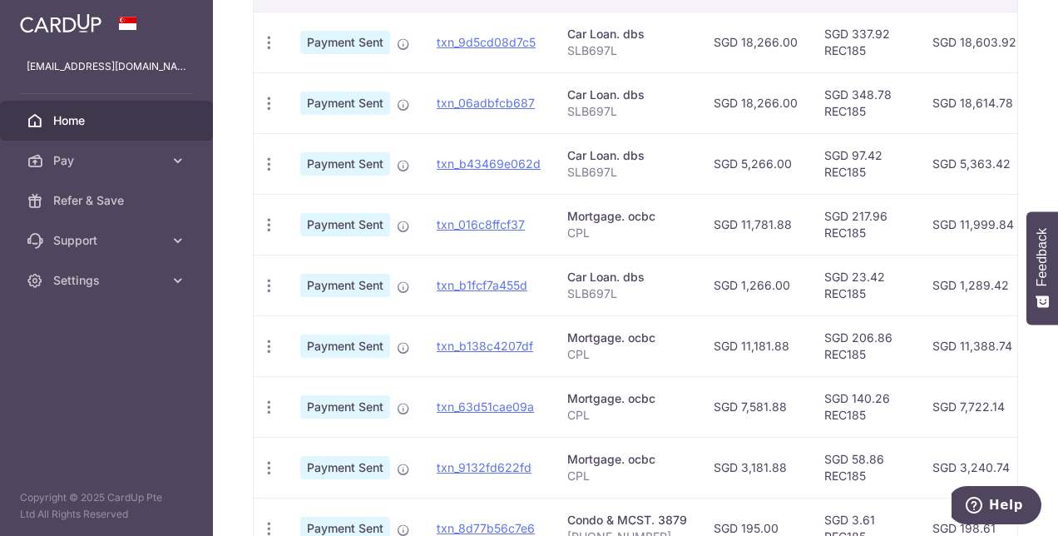
drag, startPoint x: 764, startPoint y: 183, endPoint x: 773, endPoint y: 184, distance: 9.2
click at [773, 194] on td "SGD 11,781.88" at bounding box center [756, 224] width 111 height 61
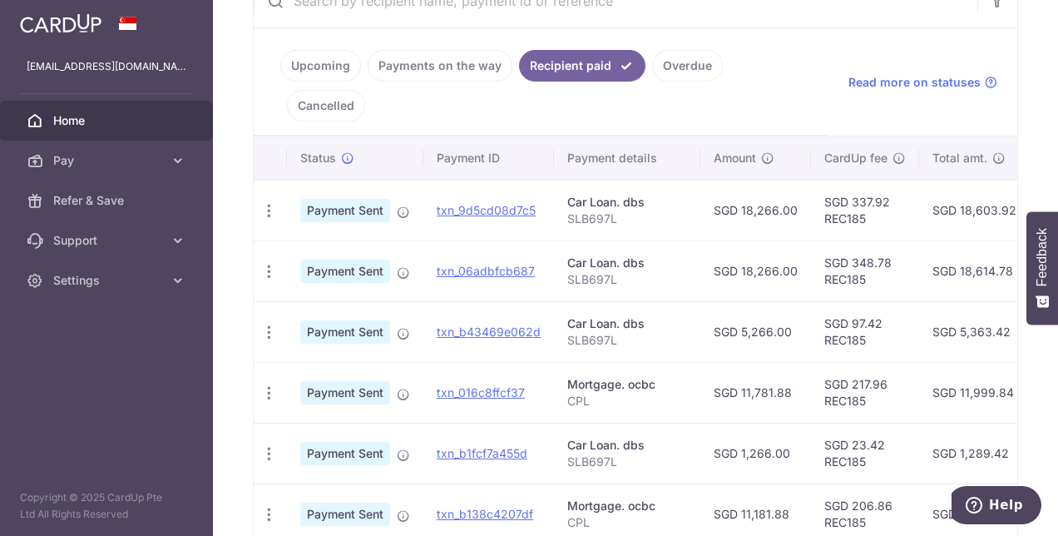
scroll to position [183, 0]
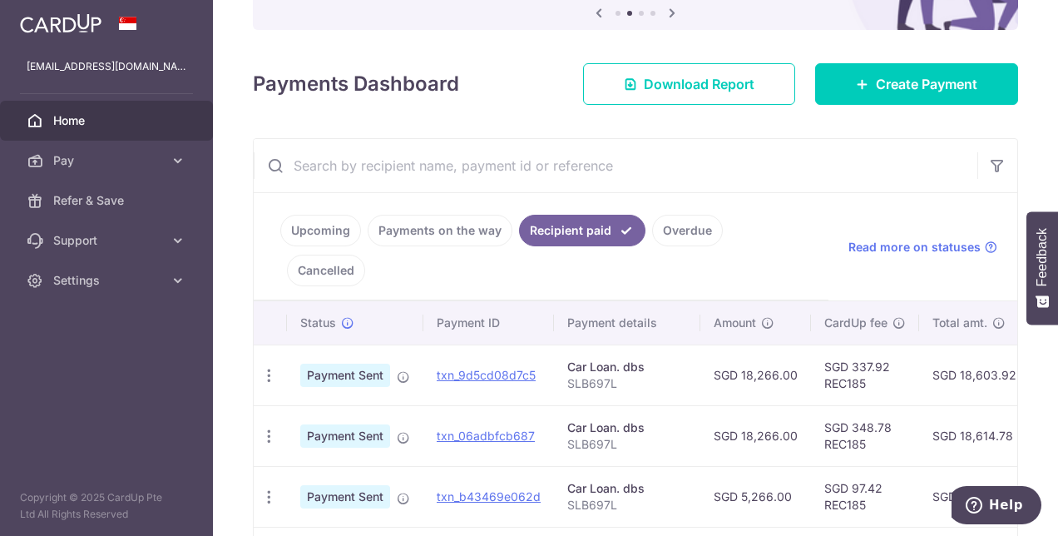
click at [414, 224] on link "Payments on the way" at bounding box center [440, 231] width 145 height 32
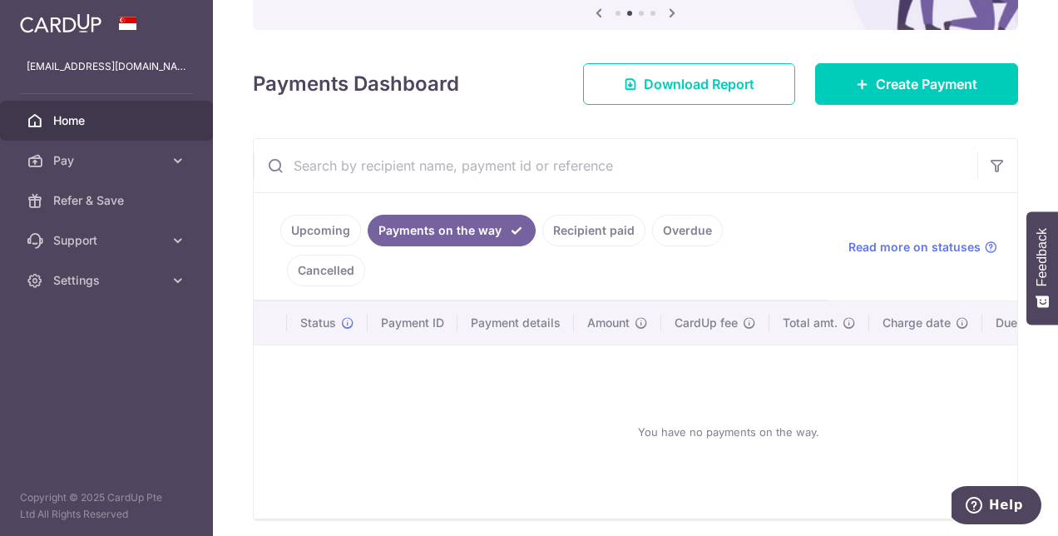
click at [336, 225] on link "Upcoming" at bounding box center [320, 231] width 81 height 32
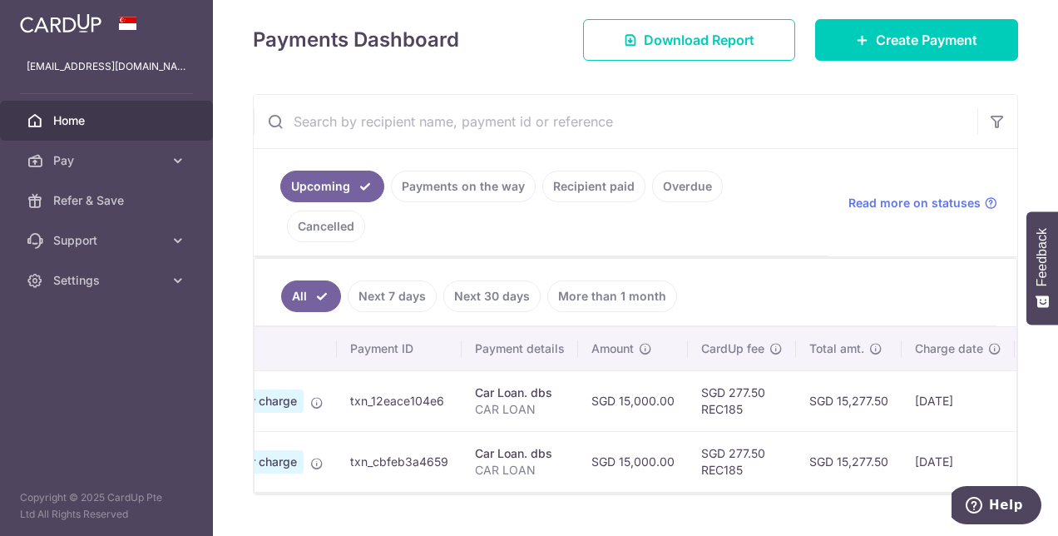
scroll to position [0, 150]
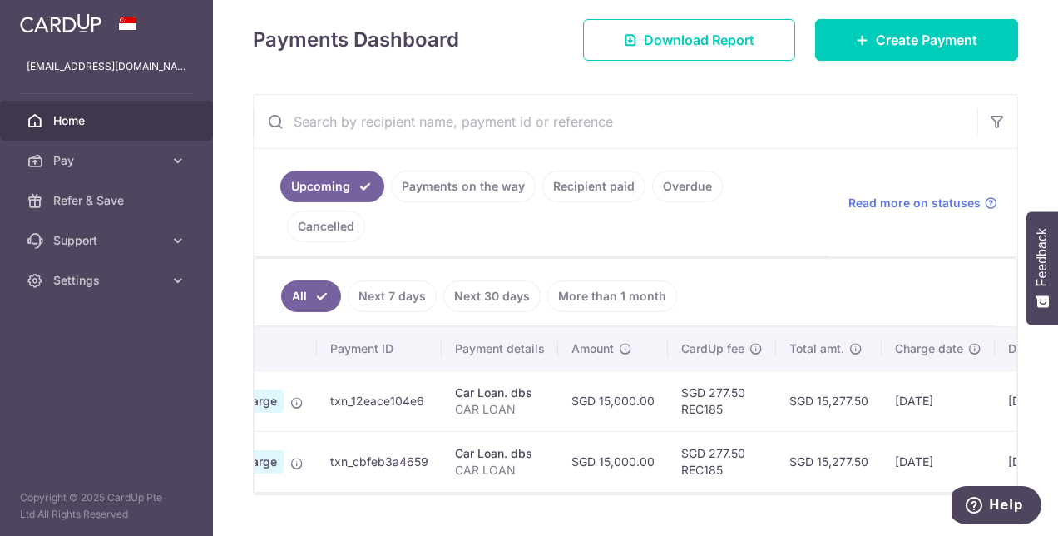
drag, startPoint x: 965, startPoint y: 356, endPoint x: 865, endPoint y: 356, distance: 99.8
click at [865, 370] on td "SGD 15,277.50" at bounding box center [829, 400] width 106 height 61
copy td "15,277.50"
